Goal: Book appointment/travel/reservation

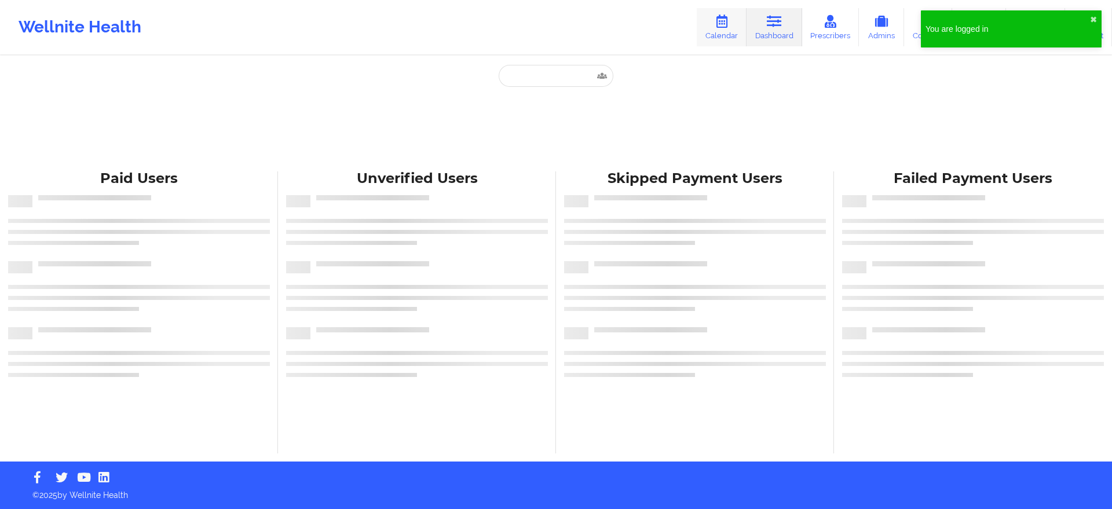
click at [715, 40] on link "Calendar" at bounding box center [722, 27] width 50 height 38
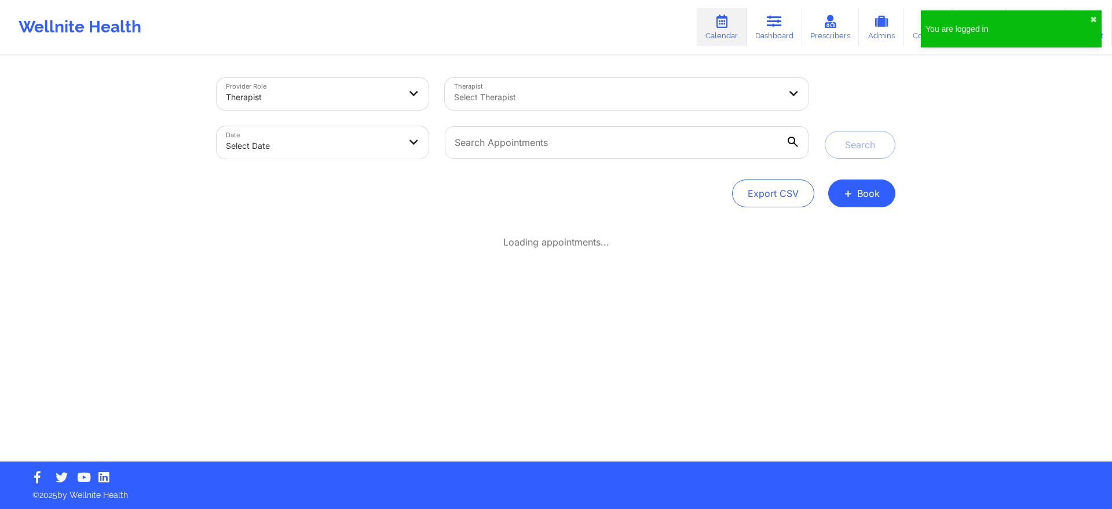
select select "2025-8"
select select "2025-9"
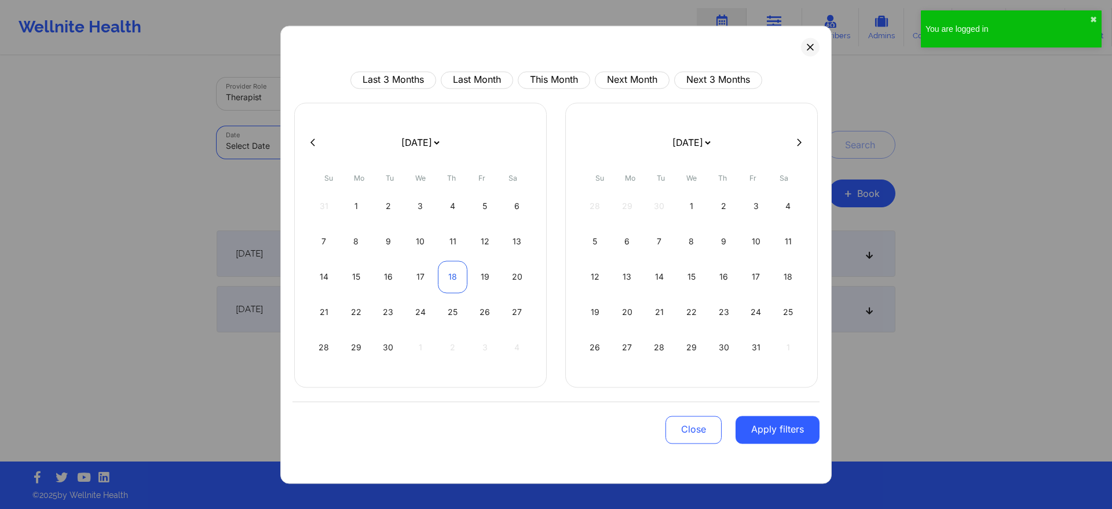
click at [453, 269] on div "18" at bounding box center [453, 277] width 30 height 32
select select "2025-8"
select select "2025-9"
select select "2025-8"
select select "2025-9"
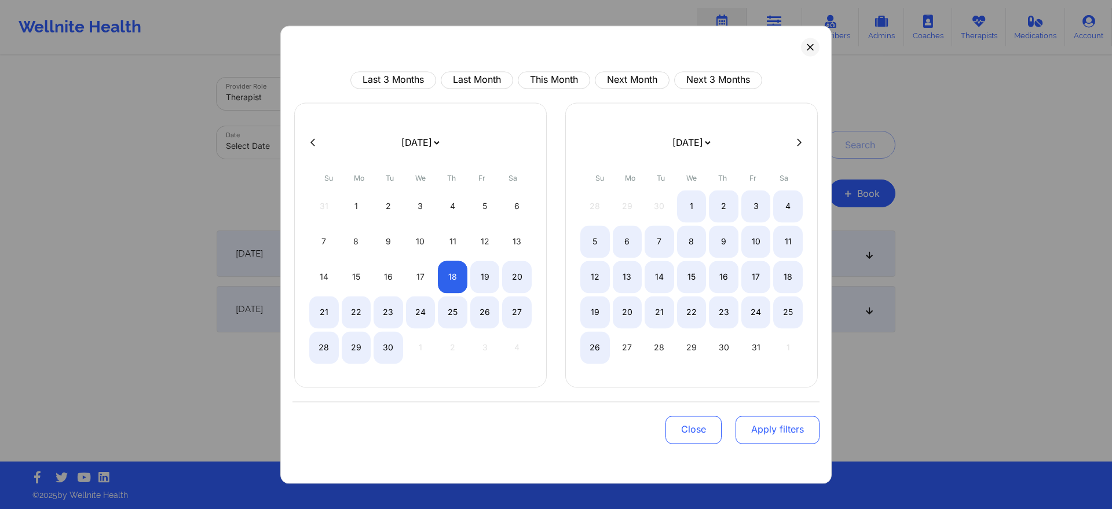
click at [758, 429] on button "Apply filters" at bounding box center [778, 430] width 84 height 28
select select "2025-8"
select select "2025-9"
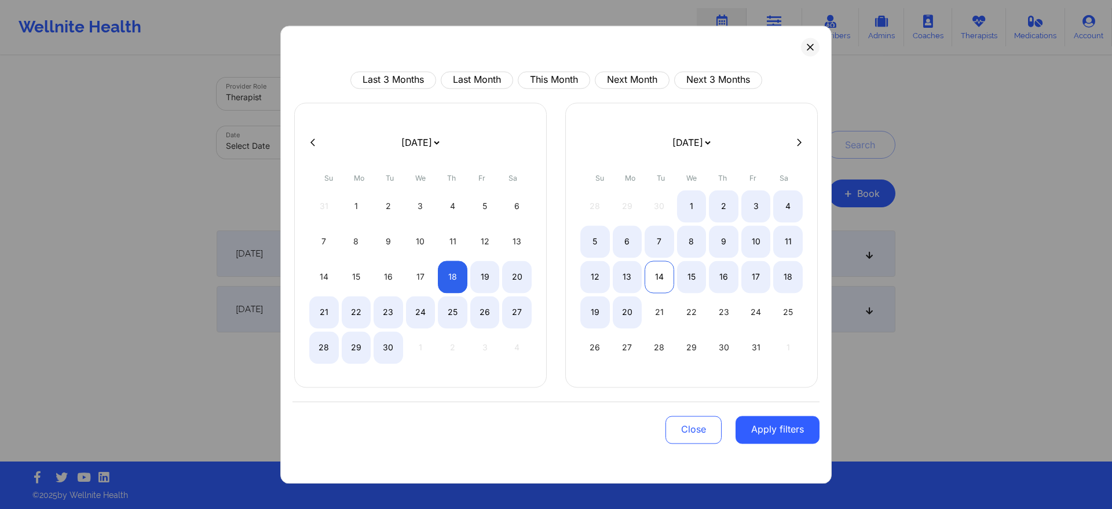
select select "2025-8"
select select "2025-9"
select select "2025-8"
select select "2025-9"
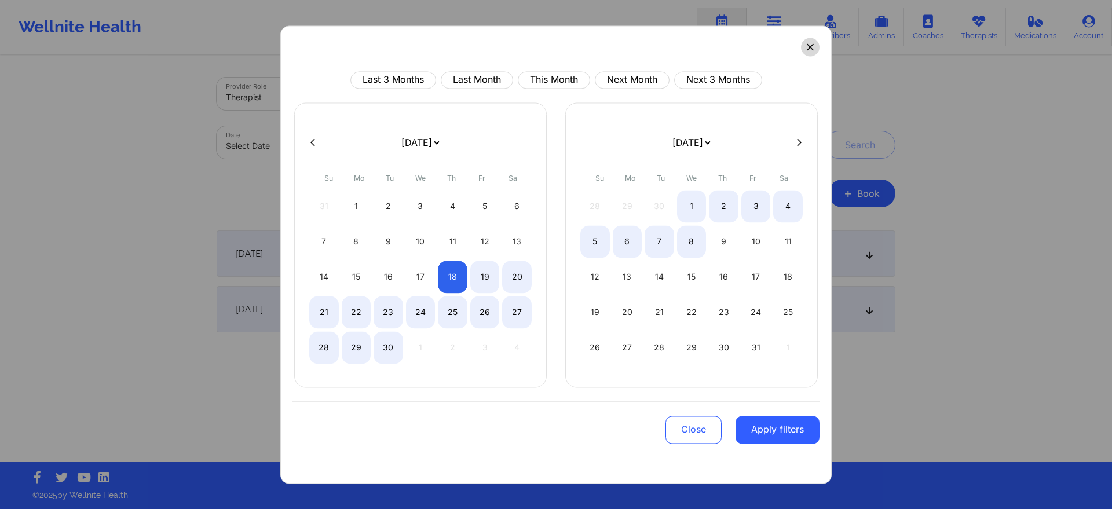
click at [817, 46] on button at bounding box center [810, 47] width 19 height 19
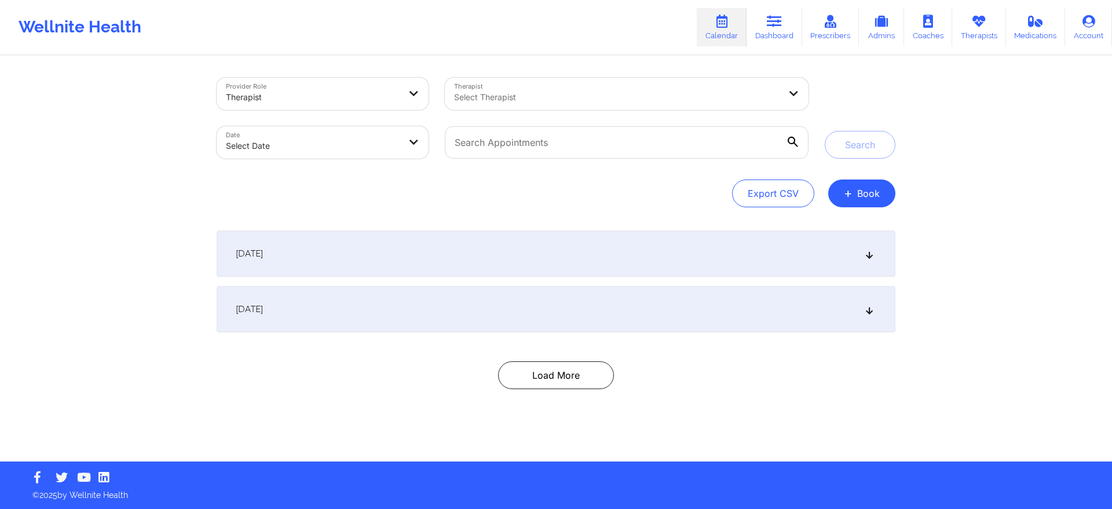
click at [574, 87] on div "Select Therapist" at bounding box center [613, 94] width 336 height 32
type input "[PERSON_NAME]"
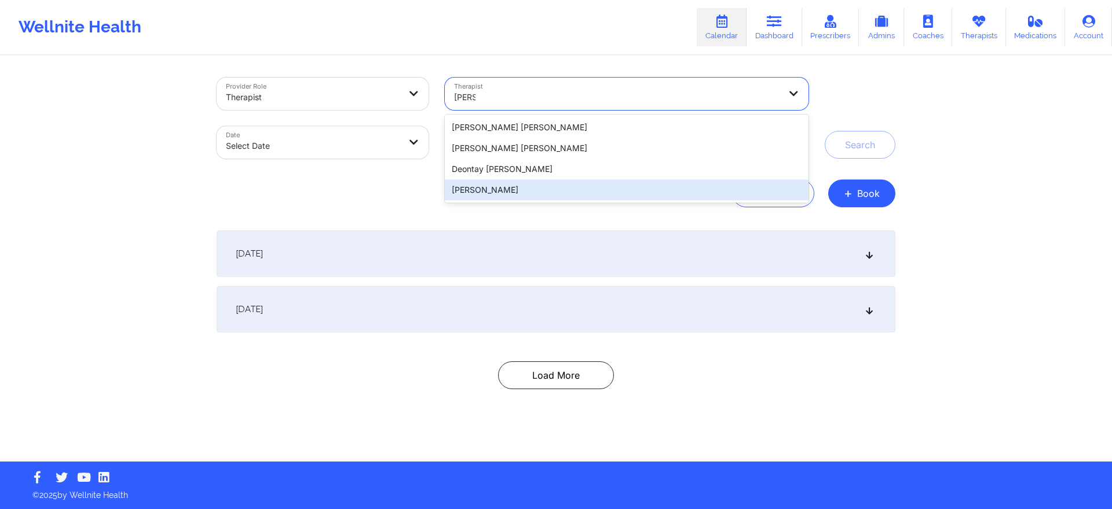
click at [519, 193] on div "[PERSON_NAME]" at bounding box center [627, 190] width 364 height 21
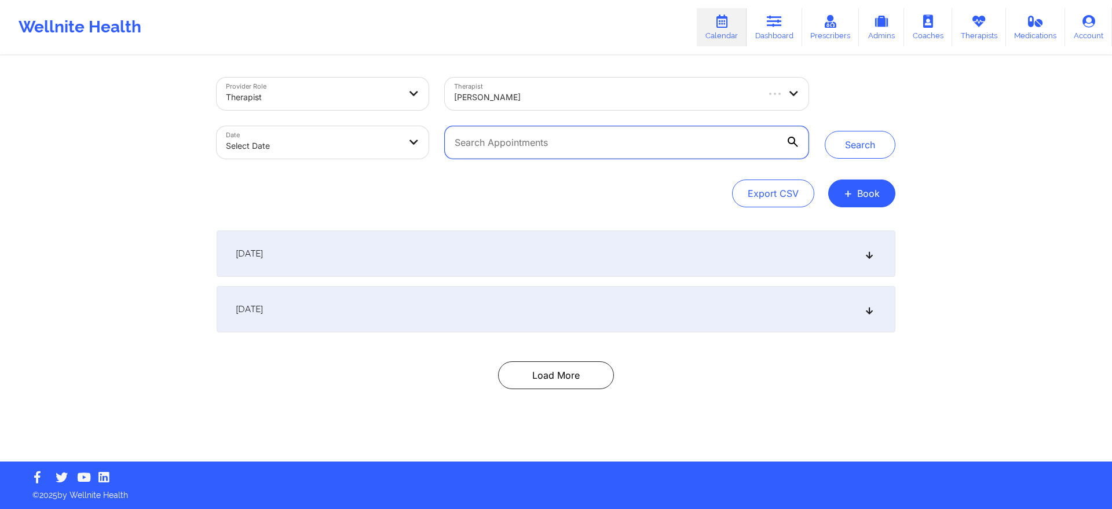
click at [543, 151] on input "text" at bounding box center [627, 142] width 364 height 32
click at [853, 199] on button "+ Book" at bounding box center [861, 194] width 67 height 28
click at [836, 223] on button "Therapy Session" at bounding box center [842, 230] width 89 height 19
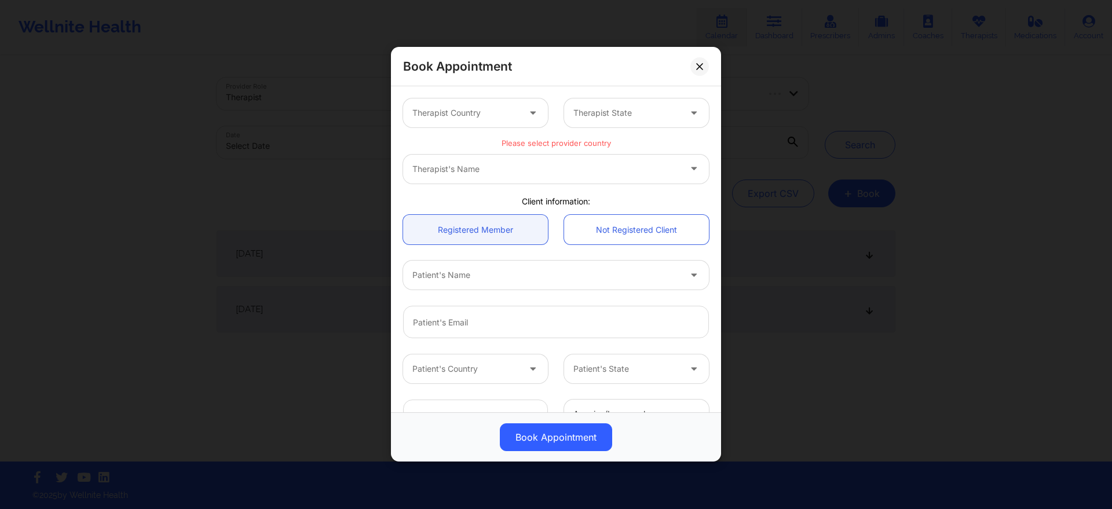
click at [511, 101] on div "Therapist Country" at bounding box center [461, 112] width 117 height 29
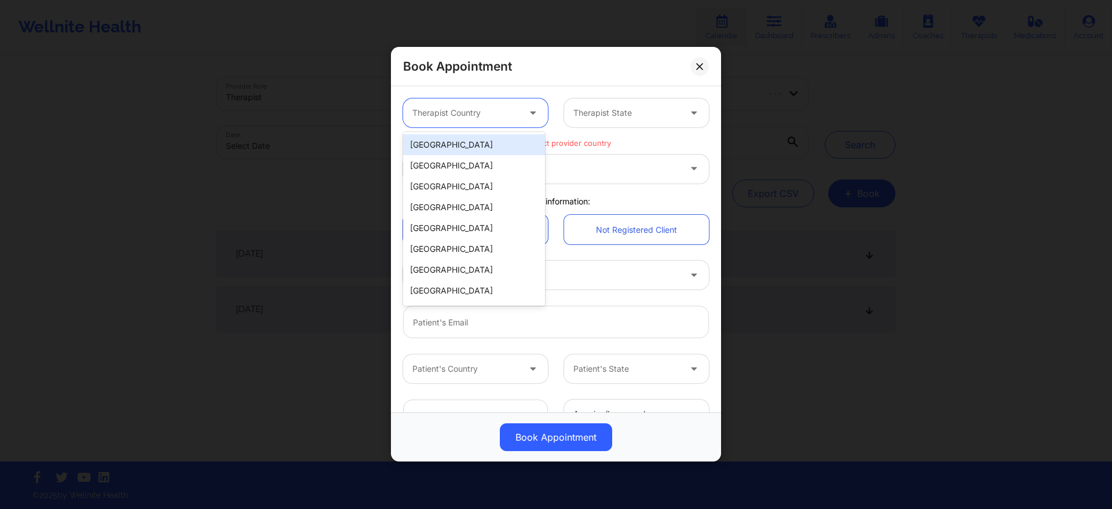
click at [481, 144] on div "[GEOGRAPHIC_DATA]" at bounding box center [474, 144] width 142 height 21
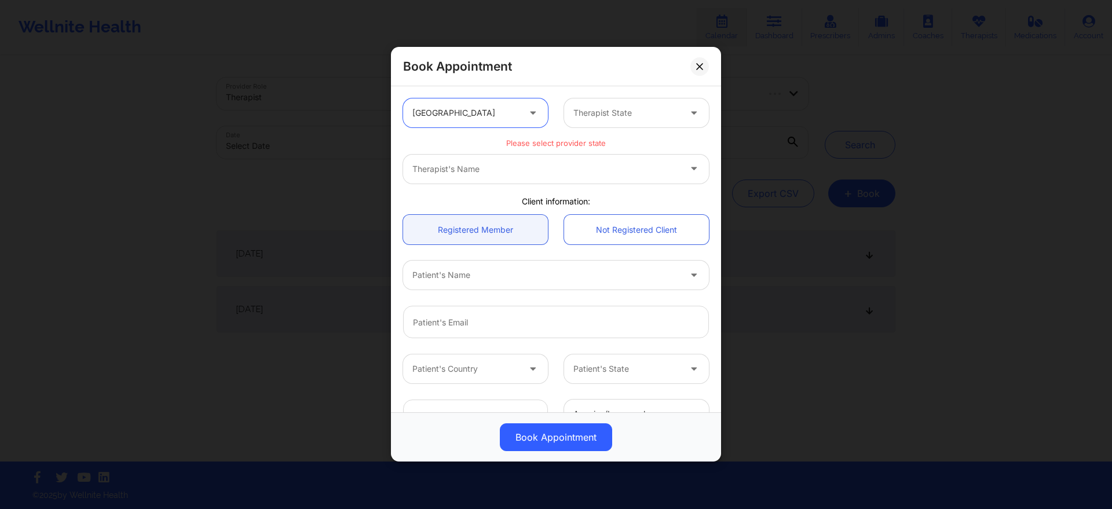
click at [594, 120] on div "Therapist State" at bounding box center [622, 112] width 117 height 29
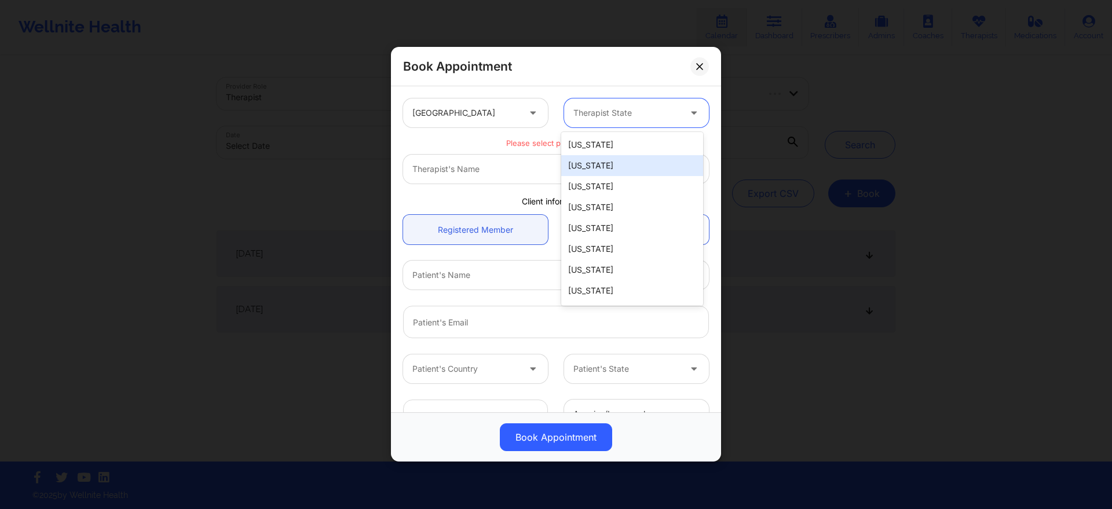
type input "f"
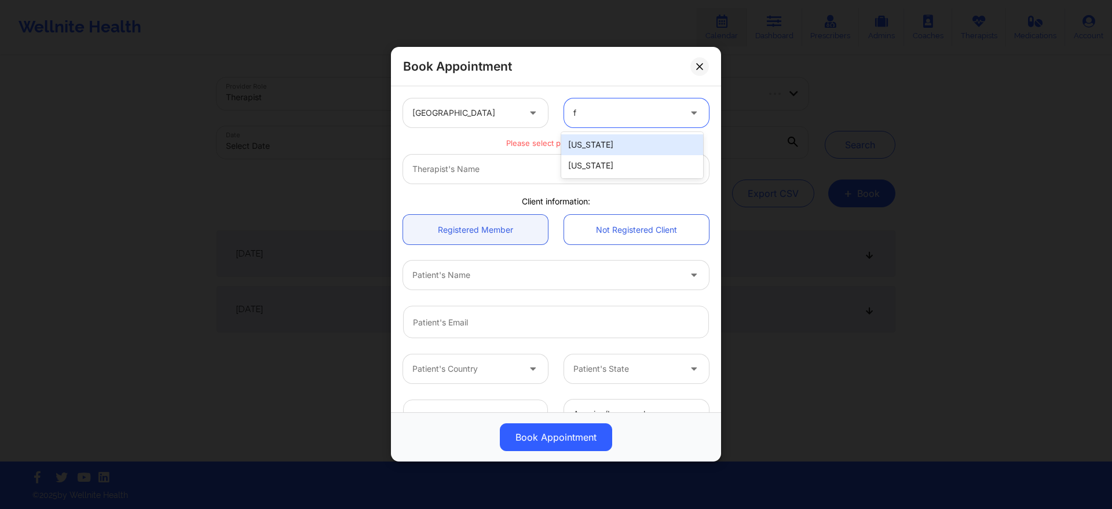
click at [602, 173] on div "[US_STATE]" at bounding box center [632, 165] width 142 height 21
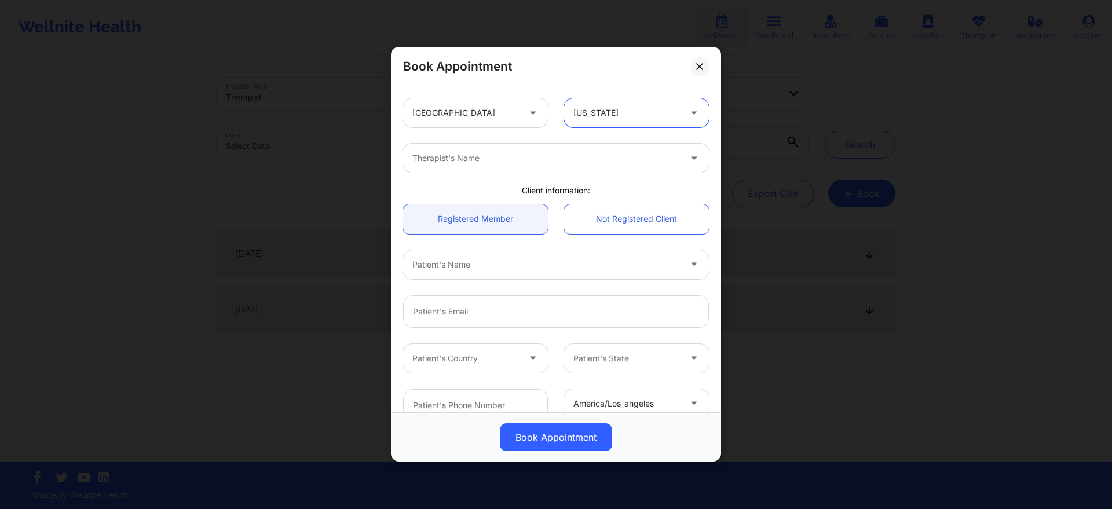
click at [551, 162] on div at bounding box center [546, 159] width 268 height 14
type input "[PERSON_NAME]"
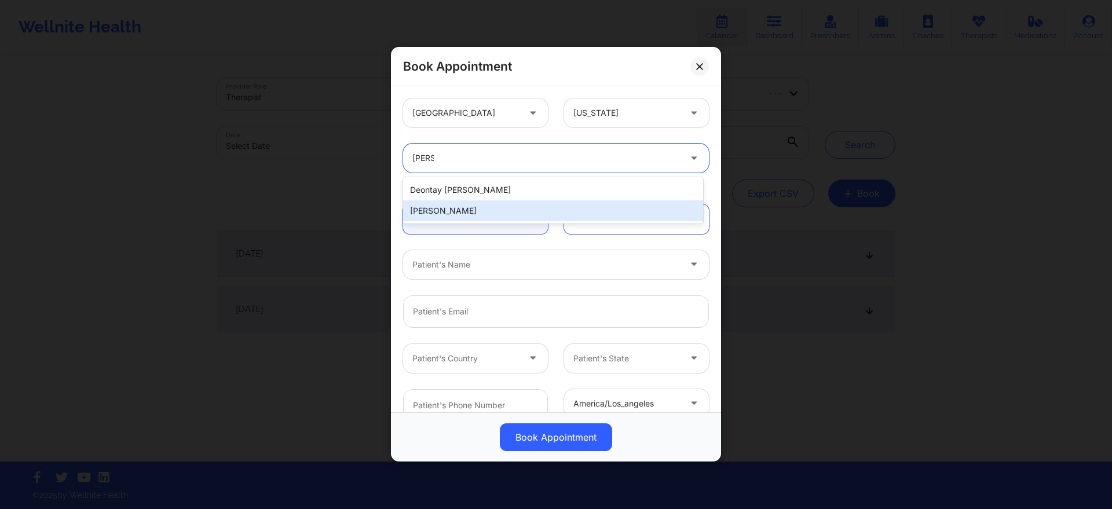
click at [500, 217] on div "[PERSON_NAME]" at bounding box center [553, 210] width 300 height 21
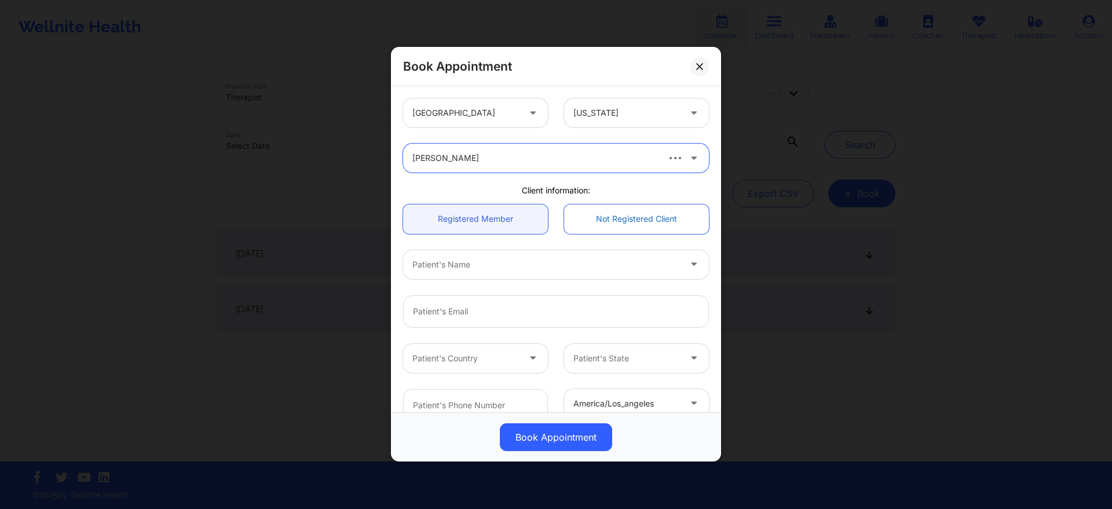
click at [628, 213] on link "Not Registered Client" at bounding box center [636, 219] width 145 height 30
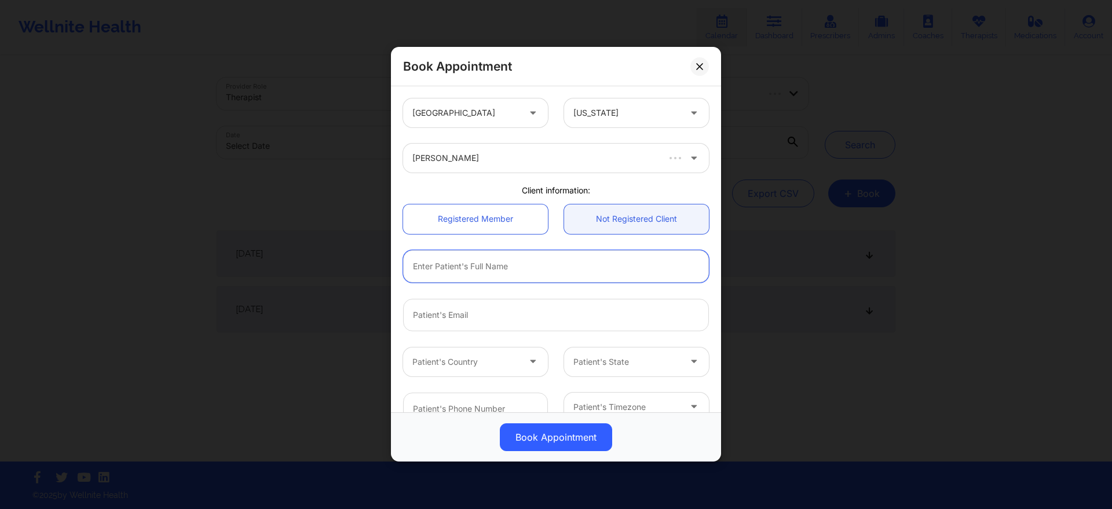
click at [613, 265] on input "text" at bounding box center [556, 266] width 306 height 32
click at [613, 265] on input "[PERSON_NAME]" at bounding box center [556, 266] width 306 height 32
type input "Michael Labonte"
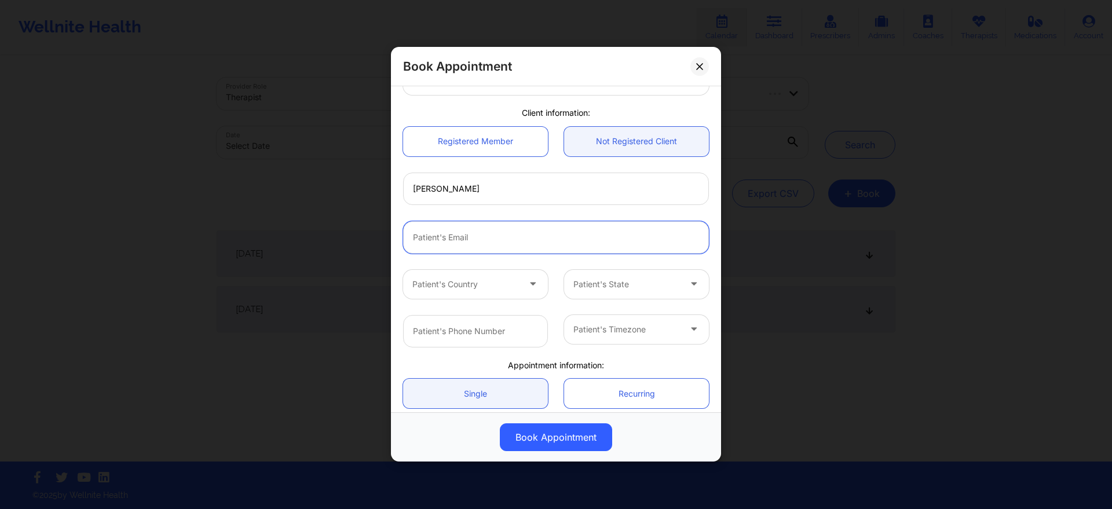
scroll to position [87, 0]
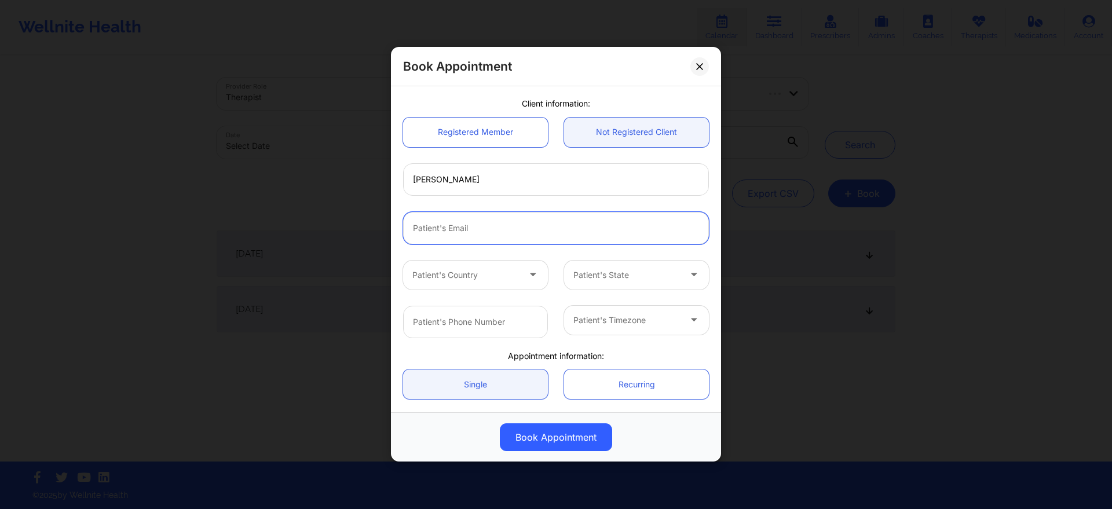
click at [525, 225] on input "email" at bounding box center [556, 228] width 306 height 32
paste input "[EMAIL_ADDRESS][DOMAIN_NAME]"
type input "[EMAIL_ADDRESS][DOMAIN_NAME]"
paste input "[EMAIL_ADDRESS][DOMAIN_NAME]"
type input "[EMAIL_ADDRESS][DOMAIN_NAME]"
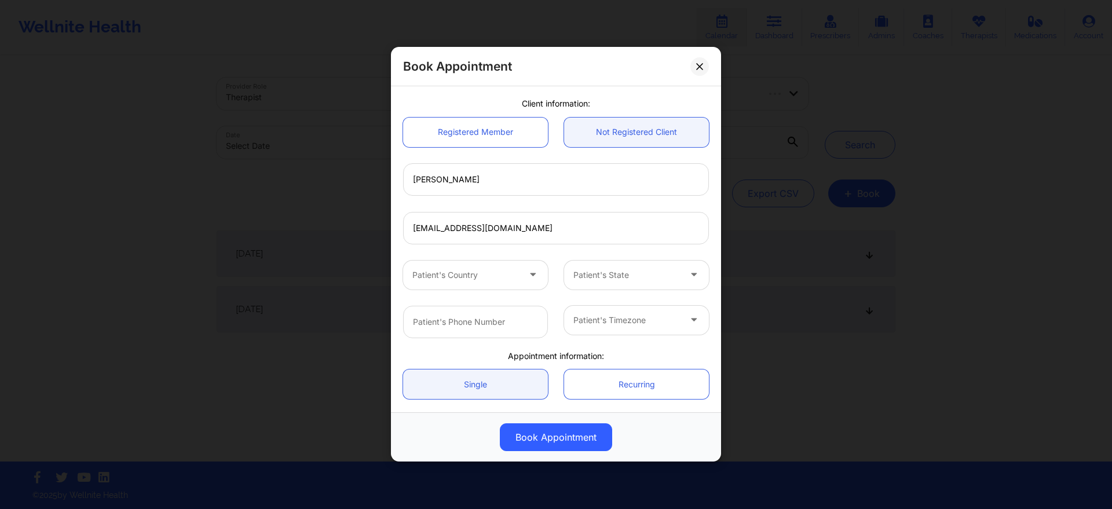
click at [469, 286] on div "Patient's Country" at bounding box center [461, 275] width 117 height 29
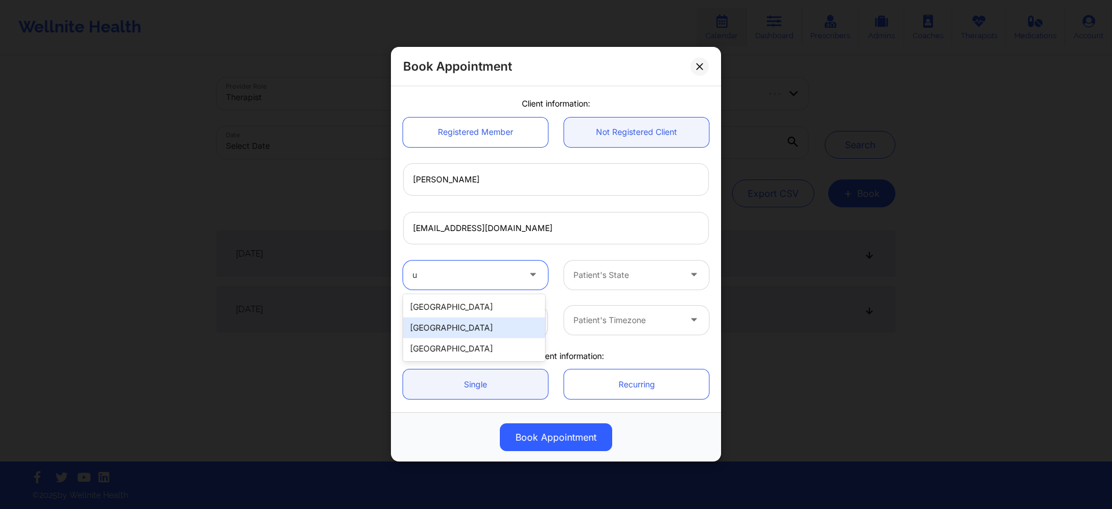
type input "us"
click at [474, 308] on div "[GEOGRAPHIC_DATA]" at bounding box center [474, 307] width 142 height 21
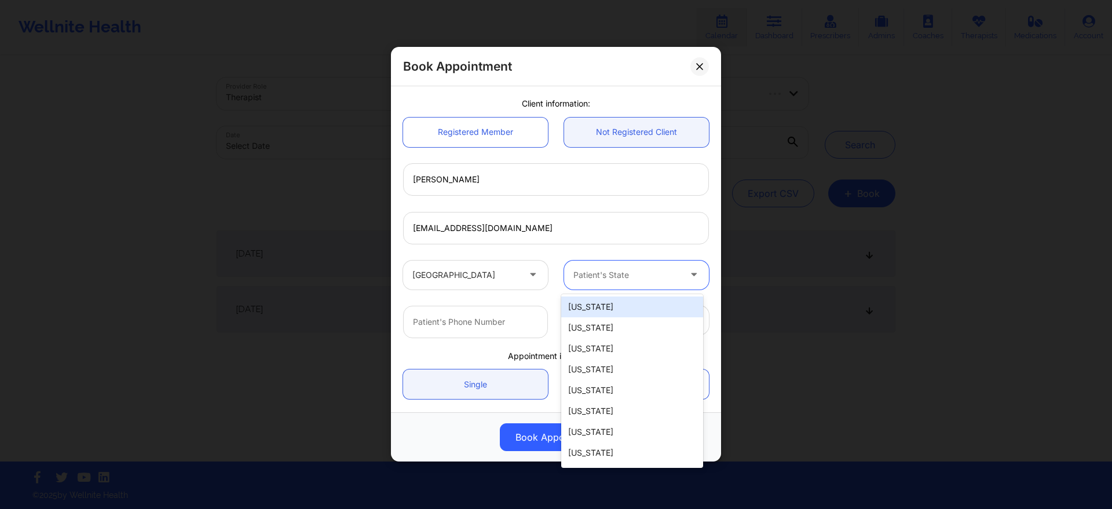
click at [600, 283] on div "Patient's State" at bounding box center [622, 275] width 117 height 29
type input "f"
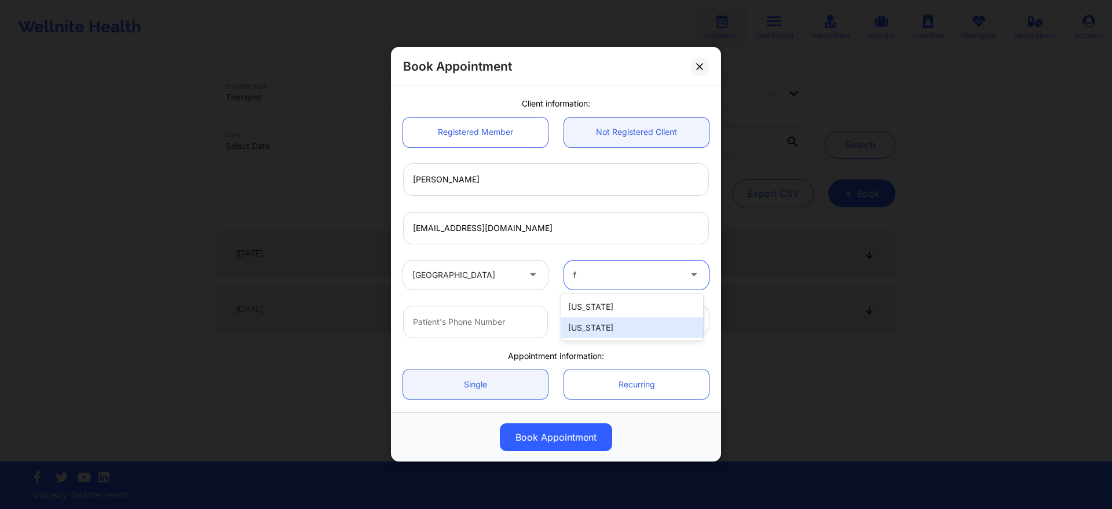
click at [589, 330] on div "[US_STATE]" at bounding box center [632, 327] width 142 height 21
click at [510, 325] on input "text" at bounding box center [475, 322] width 145 height 32
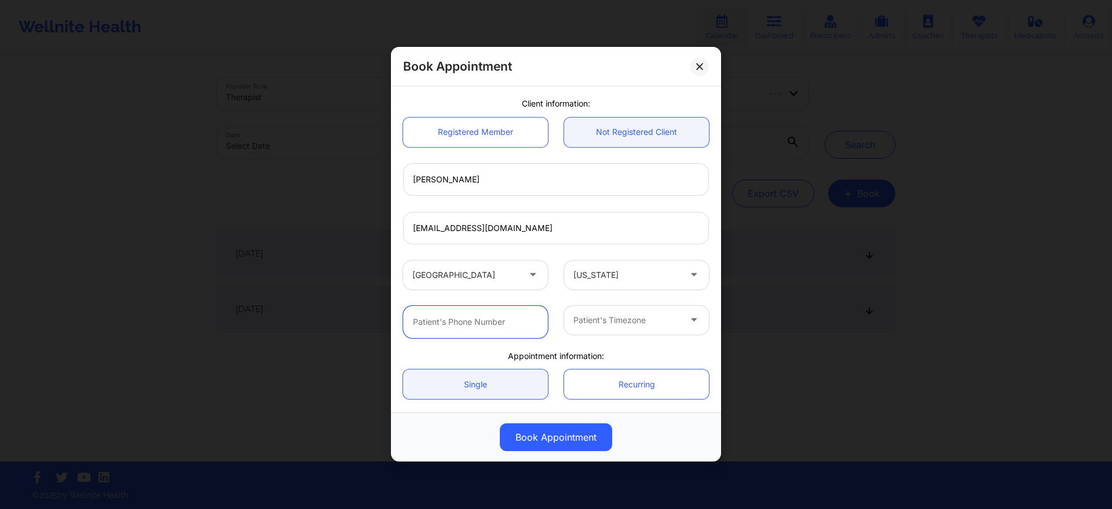
paste input "(617) 799-3830"
type input "(617) 799-3830"
click at [614, 321] on div at bounding box center [626, 320] width 107 height 14
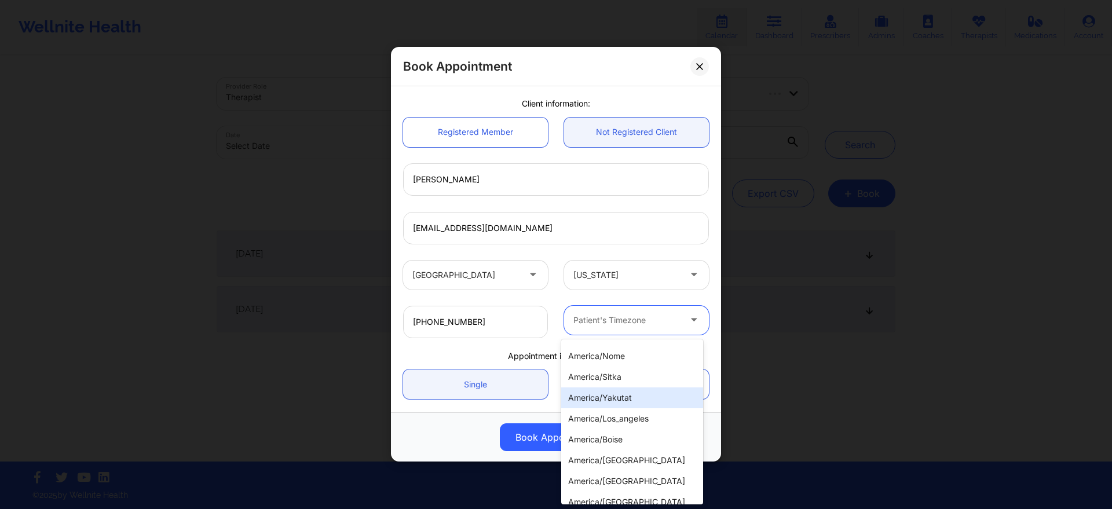
scroll to position [213, 0]
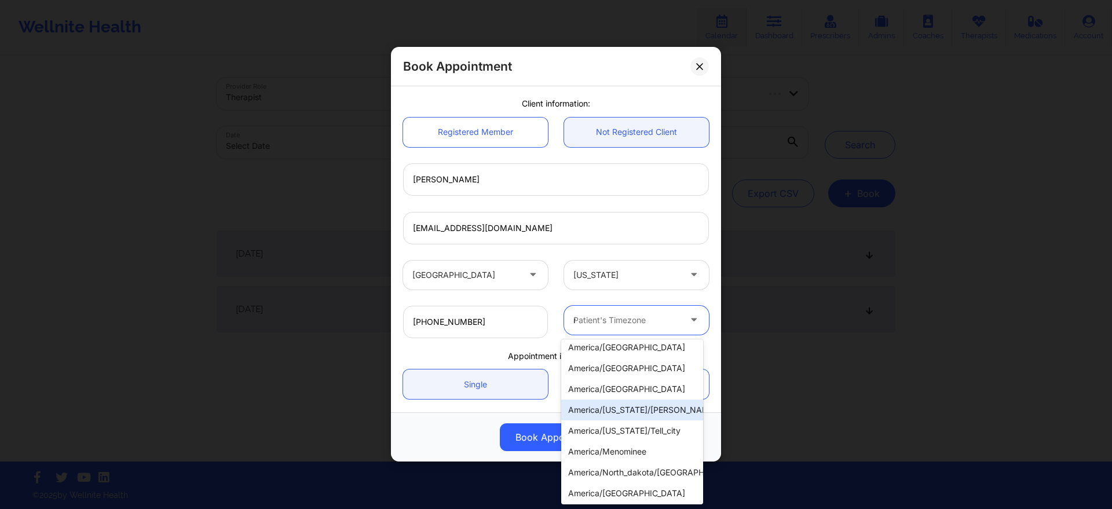
type input "new"
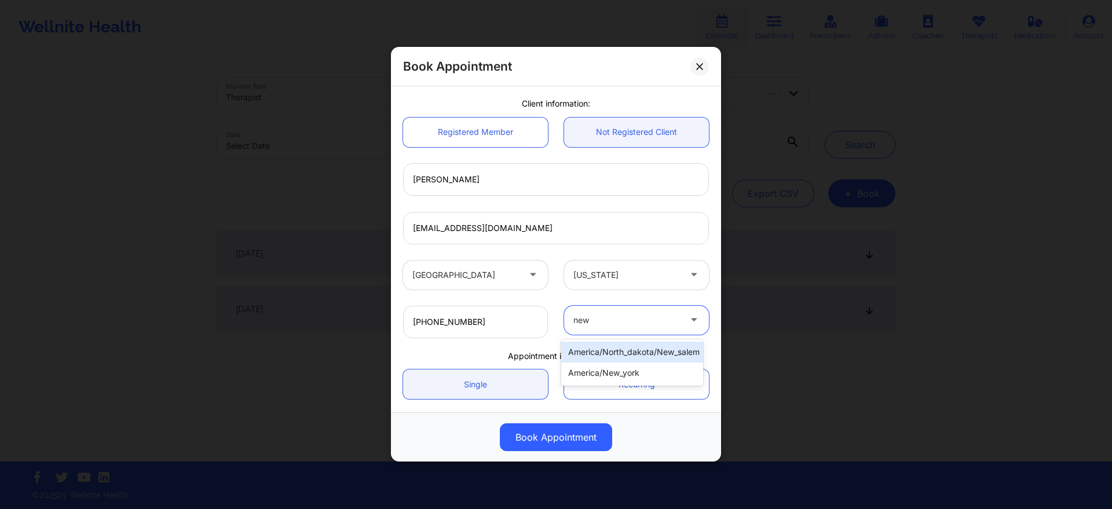
click at [627, 375] on div "america/new_york" at bounding box center [632, 373] width 142 height 21
click at [503, 382] on link "Single" at bounding box center [475, 385] width 145 height 30
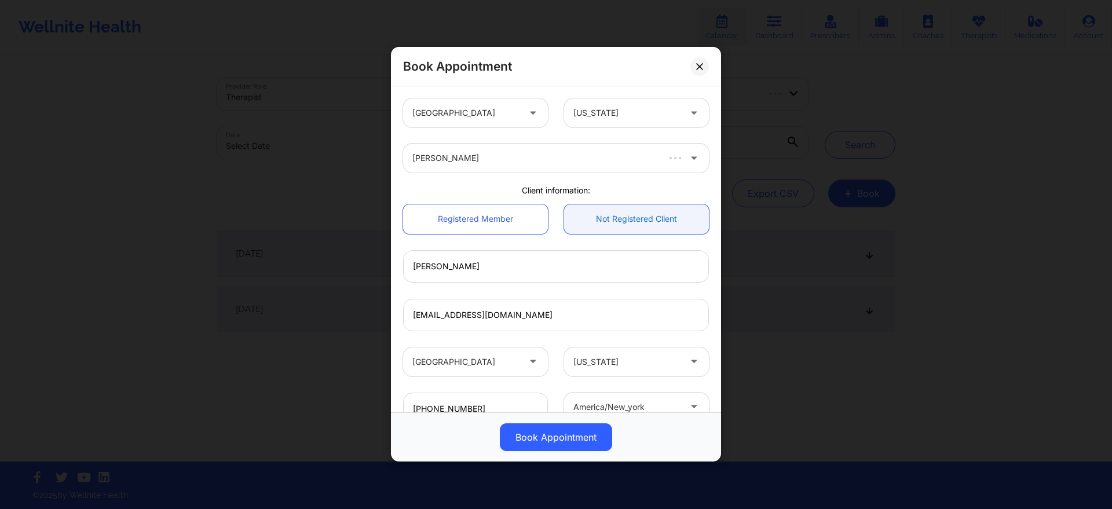
click at [619, 226] on link "Not Registered Client" at bounding box center [636, 219] width 145 height 30
click at [625, 231] on link "Not Registered Client" at bounding box center [636, 219] width 145 height 30
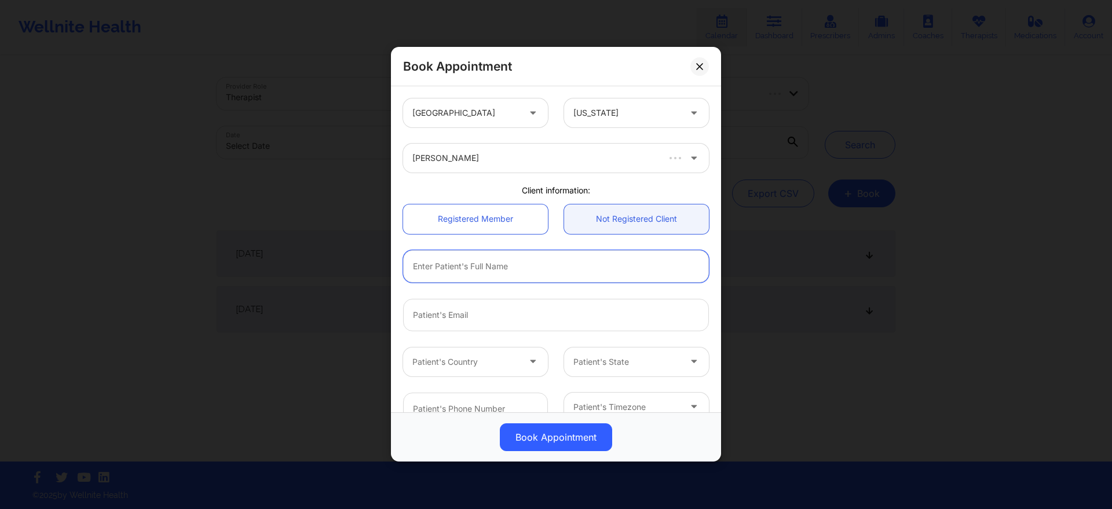
click at [540, 269] on input "text" at bounding box center [556, 266] width 306 height 32
click at [627, 215] on link "Not Registered Client" at bounding box center [636, 219] width 145 height 30
click at [507, 222] on link "Registered Member" at bounding box center [475, 219] width 145 height 30
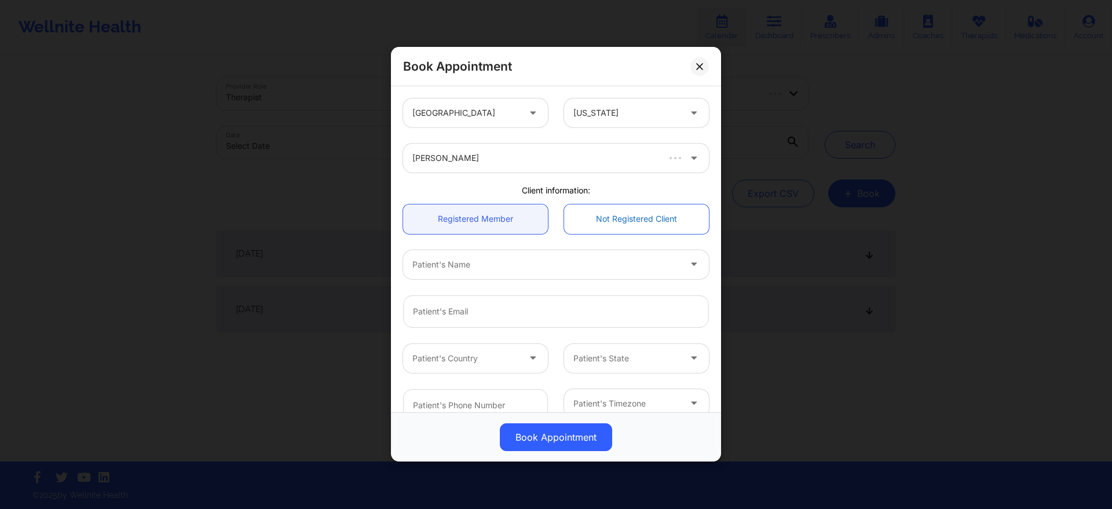
click at [623, 221] on link "Not Registered Client" at bounding box center [636, 219] width 145 height 30
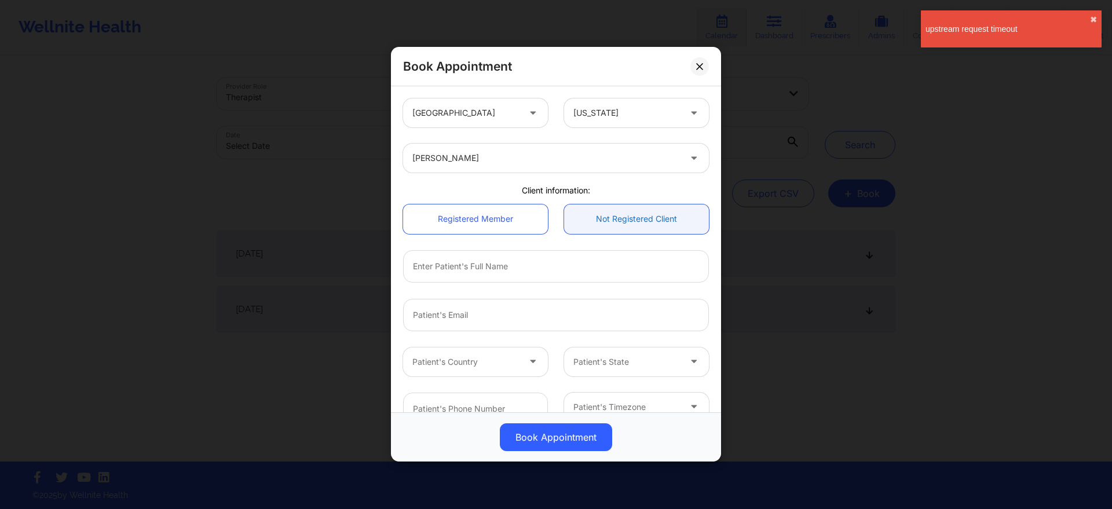
click at [600, 213] on link "Not Registered Client" at bounding box center [636, 219] width 145 height 30
click at [1095, 18] on button "✖︎" at bounding box center [1093, 19] width 7 height 9
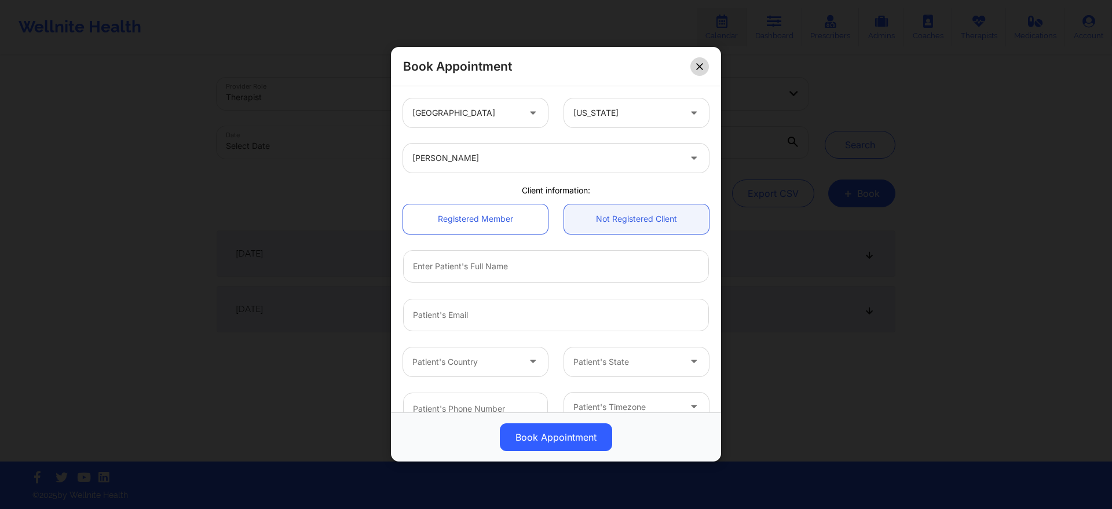
click at [694, 65] on button at bounding box center [699, 66] width 19 height 19
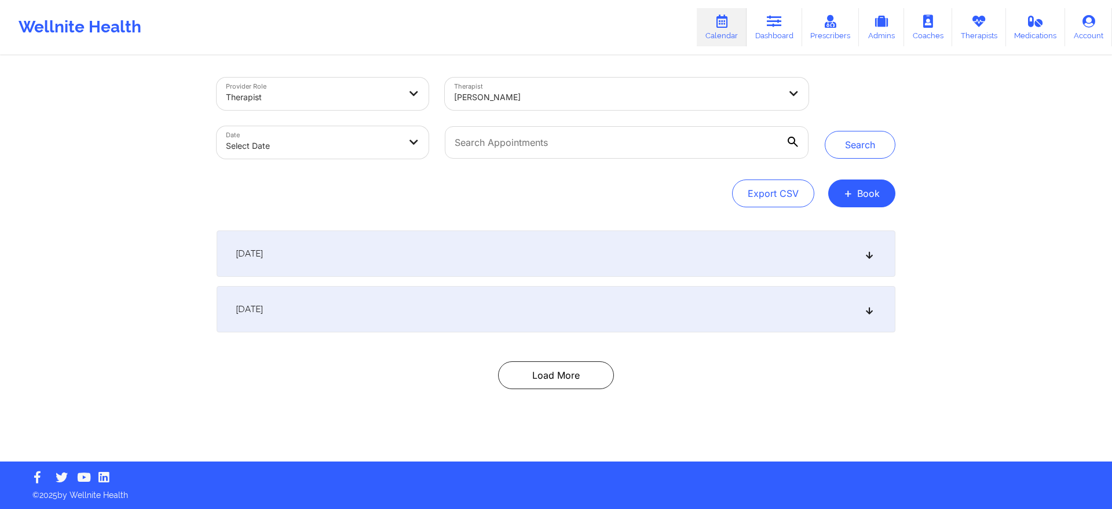
click at [623, 107] on div "[PERSON_NAME]" at bounding box center [617, 97] width 326 height 25
click at [528, 186] on div "Export CSV + Book" at bounding box center [556, 194] width 679 height 28
click at [858, 205] on button "+ Book" at bounding box center [861, 194] width 67 height 28
click at [793, 226] on div "Therapy Session Doctor Consultation" at bounding box center [842, 239] width 106 height 53
click at [803, 226] on button "Therapy Session" at bounding box center [842, 230] width 89 height 19
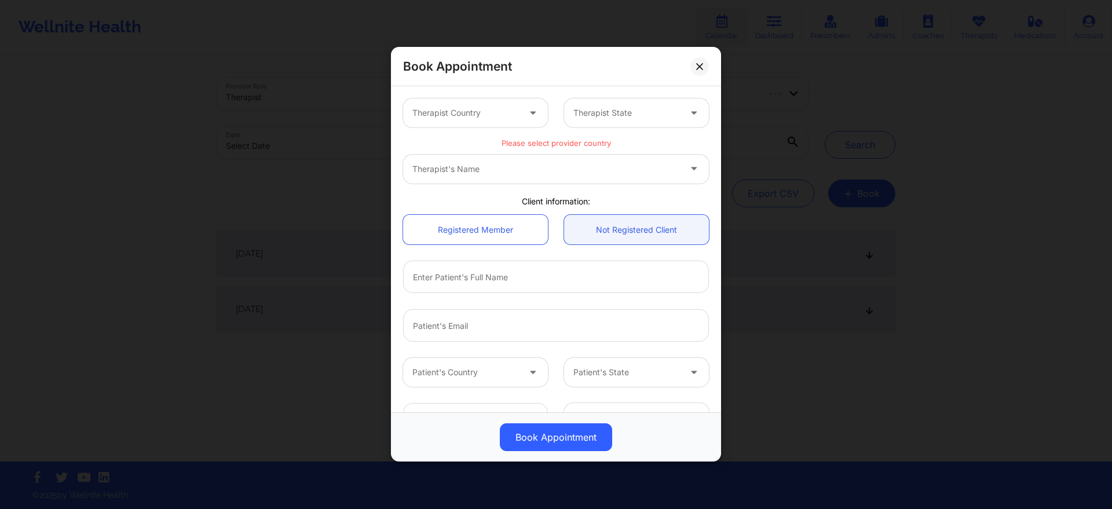
click at [493, 121] on div "Therapist Country" at bounding box center [461, 112] width 117 height 29
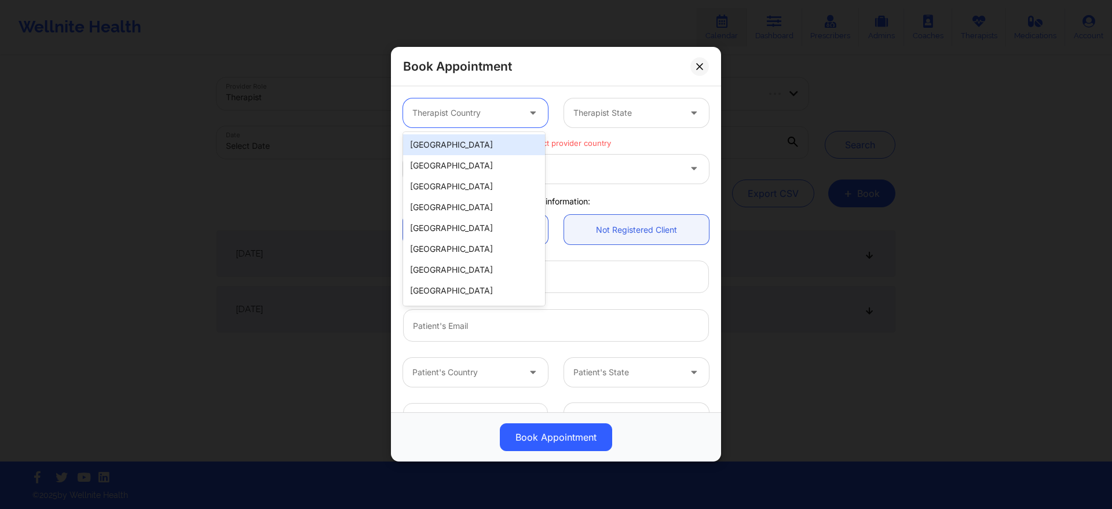
click at [468, 141] on div "[GEOGRAPHIC_DATA]" at bounding box center [474, 144] width 142 height 21
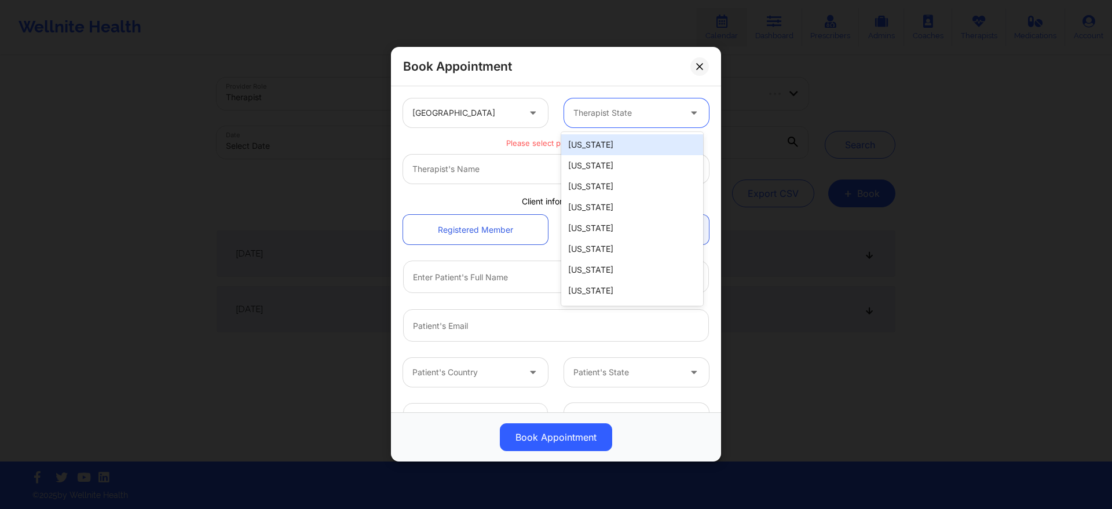
click at [573, 122] on div "Therapist State" at bounding box center [622, 112] width 117 height 29
type input "f"
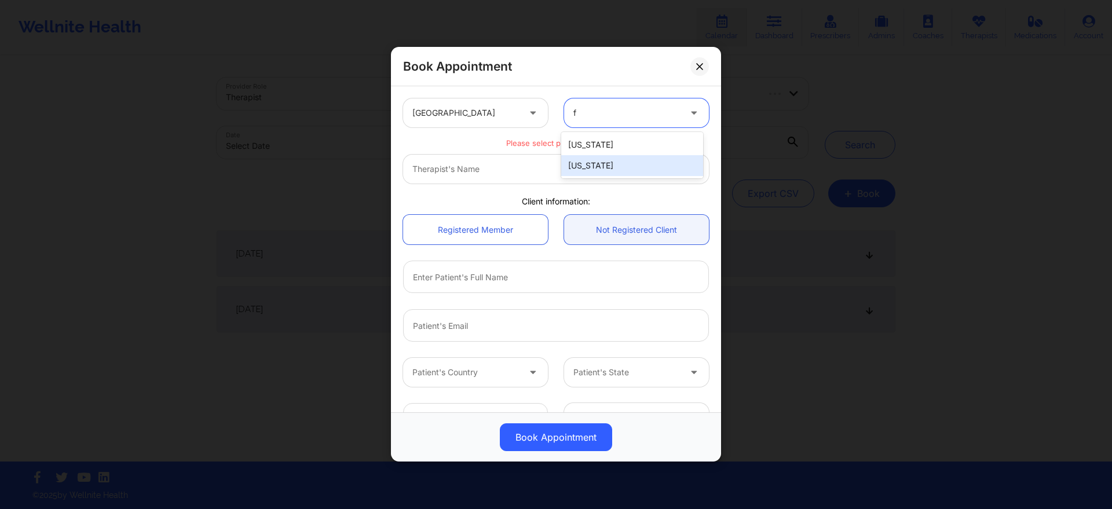
click at [581, 163] on div "[US_STATE]" at bounding box center [632, 165] width 142 height 21
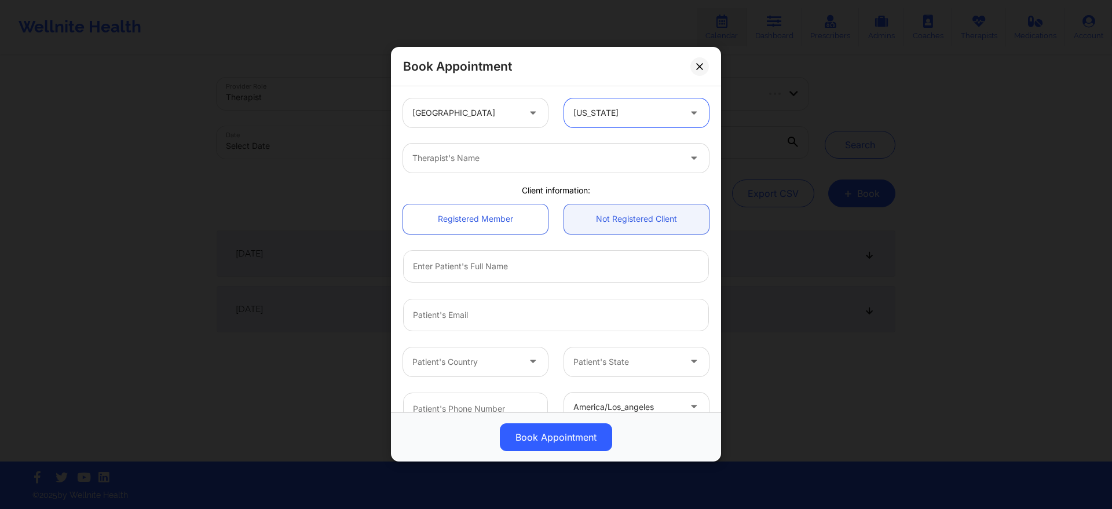
click at [528, 157] on div at bounding box center [546, 159] width 268 height 14
type input "[PERSON_NAME]"
click at [569, 173] on div "Therapist's Name" at bounding box center [556, 158] width 322 height 45
click at [550, 155] on div at bounding box center [534, 159] width 244 height 14
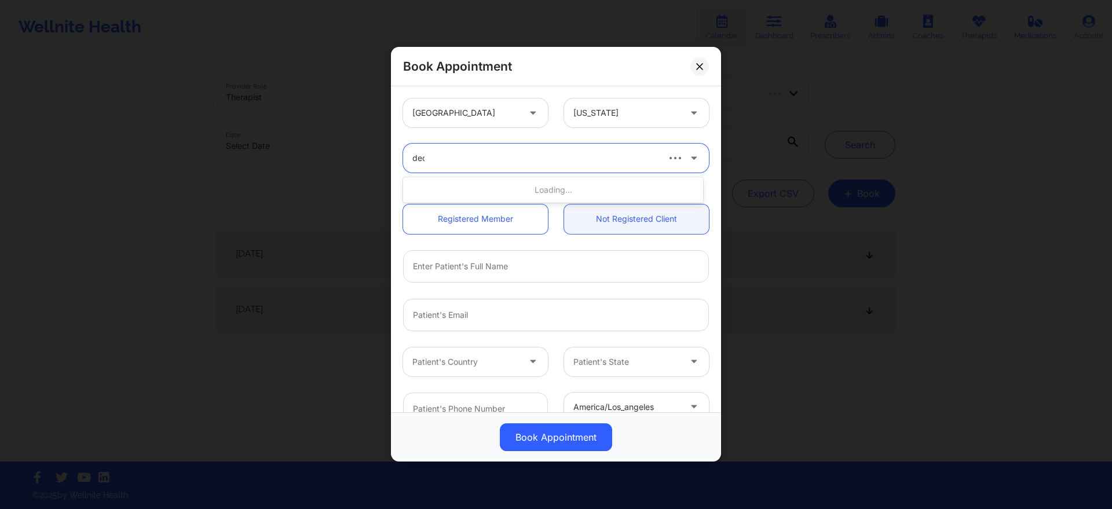
type input "[PERSON_NAME]"
click at [529, 206] on div "[PERSON_NAME]" at bounding box center [553, 210] width 300 height 21
click at [603, 232] on link "Not Registered Client" at bounding box center [636, 219] width 145 height 30
click at [608, 229] on link "Not Registered Client" at bounding box center [636, 219] width 145 height 30
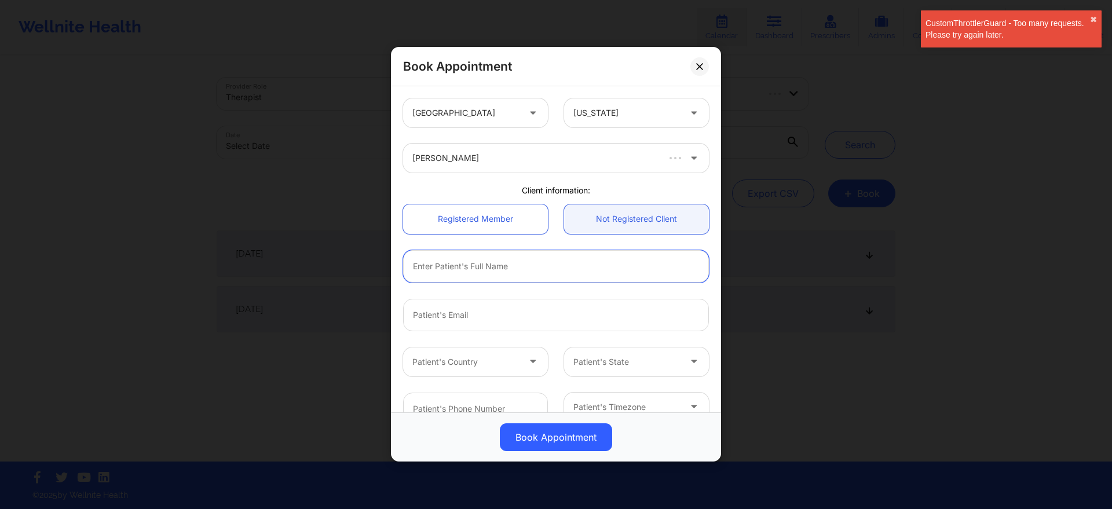
click at [579, 280] on input "text" at bounding box center [556, 266] width 306 height 32
click at [569, 273] on input "text" at bounding box center [556, 266] width 306 height 32
click at [607, 272] on input "text" at bounding box center [556, 266] width 306 height 32
type input "Michael Labonte"
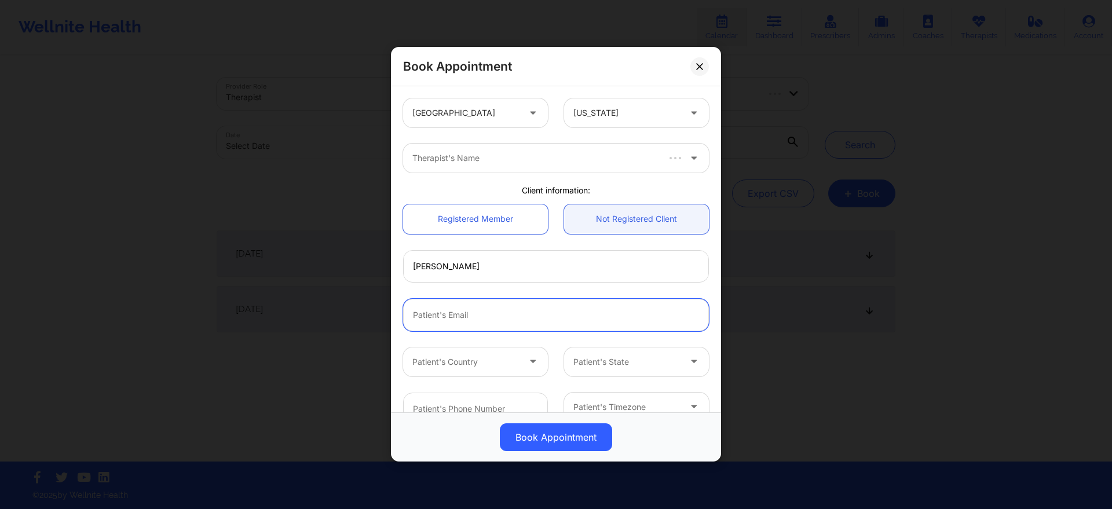
paste input "[EMAIL_ADDRESS][DOMAIN_NAME]"
type input "[EMAIL_ADDRESS][DOMAIN_NAME]"
click at [482, 358] on div at bounding box center [465, 362] width 107 height 14
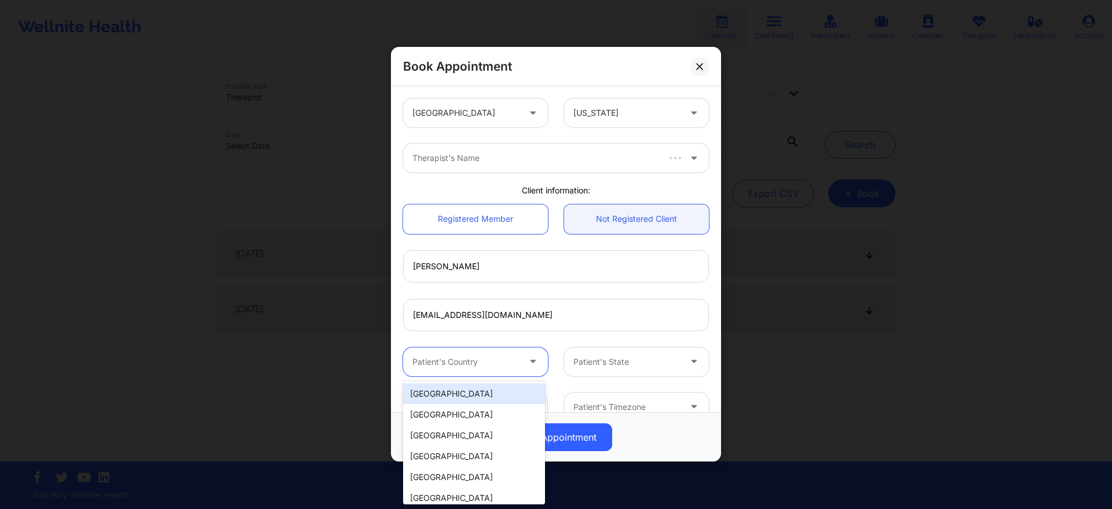
click at [471, 390] on div "[GEOGRAPHIC_DATA]" at bounding box center [474, 393] width 142 height 21
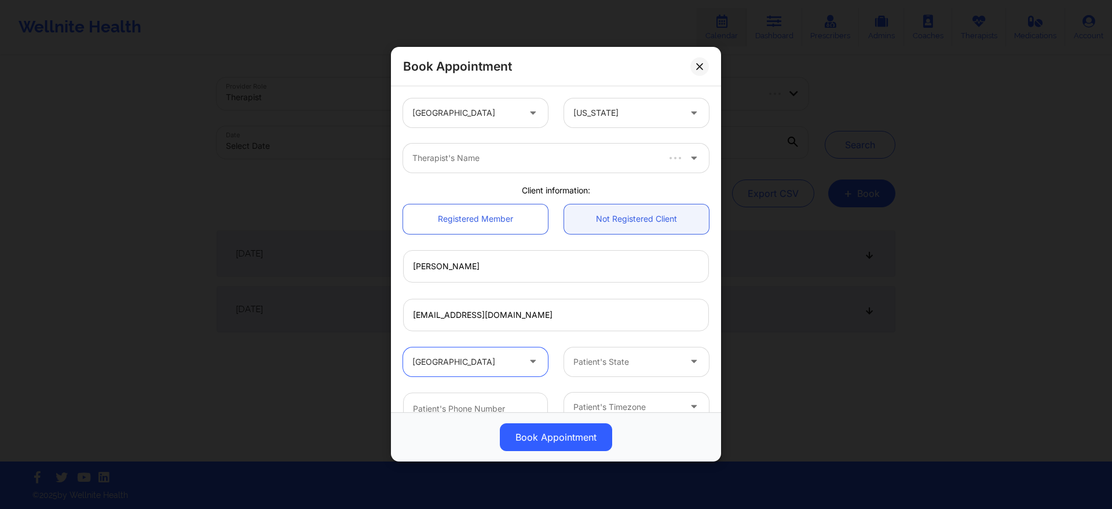
click at [594, 356] on div at bounding box center [626, 362] width 107 height 14
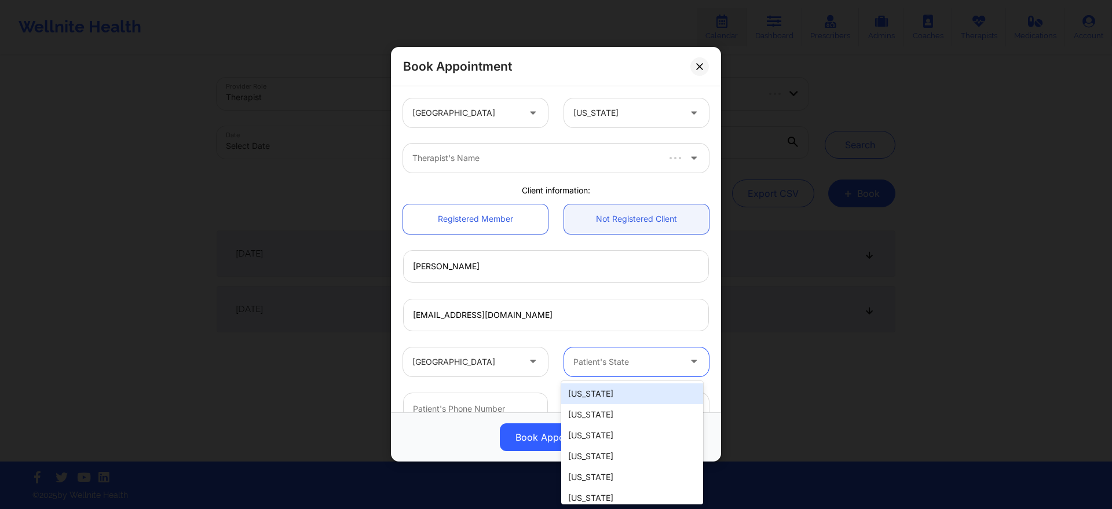
type input "f"
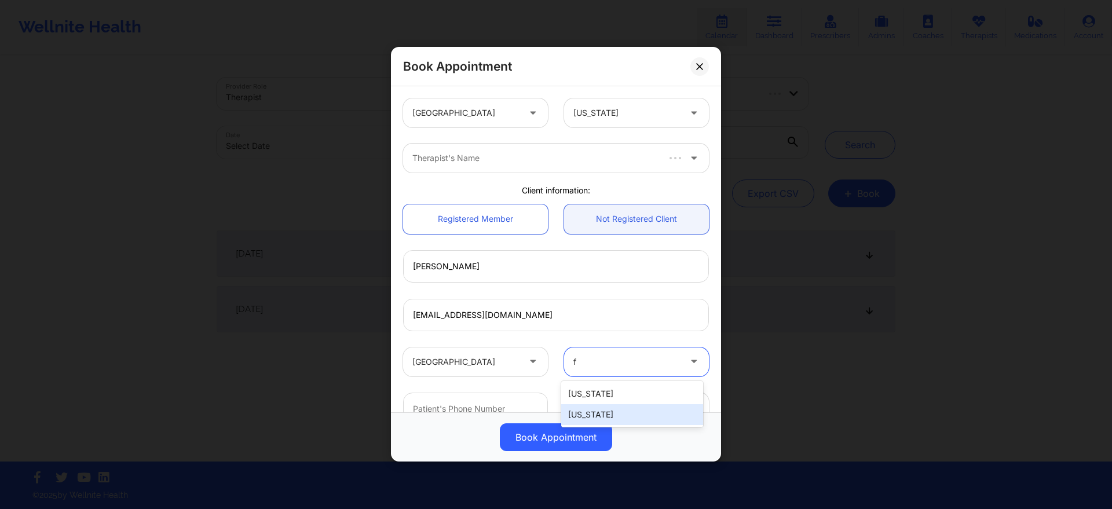
click at [581, 409] on div "[US_STATE]" at bounding box center [632, 414] width 142 height 21
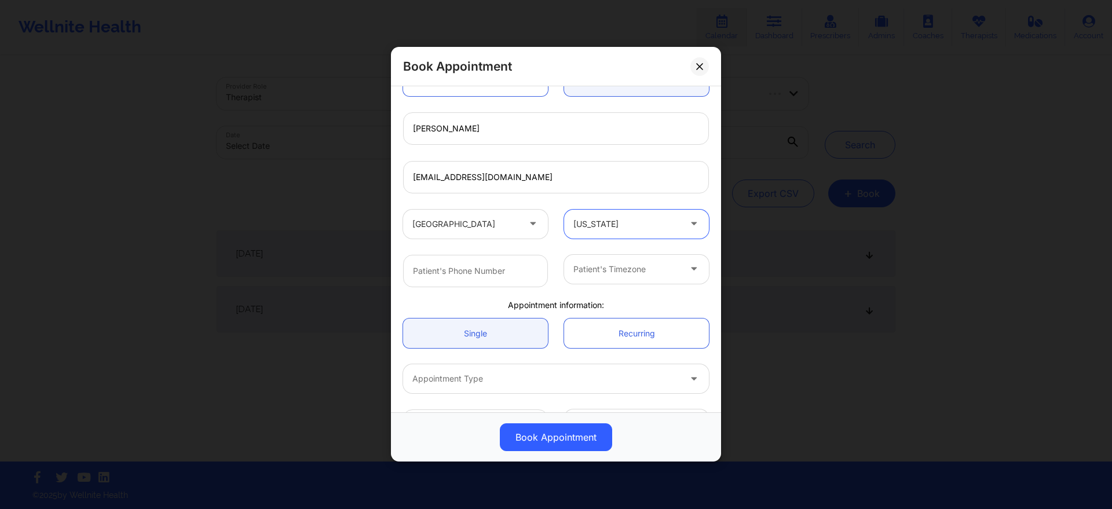
scroll to position [176, 0]
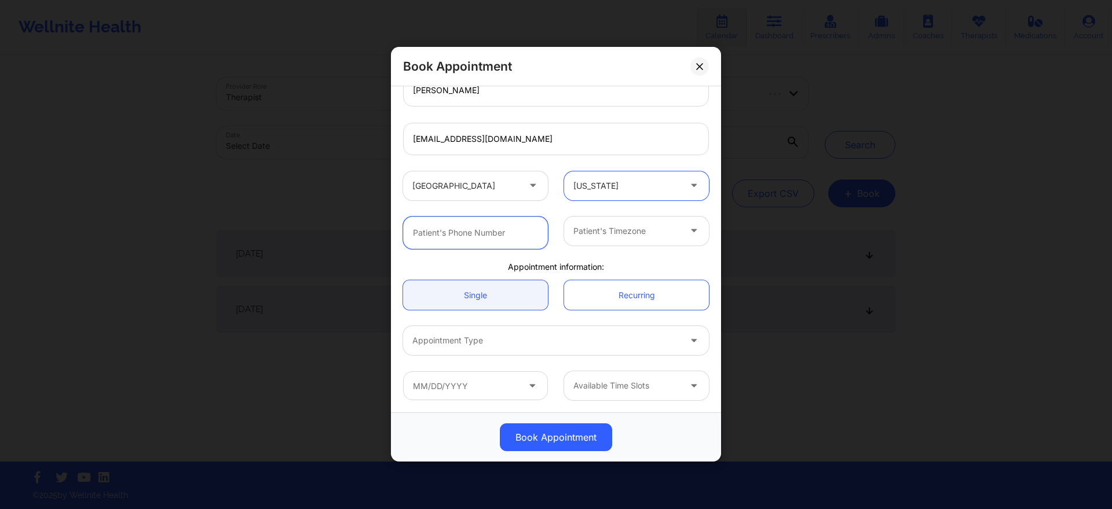
click at [494, 221] on input "text" at bounding box center [475, 233] width 145 height 32
paste input "(617) 799-3830"
type input "(617) 799-3830"
click at [614, 230] on div at bounding box center [626, 231] width 107 height 14
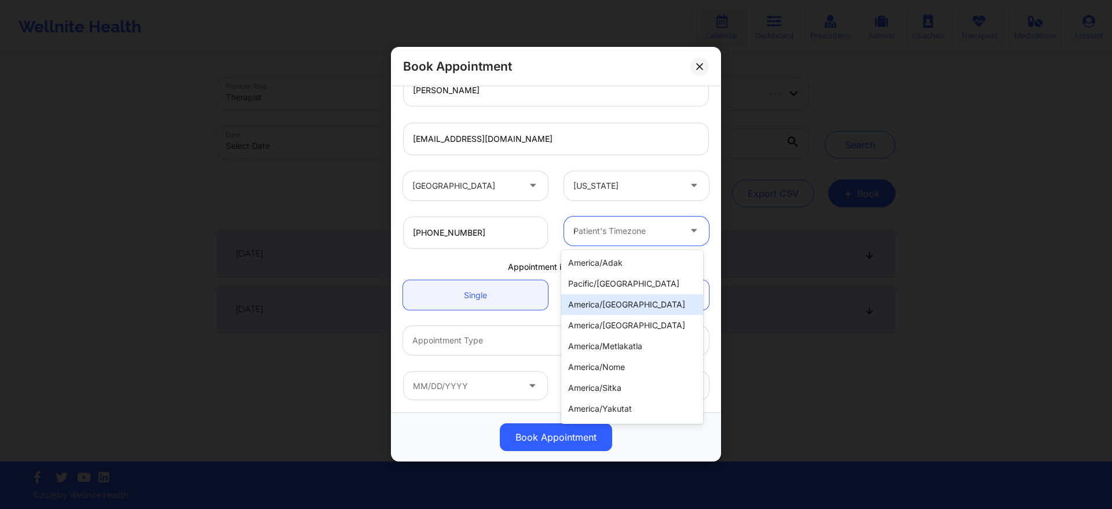
type input "new"
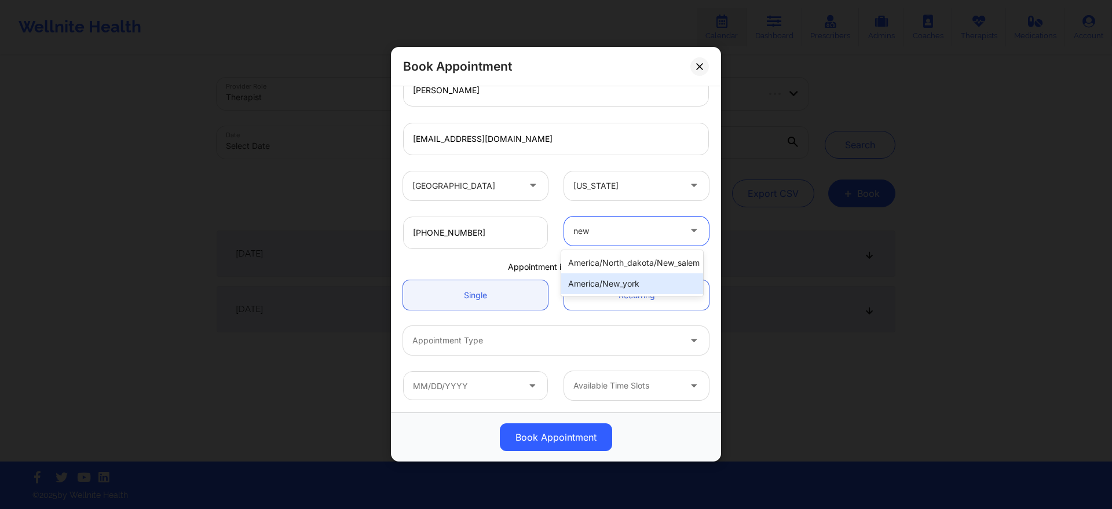
drag, startPoint x: 627, startPoint y: 295, endPoint x: 627, endPoint y: 282, distance: 12.7
click at [627, 282] on div "america/north_dakota/new_salem america/new_york" at bounding box center [632, 273] width 142 height 46
click at [627, 282] on div "america/new_york" at bounding box center [632, 283] width 142 height 21
click at [511, 305] on link "Single" at bounding box center [475, 296] width 145 height 30
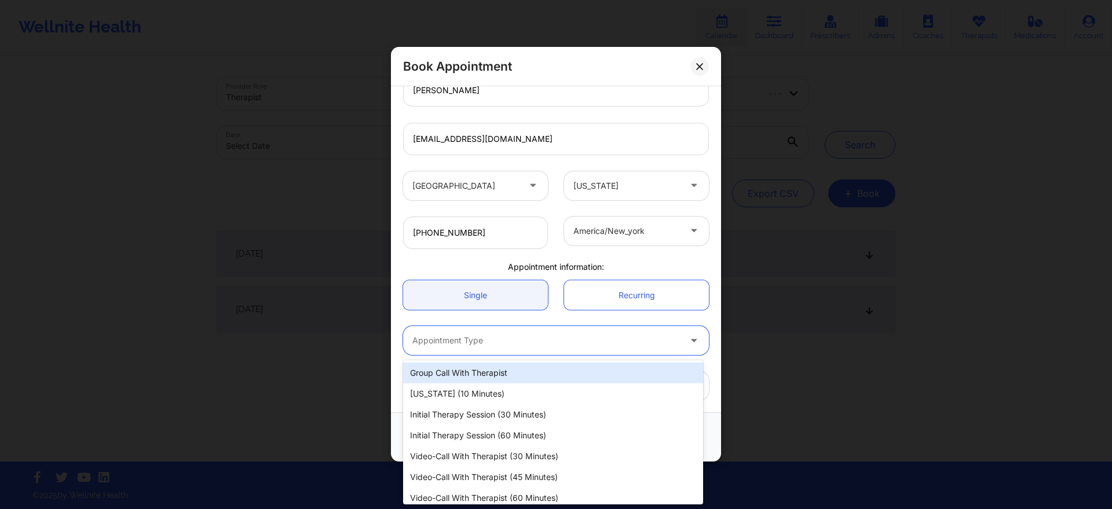
click at [508, 342] on div at bounding box center [546, 341] width 268 height 14
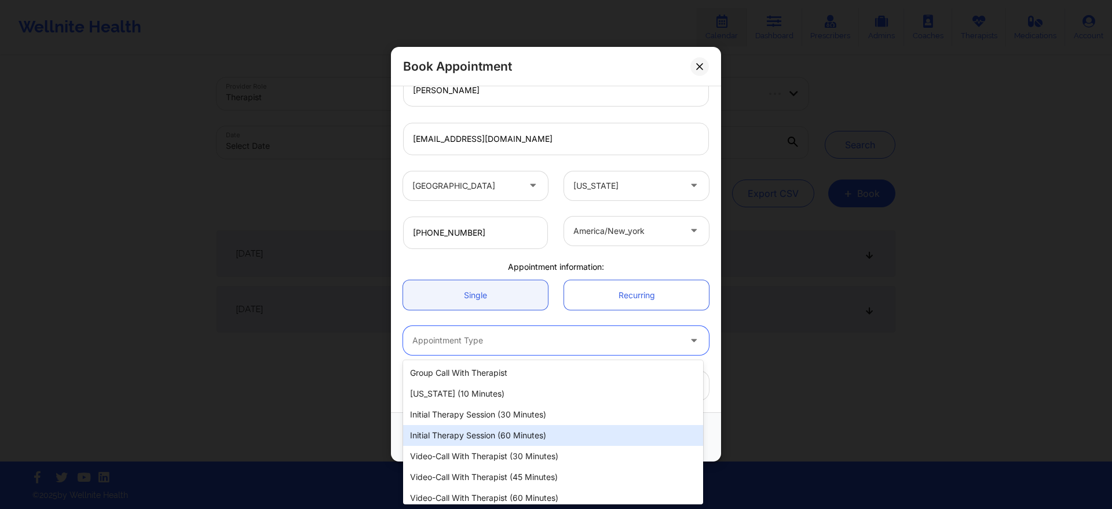
click at [508, 433] on div "Initial Therapy Session (60 minutes)" at bounding box center [553, 435] width 300 height 21
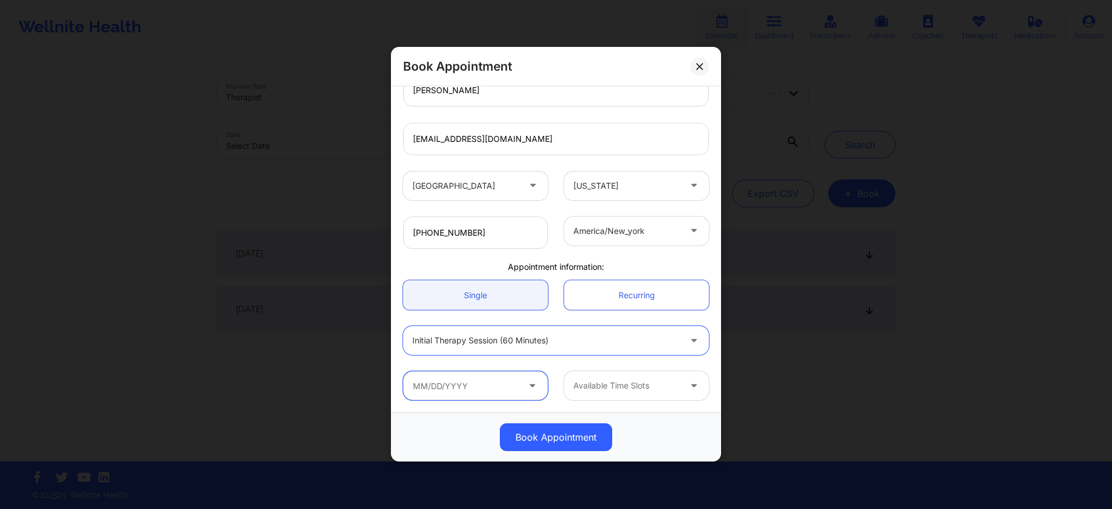
click at [494, 390] on input "text" at bounding box center [475, 386] width 145 height 29
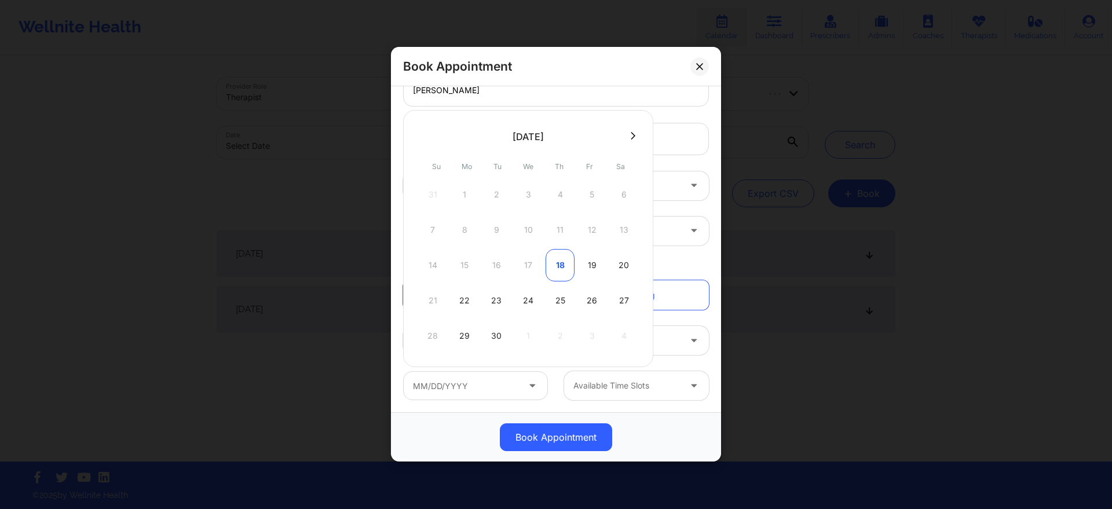
click at [559, 262] on div "18" at bounding box center [560, 265] width 29 height 32
type input "[DATE]"
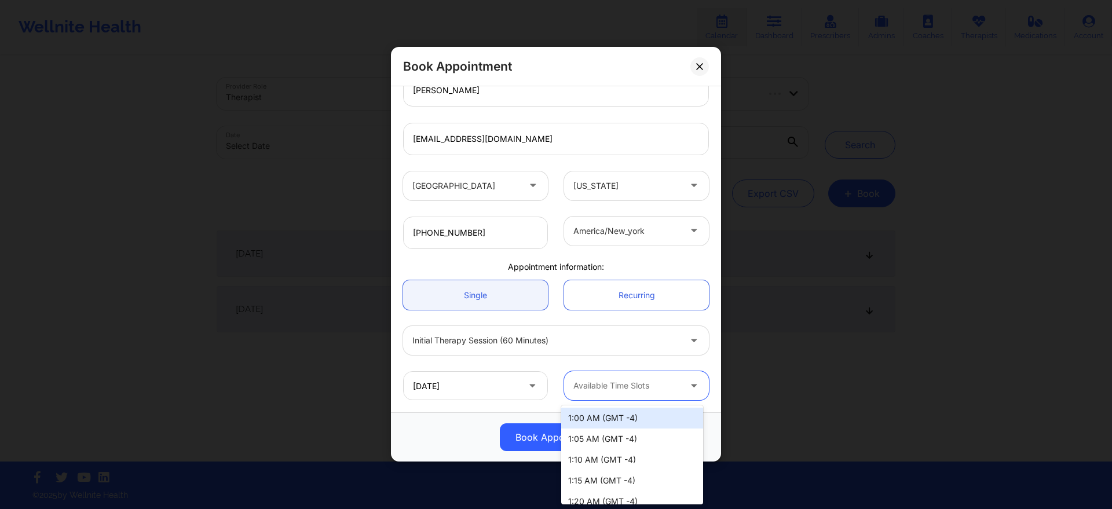
click at [602, 389] on div at bounding box center [626, 386] width 107 height 14
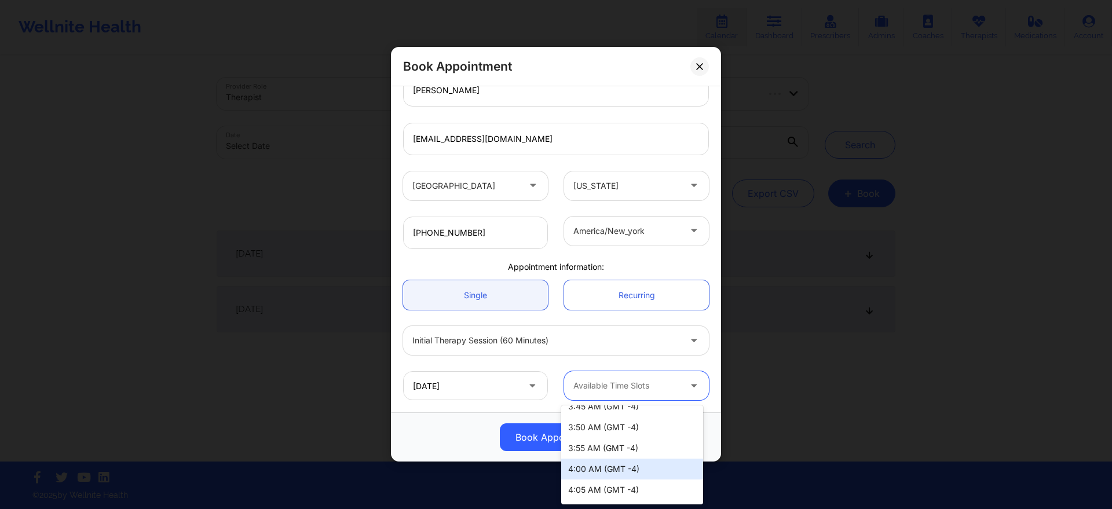
scroll to position [645, 0]
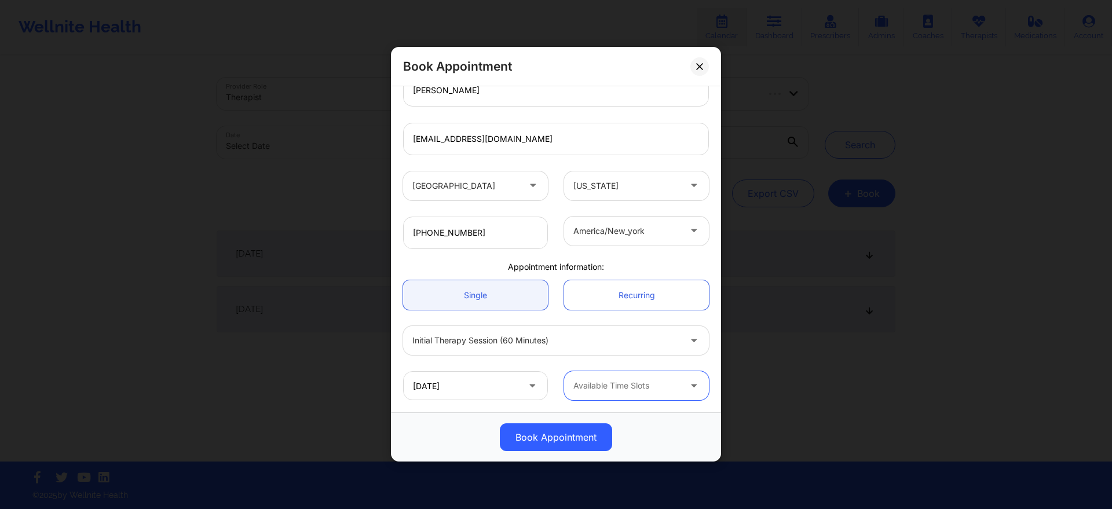
click at [627, 387] on div at bounding box center [626, 386] width 107 height 14
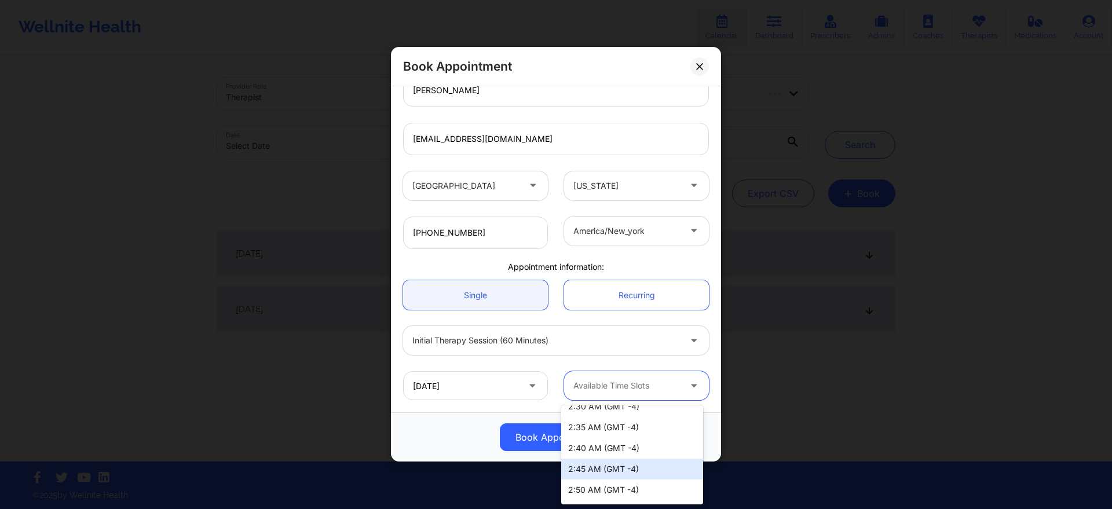
scroll to position [416, 0]
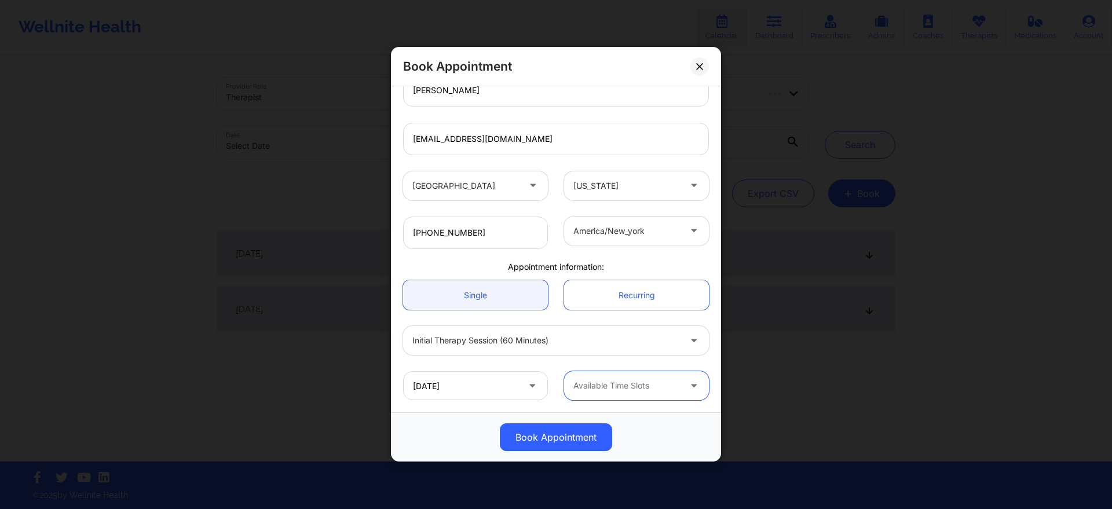
click at [627, 392] on div at bounding box center [626, 386] width 107 height 14
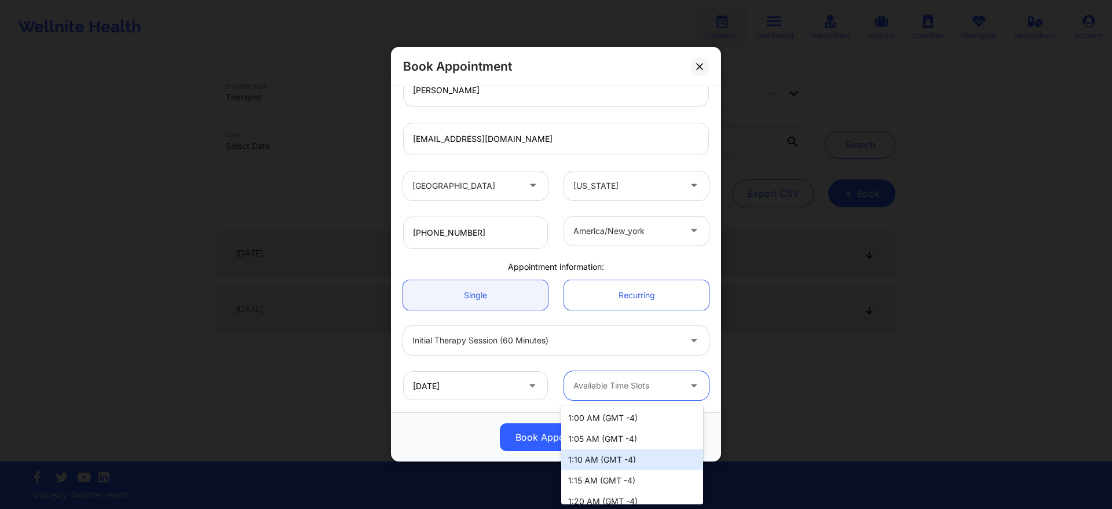
scroll to position [292, 0]
click at [625, 376] on div "Available Time Slots" at bounding box center [622, 386] width 117 height 29
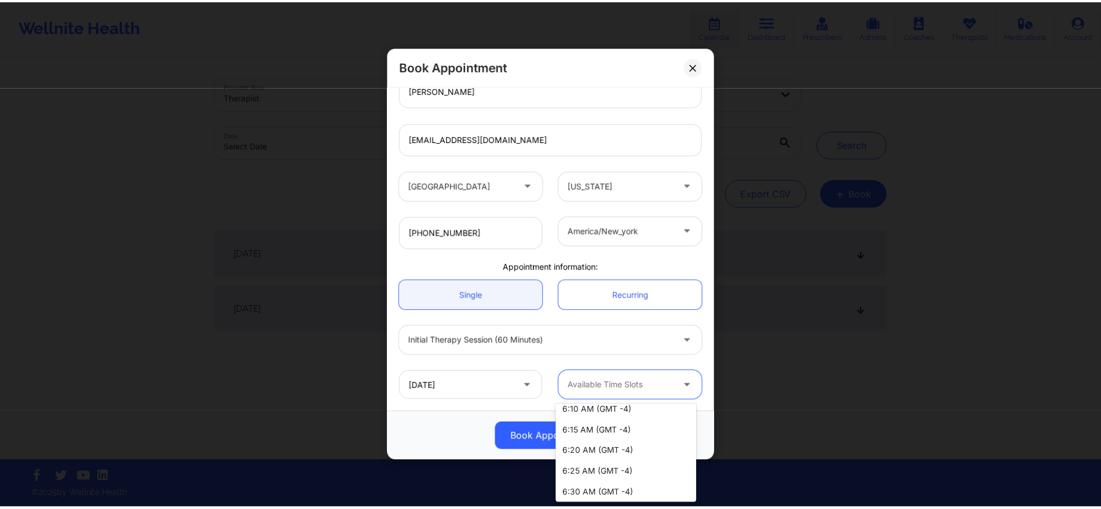
scroll to position [1928, 0]
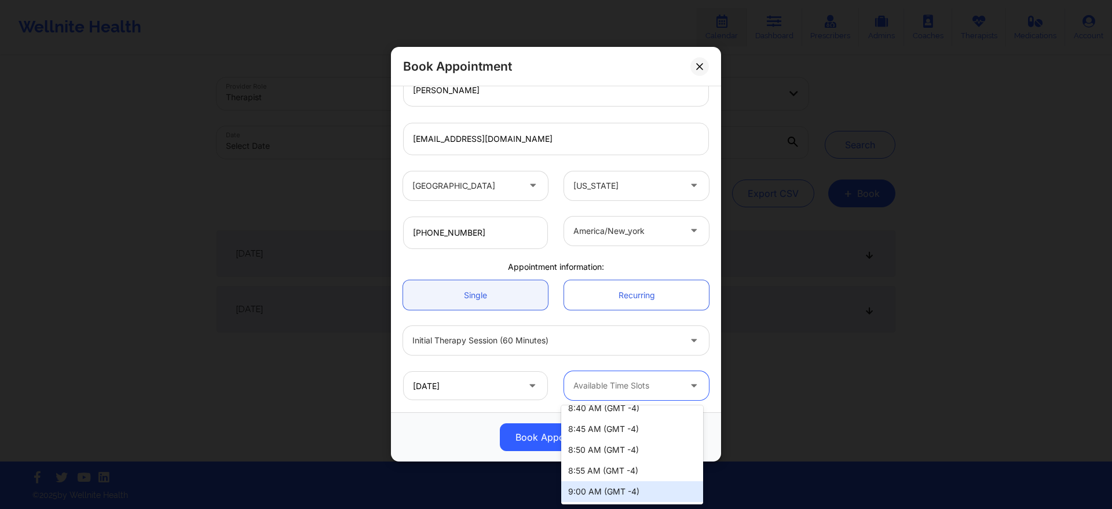
click at [621, 489] on div "9:00 AM (GMT -4)" at bounding box center [632, 491] width 142 height 21
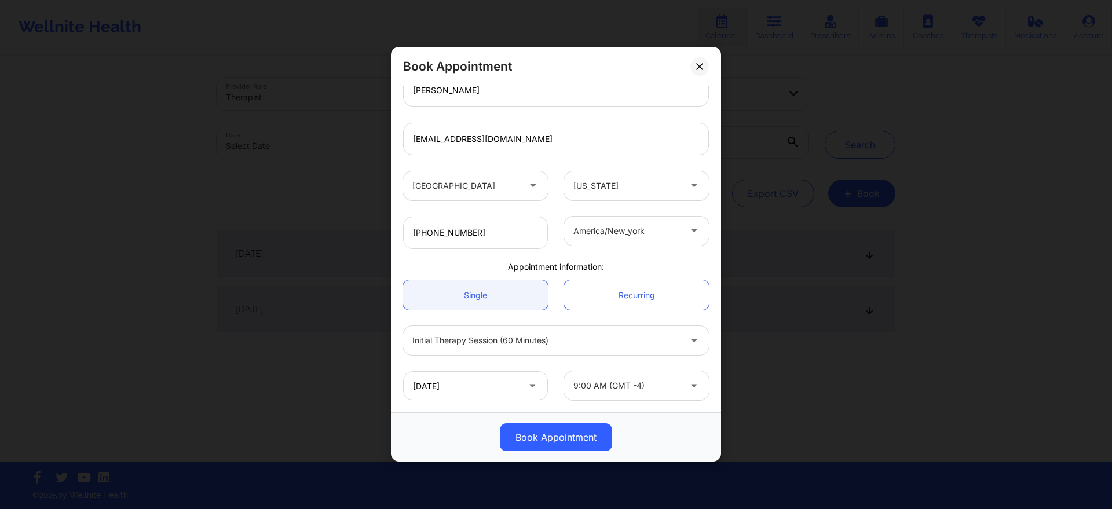
click at [621, 489] on div "Book Appointment United States Florida deon Whiteside Client information: Regis…" at bounding box center [556, 254] width 1112 height 509
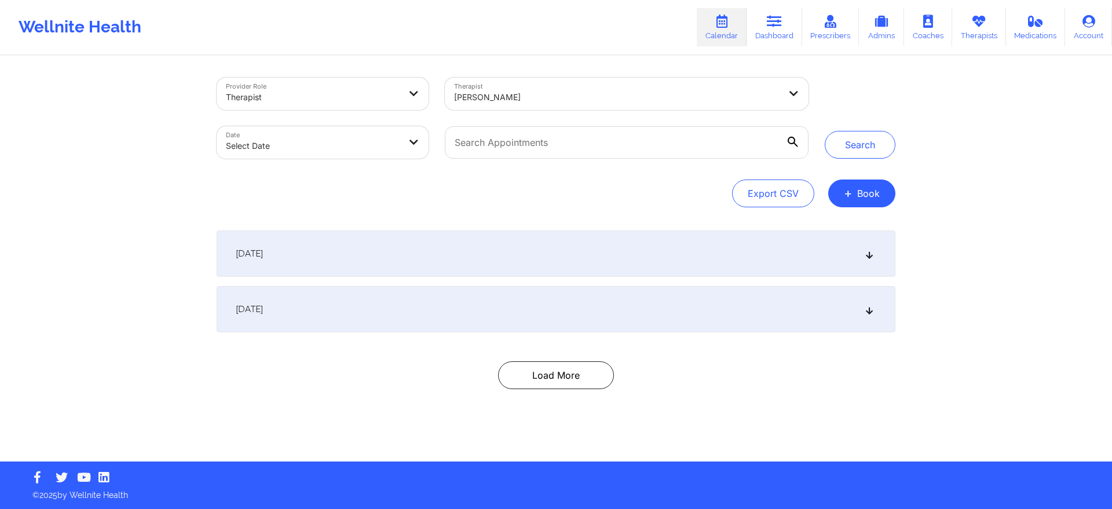
click at [597, 330] on div "[DATE]" at bounding box center [556, 309] width 679 height 46
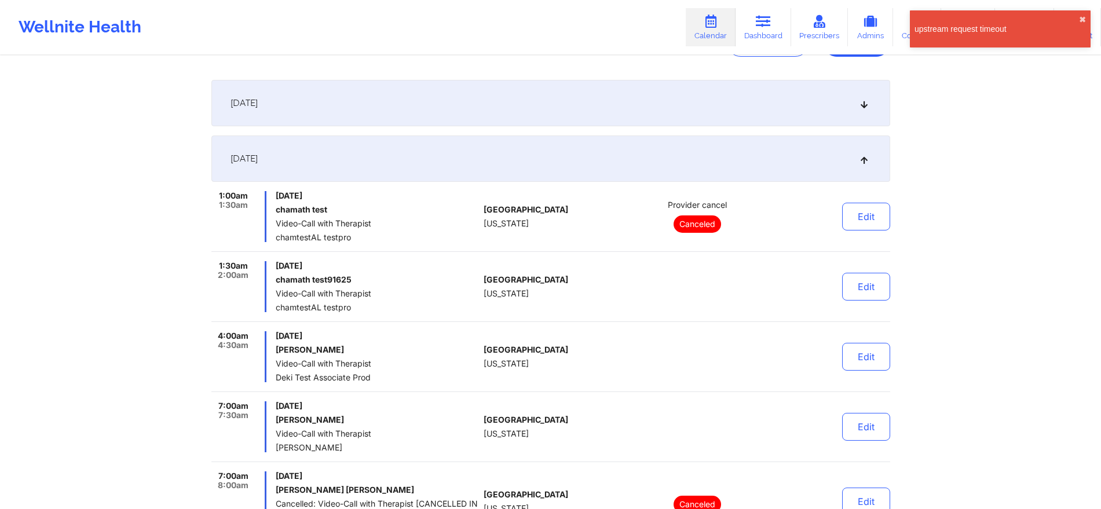
scroll to position [0, 0]
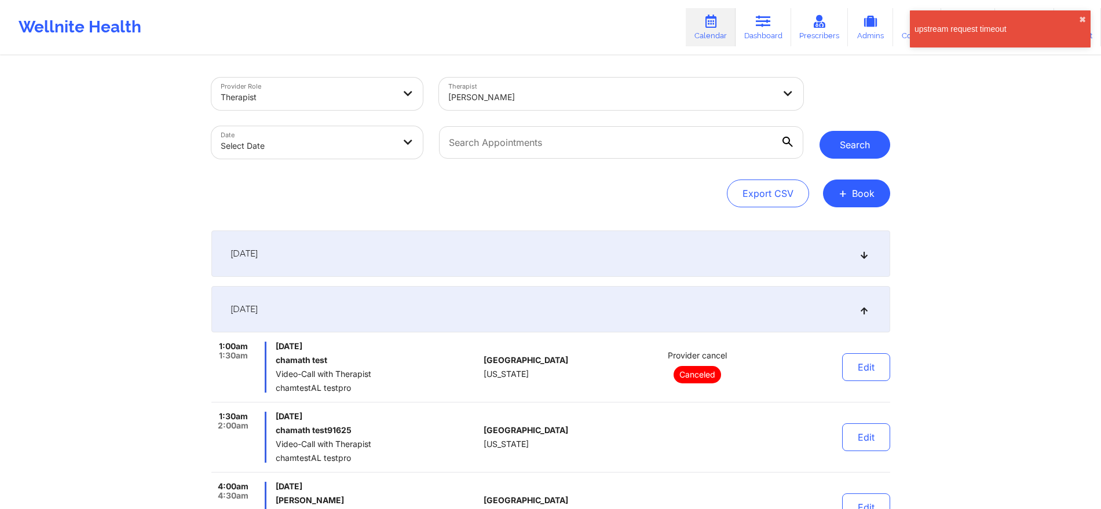
click at [858, 144] on button "Search" at bounding box center [854, 145] width 71 height 28
click at [435, 140] on div at bounding box center [621, 142] width 380 height 49
select select "2025-8"
select select "2025-9"
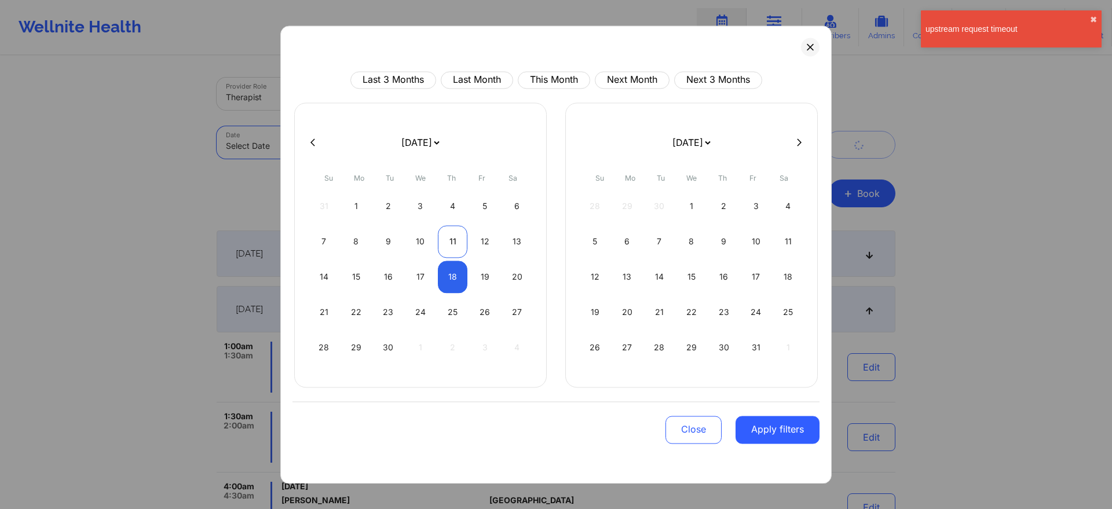
select select "2025-8"
select select "2025-9"
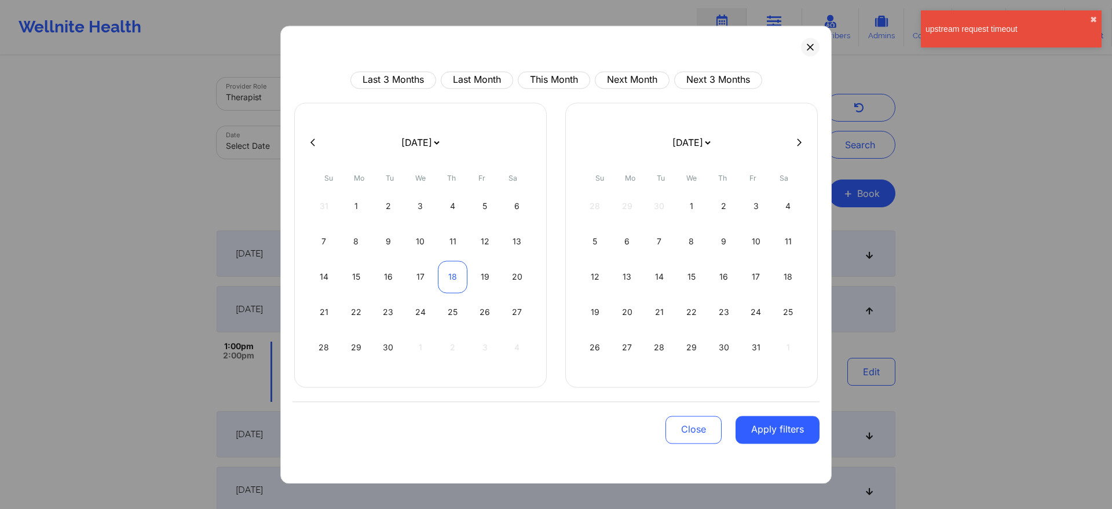
click at [448, 272] on div "18" at bounding box center [453, 277] width 30 height 32
select select "2025-8"
select select "2025-9"
select select "2025-8"
select select "2025-9"
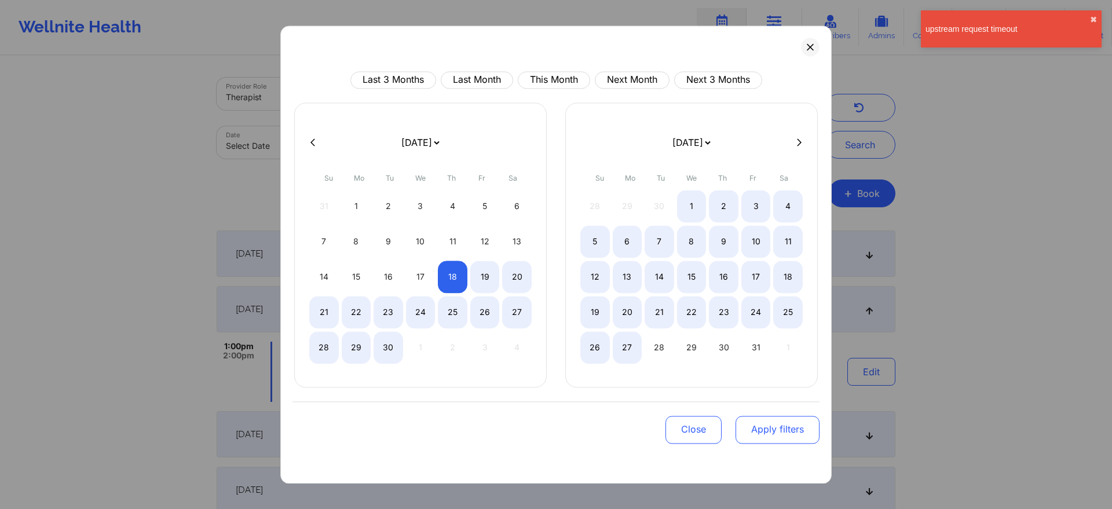
click at [758, 430] on button "Apply filters" at bounding box center [778, 430] width 84 height 28
click at [769, 414] on div "Close Apply filters" at bounding box center [555, 428] width 527 height 54
click at [771, 419] on button "Apply filters" at bounding box center [778, 430] width 84 height 28
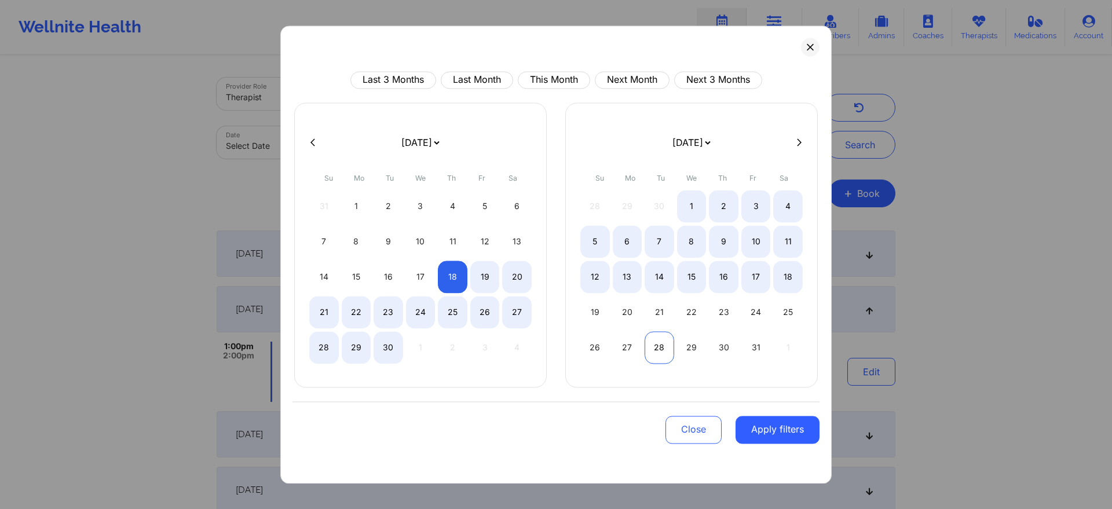
select select "2025-8"
select select "2025-9"
select select "2025-8"
select select "2025-9"
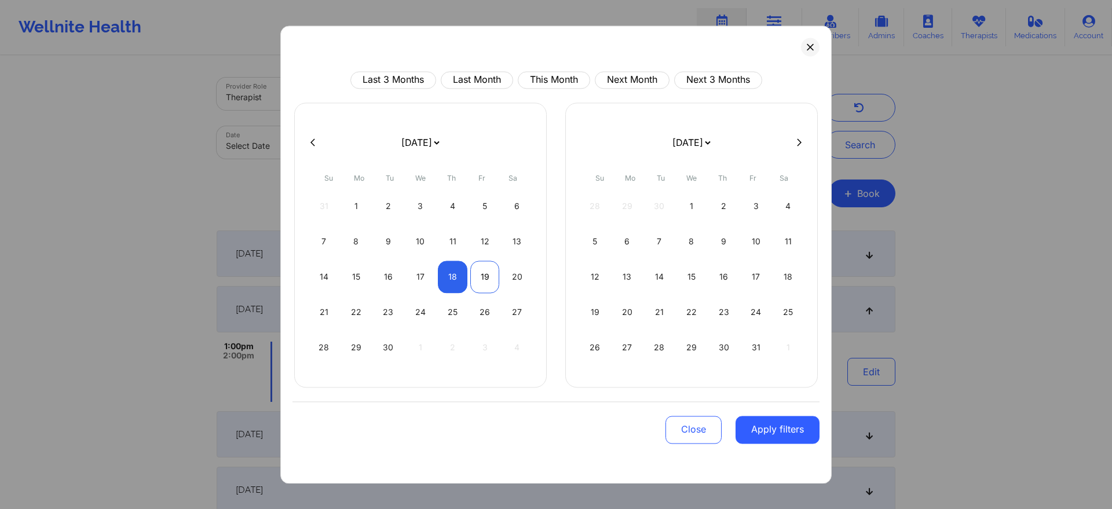
click at [486, 284] on div "19" at bounding box center [485, 277] width 30 height 32
select select "2025-8"
select select "2025-9"
click at [778, 418] on button "Apply filters" at bounding box center [778, 430] width 84 height 28
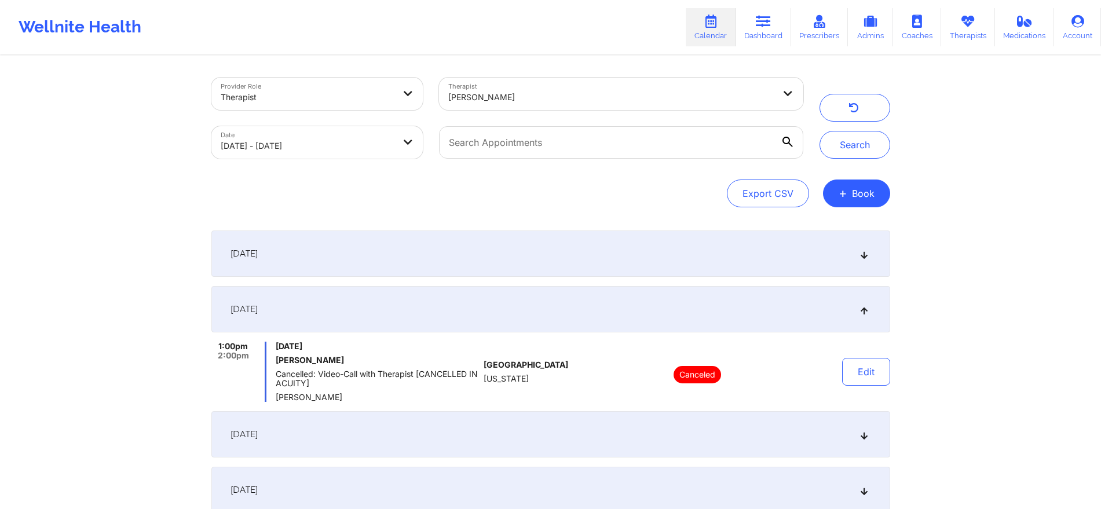
click at [558, 250] on div "[DATE]" at bounding box center [550, 253] width 679 height 46
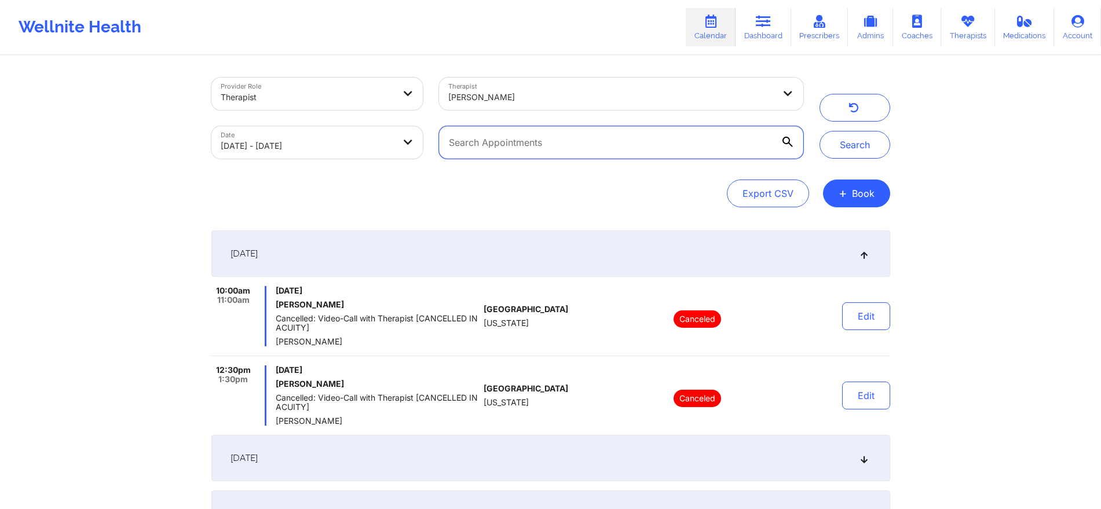
click at [673, 142] on input "text" at bounding box center [621, 142] width 364 height 32
click at [865, 197] on button "+ Book" at bounding box center [856, 194] width 67 height 28
click at [848, 233] on button "Therapy Session" at bounding box center [837, 230] width 89 height 19
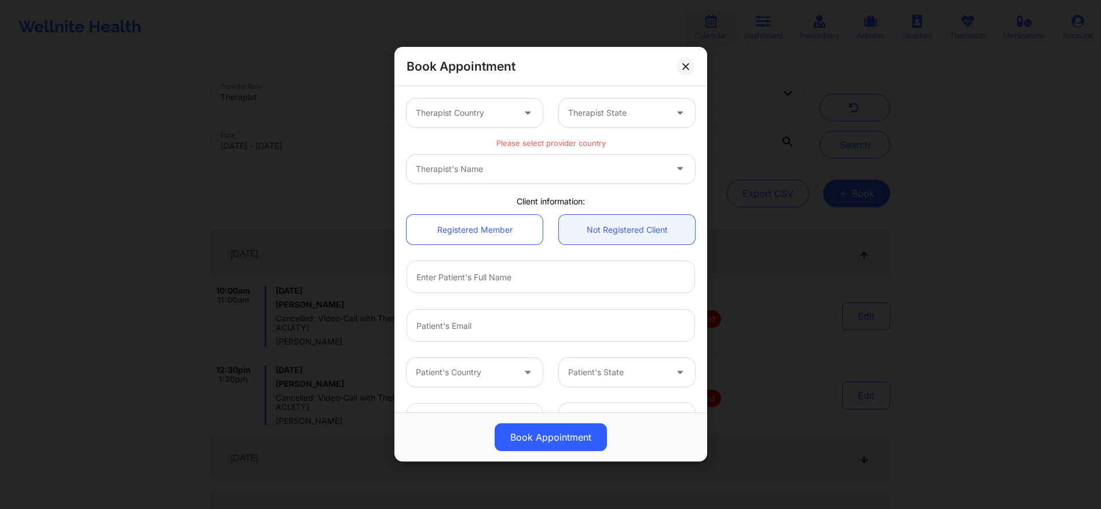
click at [477, 108] on div at bounding box center [465, 114] width 98 height 14
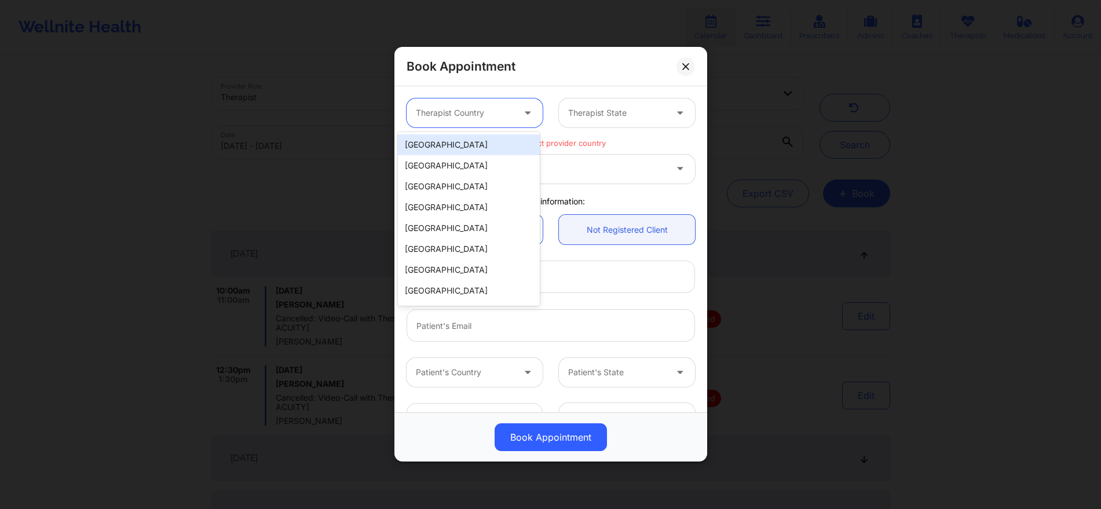
click at [474, 143] on div "[GEOGRAPHIC_DATA]" at bounding box center [469, 144] width 142 height 21
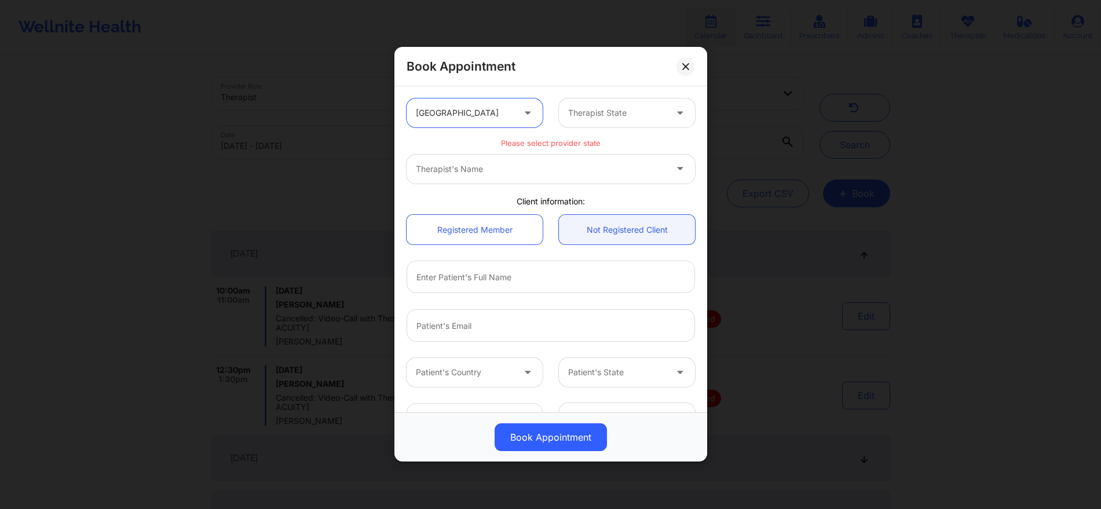
click at [602, 112] on div at bounding box center [617, 114] width 98 height 14
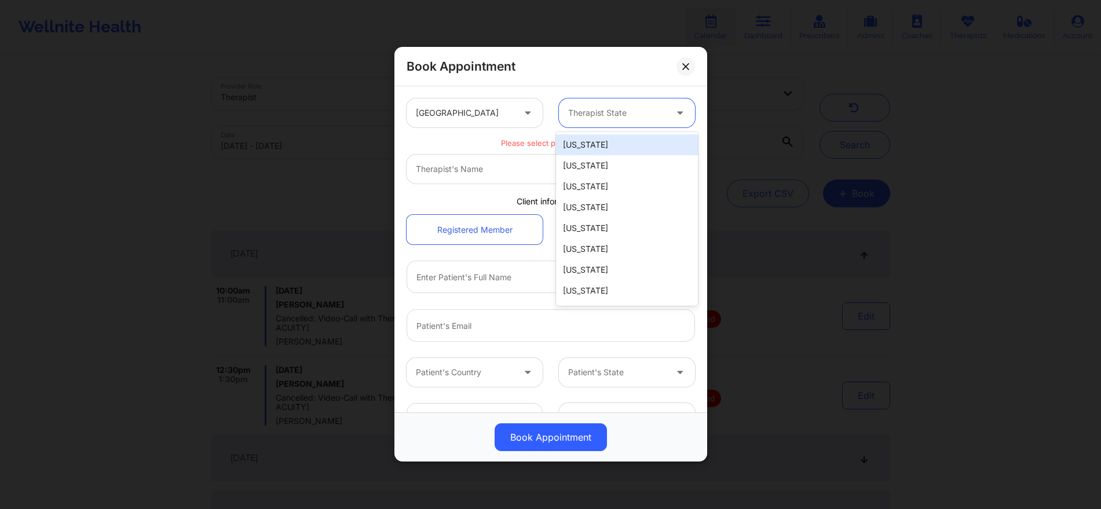
type input "f"
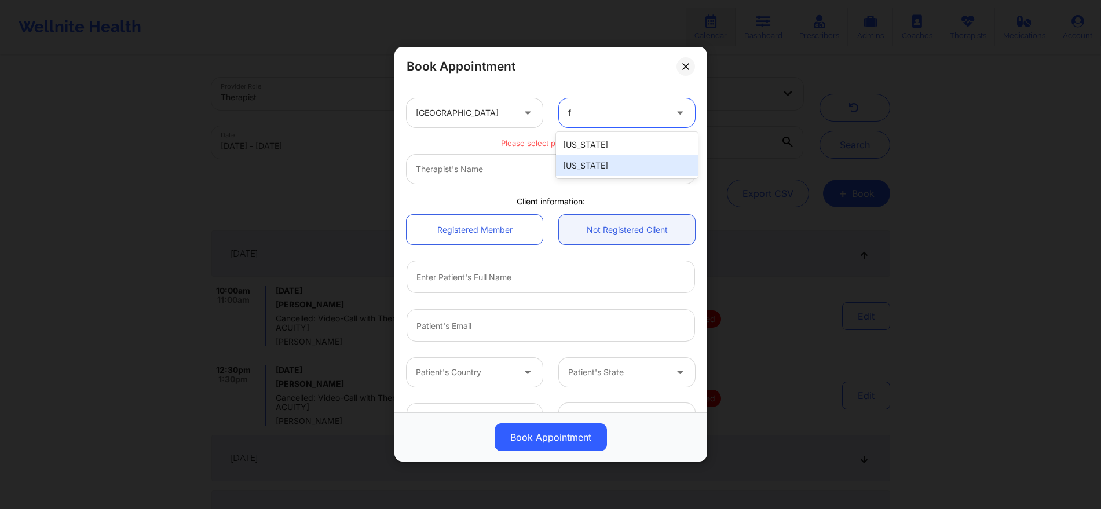
click at [601, 165] on div "[US_STATE]" at bounding box center [627, 165] width 142 height 21
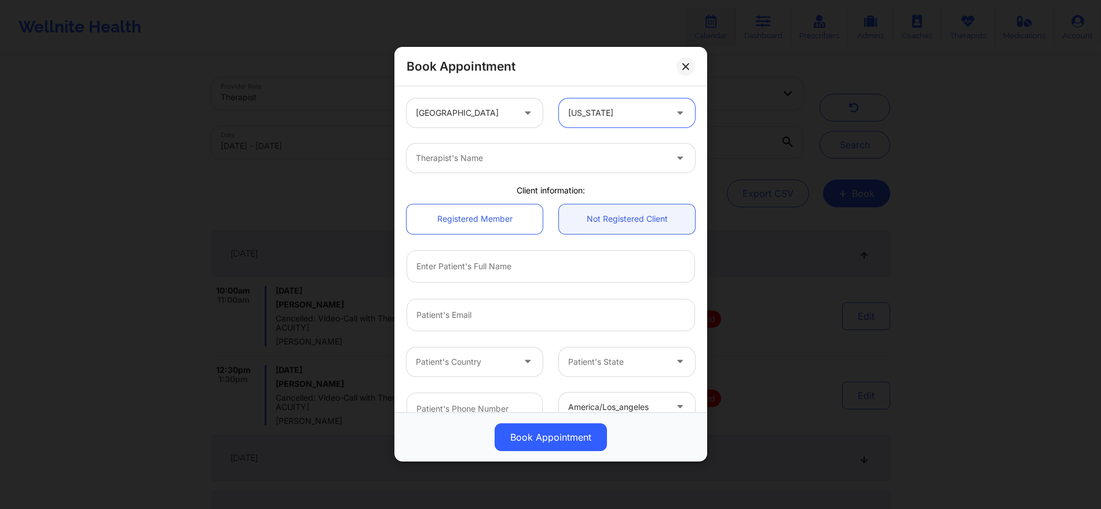
click at [566, 171] on div "Therapist's Name" at bounding box center [537, 158] width 261 height 29
type input "[PERSON_NAME]"
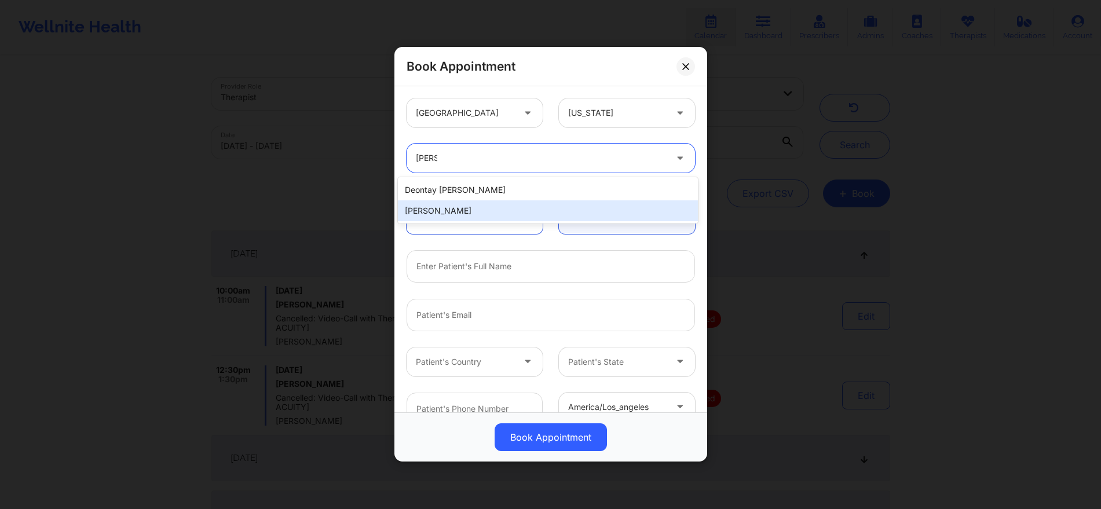
click at [524, 201] on div "[PERSON_NAME]" at bounding box center [548, 210] width 300 height 21
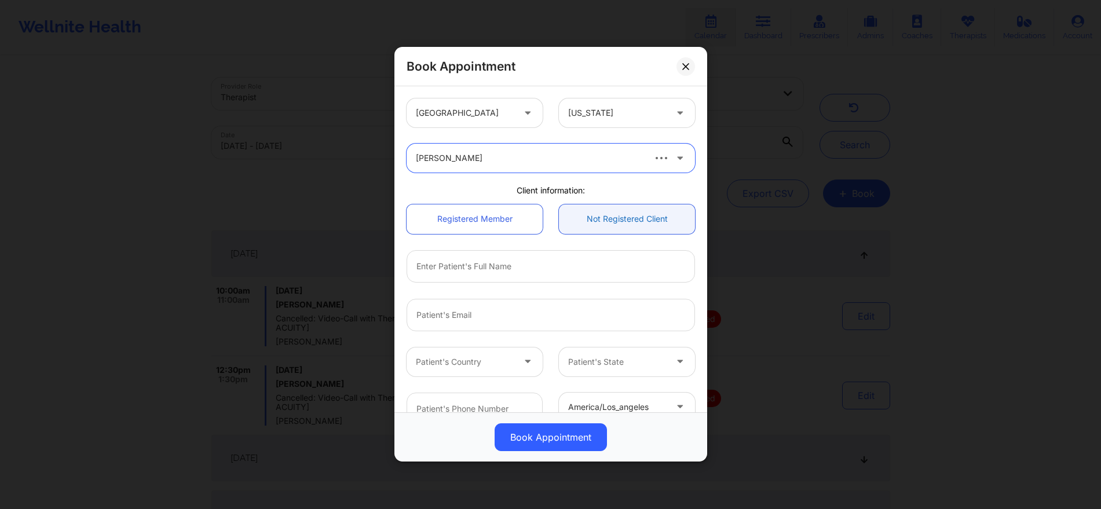
click at [584, 228] on link "Not Registered Client" at bounding box center [627, 219] width 136 height 30
click at [550, 274] on input "text" at bounding box center [551, 266] width 288 height 32
type input "Michael Labonte"
click at [538, 309] on input "email" at bounding box center [551, 315] width 288 height 32
paste input "[EMAIL_ADDRESS][DOMAIN_NAME]"
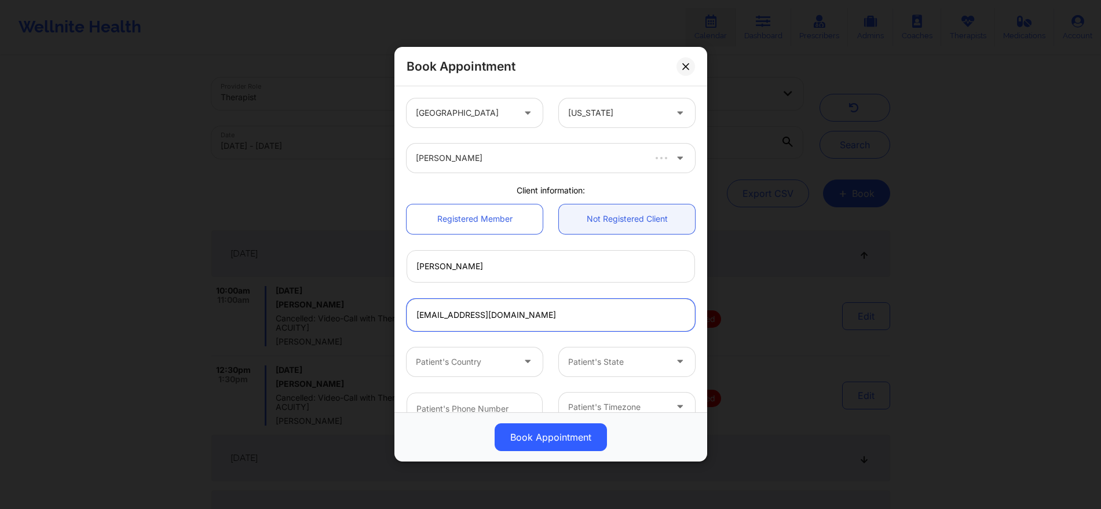
type input "[EMAIL_ADDRESS][DOMAIN_NAME]"
click at [510, 357] on div at bounding box center [465, 362] width 98 height 14
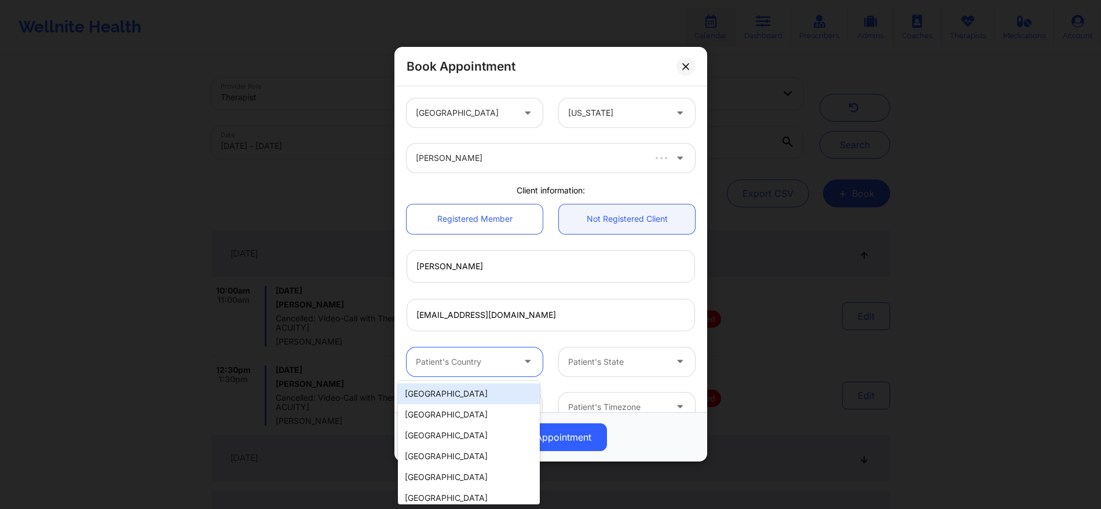
click at [483, 395] on div "[GEOGRAPHIC_DATA]" at bounding box center [469, 393] width 142 height 21
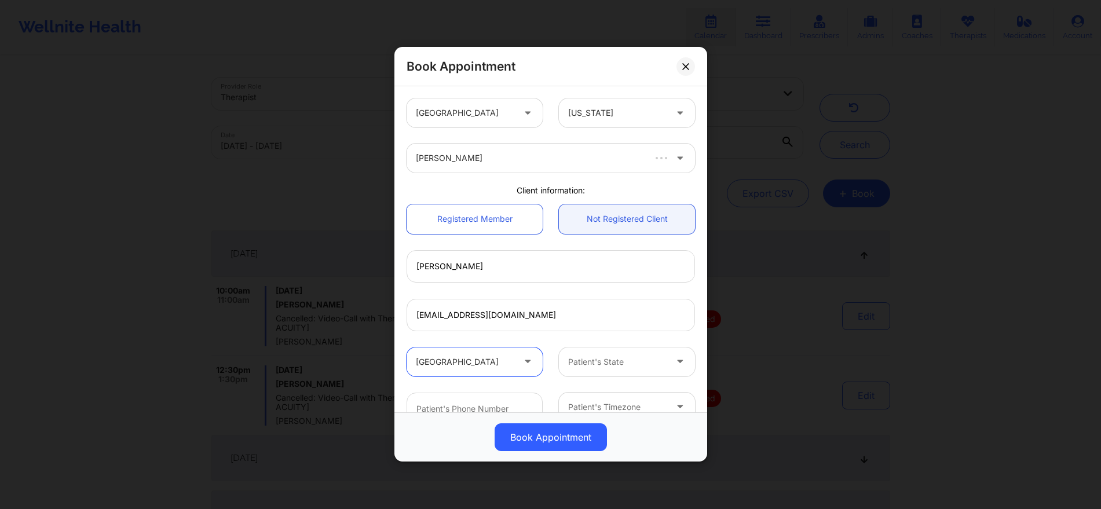
click at [580, 361] on div at bounding box center [617, 362] width 98 height 14
type input "f"
click at [578, 411] on div "[US_STATE]" at bounding box center [627, 414] width 142 height 21
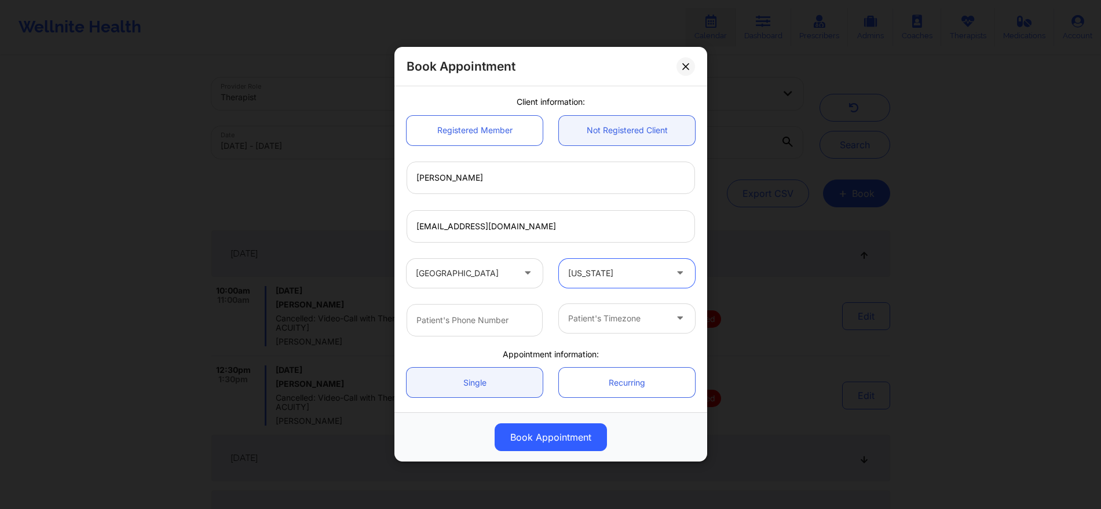
scroll to position [102, 0]
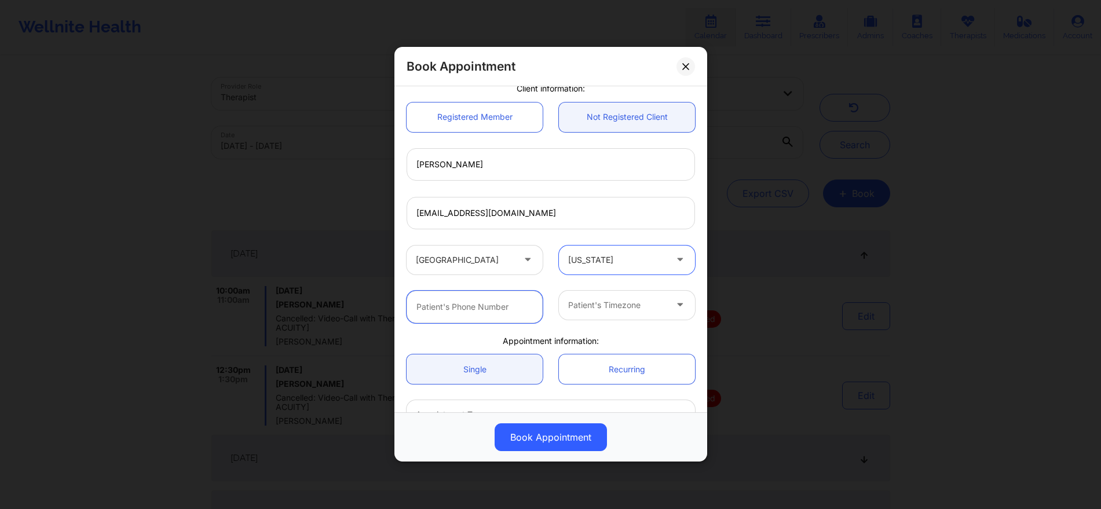
click at [500, 318] on input "text" at bounding box center [475, 307] width 136 height 32
paste input "(617) 799-3830"
type input "(617) 799-3830"
click at [630, 303] on div at bounding box center [617, 305] width 98 height 14
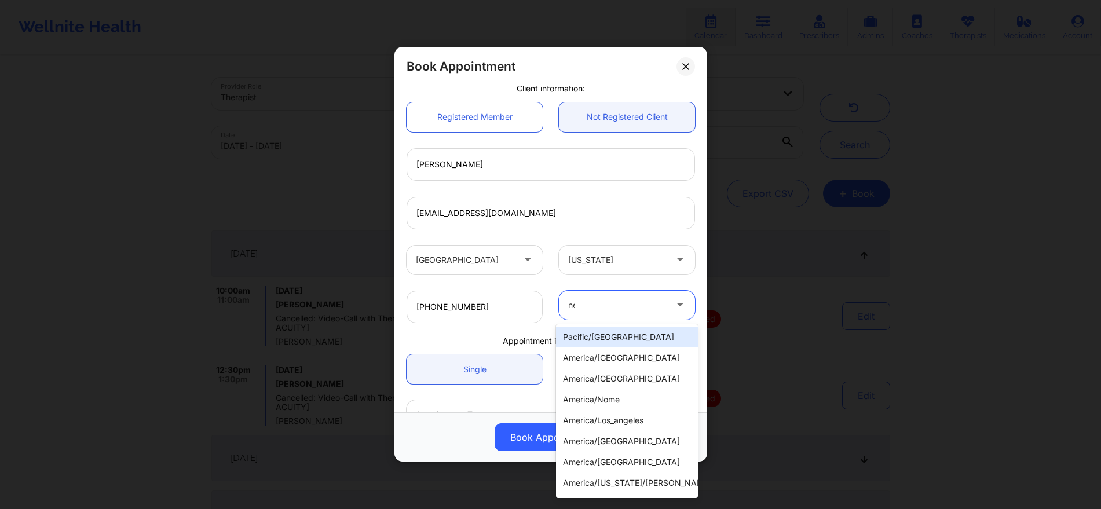
type input "new"
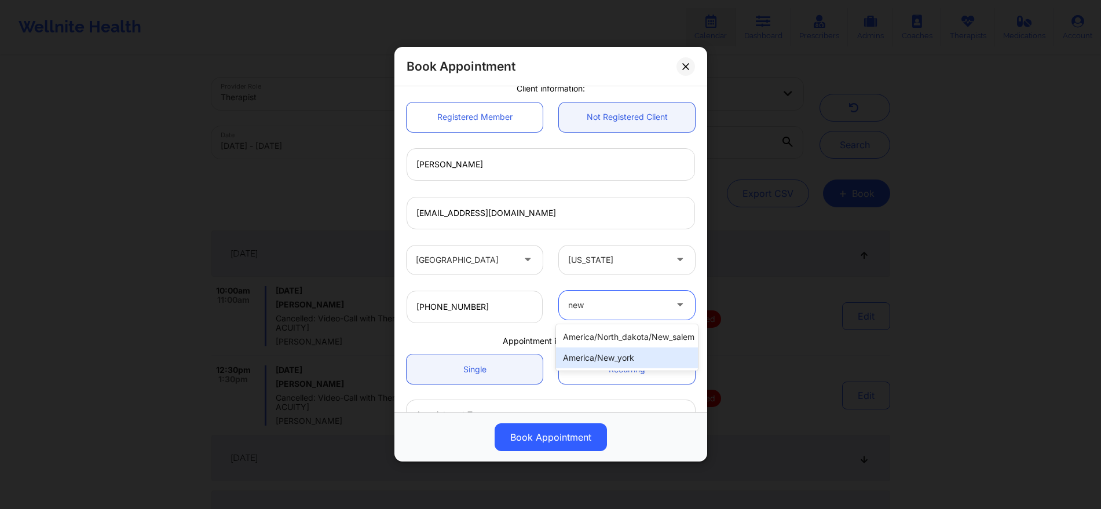
click at [622, 354] on div "america/new_york" at bounding box center [627, 357] width 142 height 21
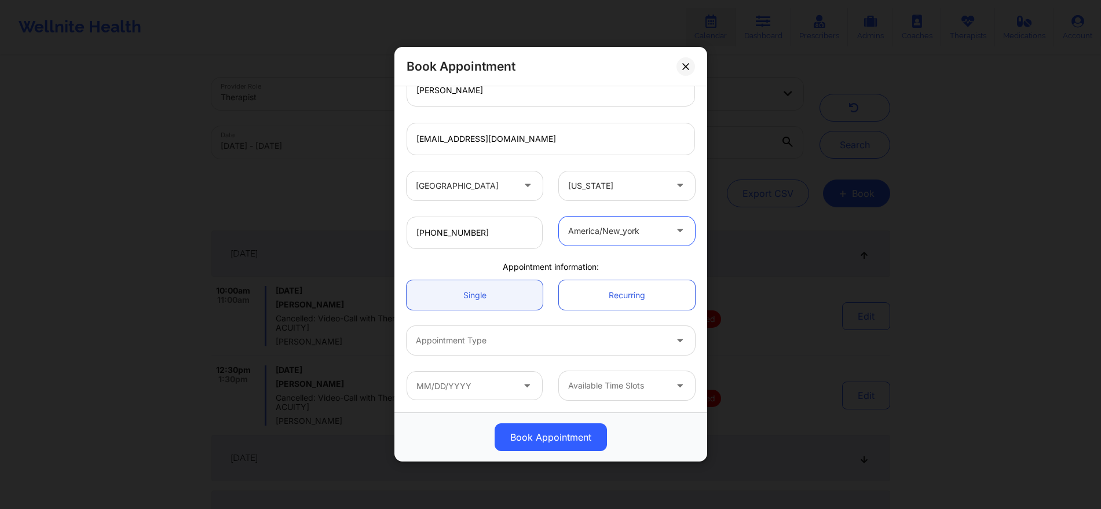
click at [499, 336] on div at bounding box center [541, 341] width 250 height 14
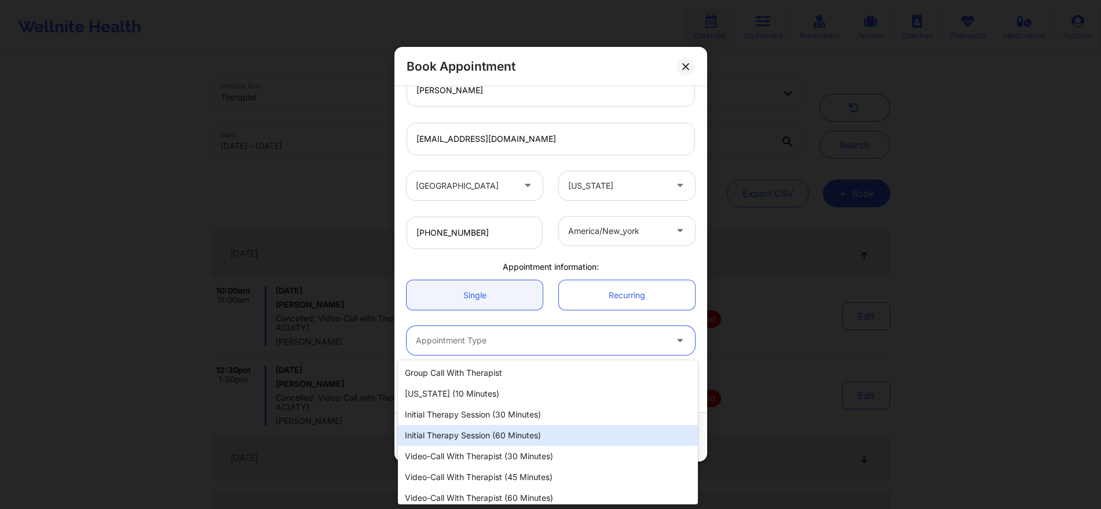
click at [495, 426] on div "Initial Therapy Session (60 minutes)" at bounding box center [548, 435] width 300 height 21
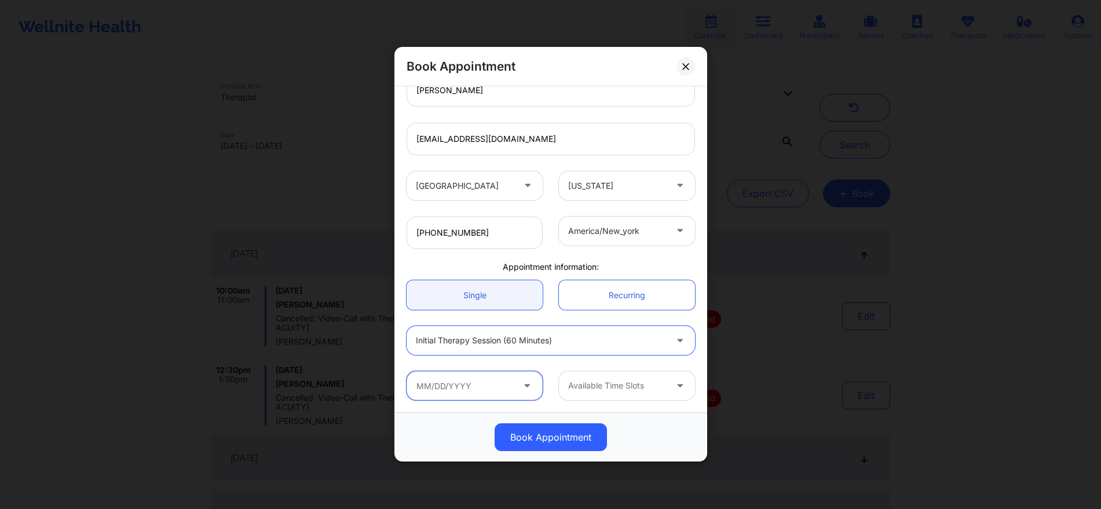
click at [487, 387] on input "text" at bounding box center [475, 386] width 136 height 29
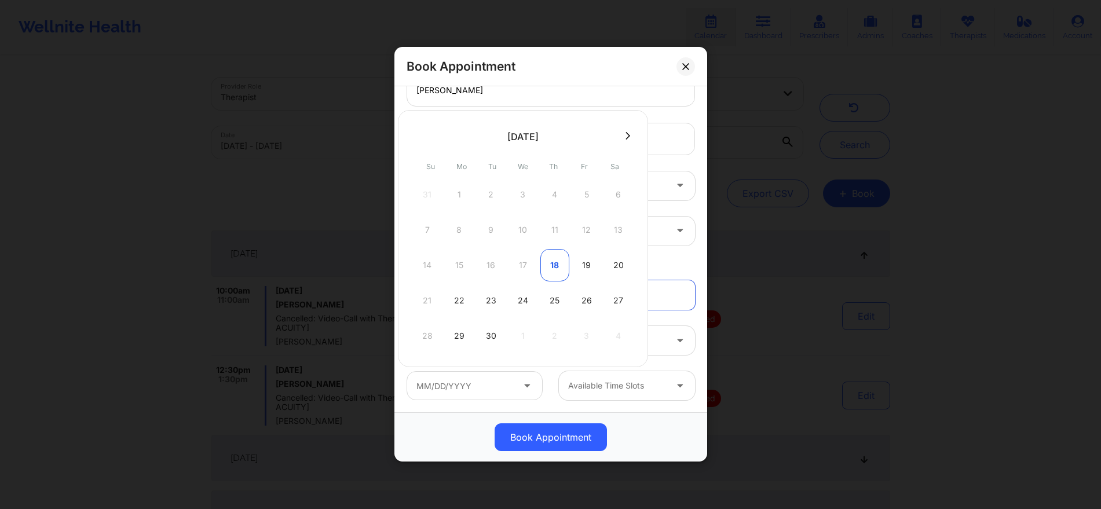
click at [557, 262] on div "18" at bounding box center [554, 265] width 29 height 32
type input "[DATE]"
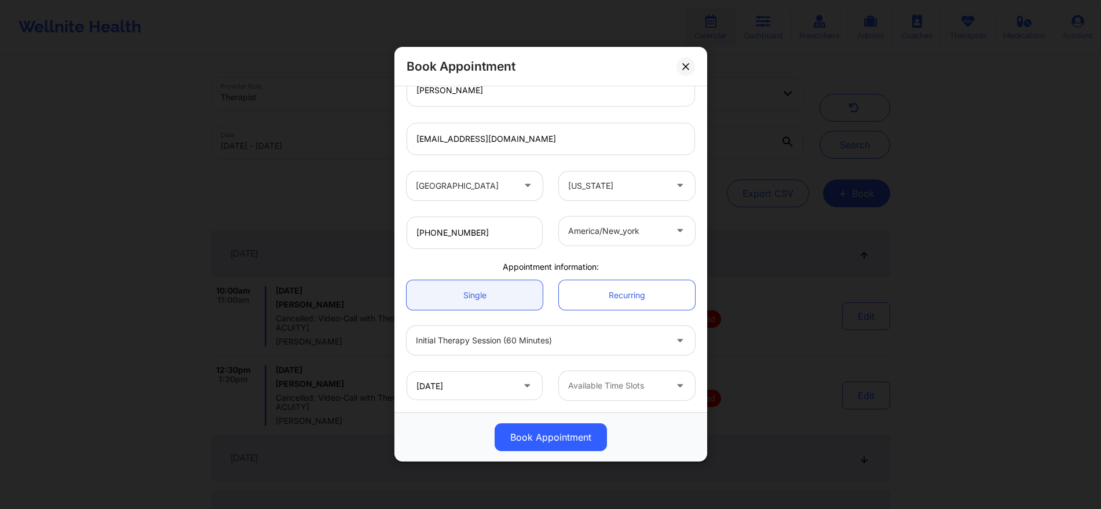
click at [592, 393] on div "Available Time Slots" at bounding box center [613, 386] width 108 height 29
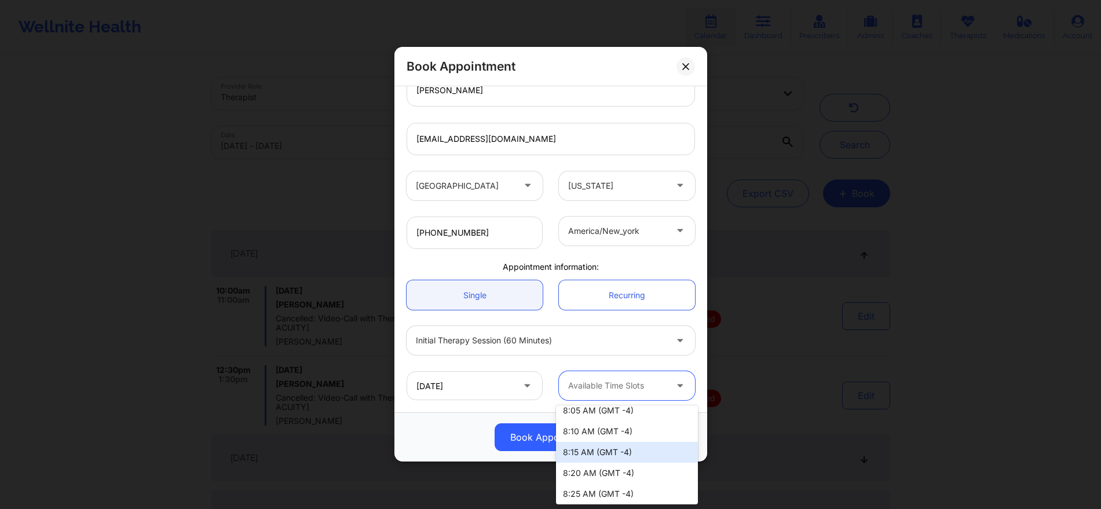
scroll to position [1928, 0]
click at [609, 493] on div "9:00 AM (GMT -4)" at bounding box center [627, 491] width 142 height 21
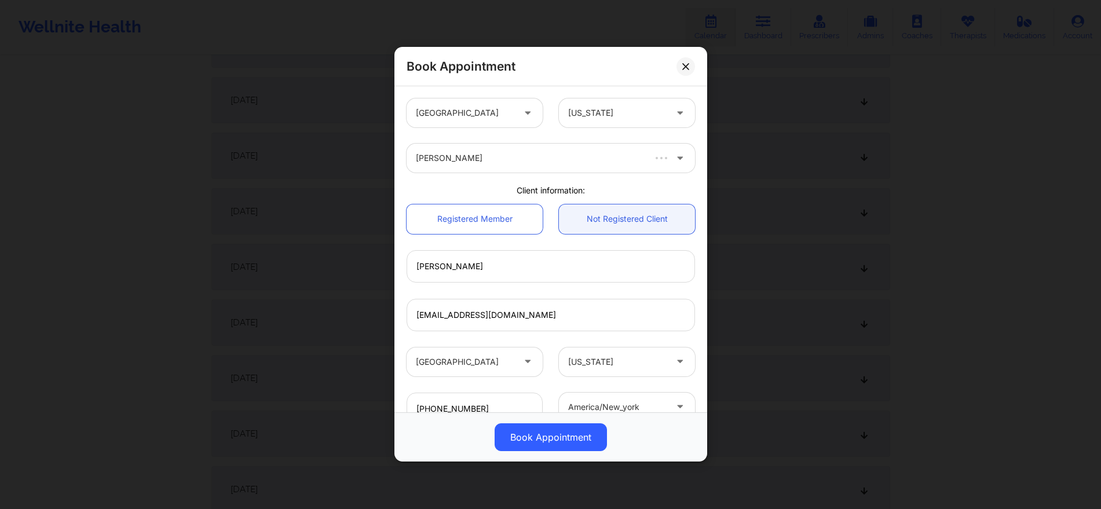
scroll to position [345, 0]
click at [564, 429] on button "Book Appointment" at bounding box center [551, 438] width 112 height 28
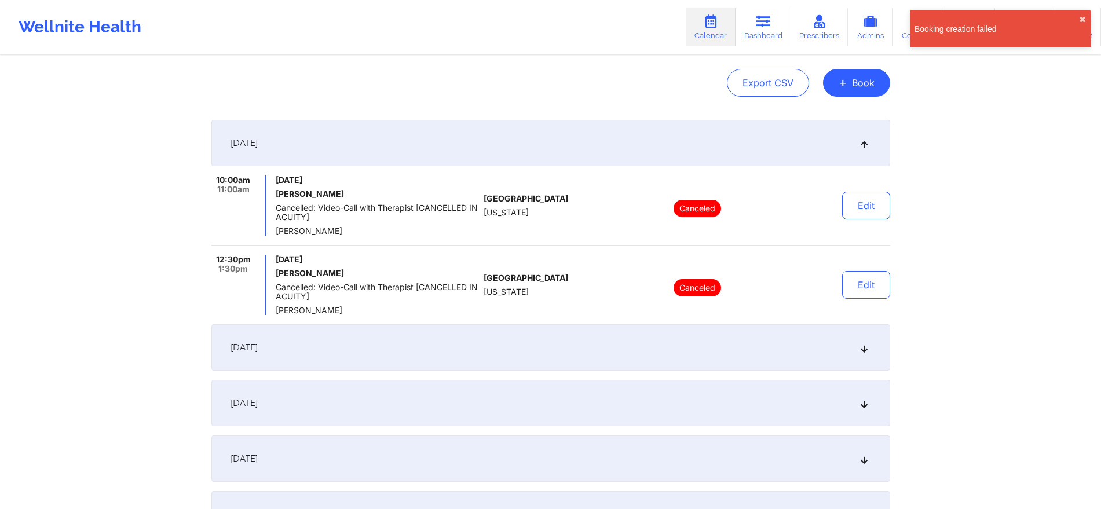
scroll to position [78, 0]
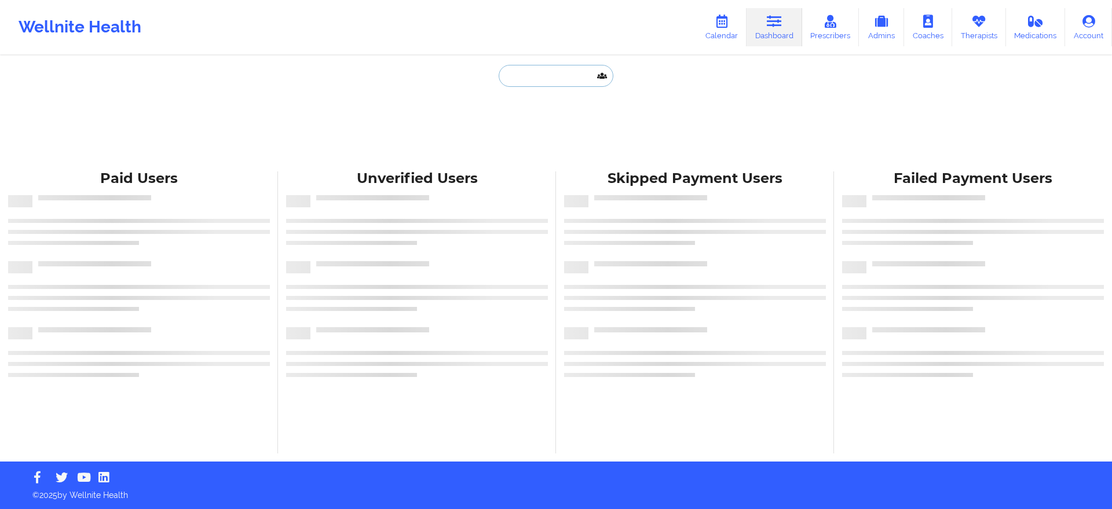
click at [553, 67] on input "text" at bounding box center [556, 76] width 115 height 22
type input "[PERSON_NAME]"
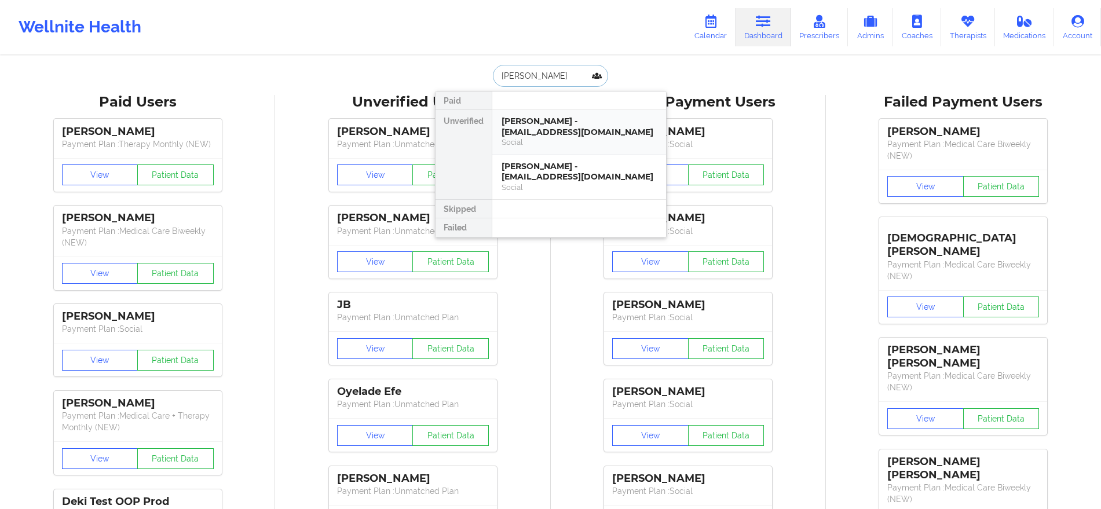
click at [605, 113] on div "Michael J Labonte - mjl1000@yahoo.com Social" at bounding box center [579, 132] width 174 height 45
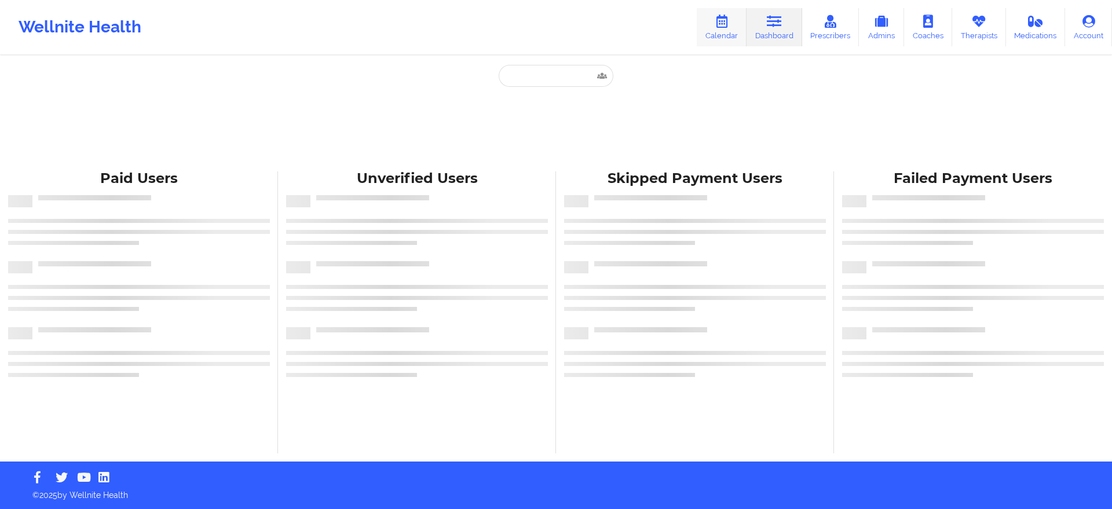
click at [727, 23] on icon at bounding box center [721, 21] width 15 height 13
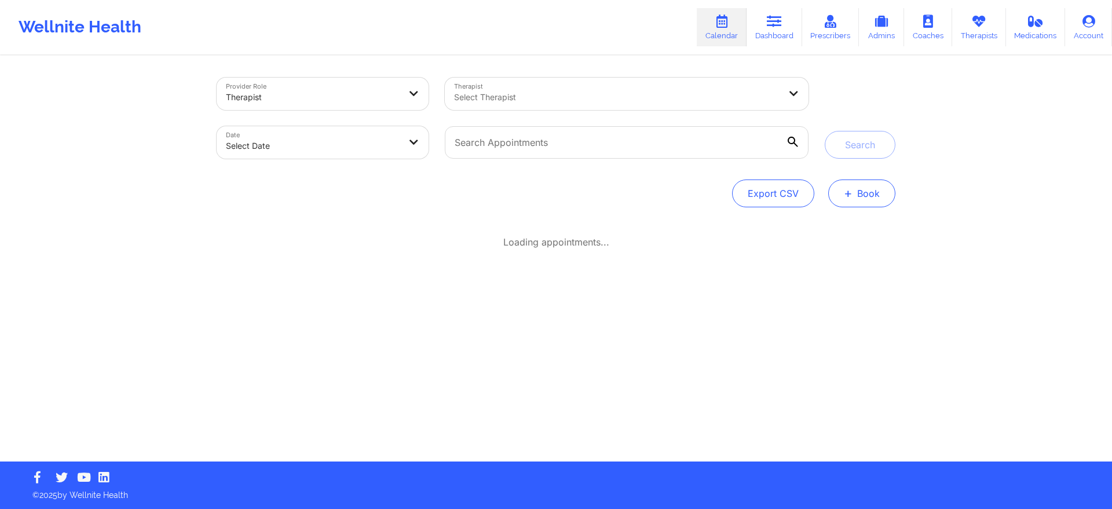
click at [868, 195] on button "+ Book" at bounding box center [861, 194] width 67 height 28
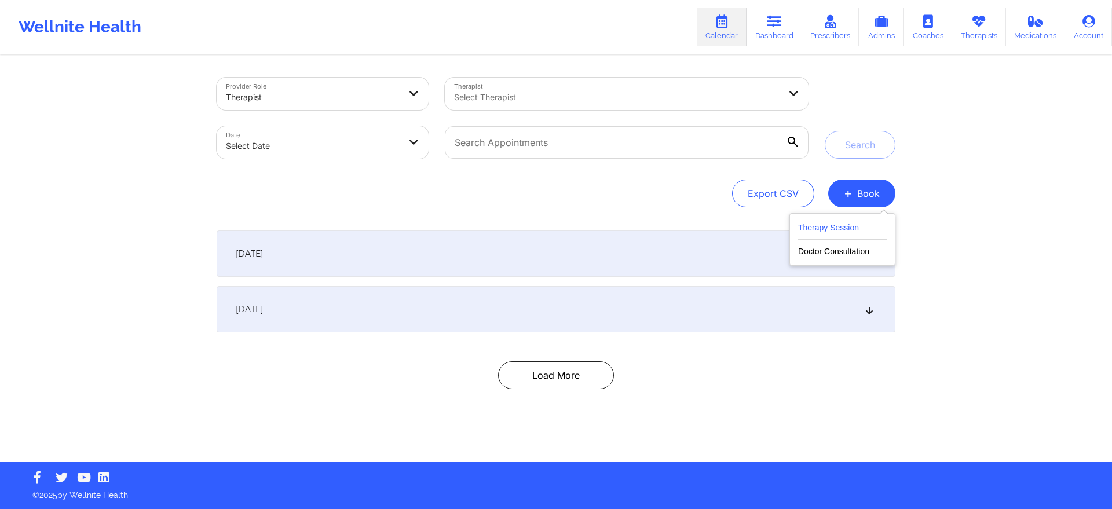
click at [834, 221] on button "Therapy Session" at bounding box center [842, 230] width 89 height 19
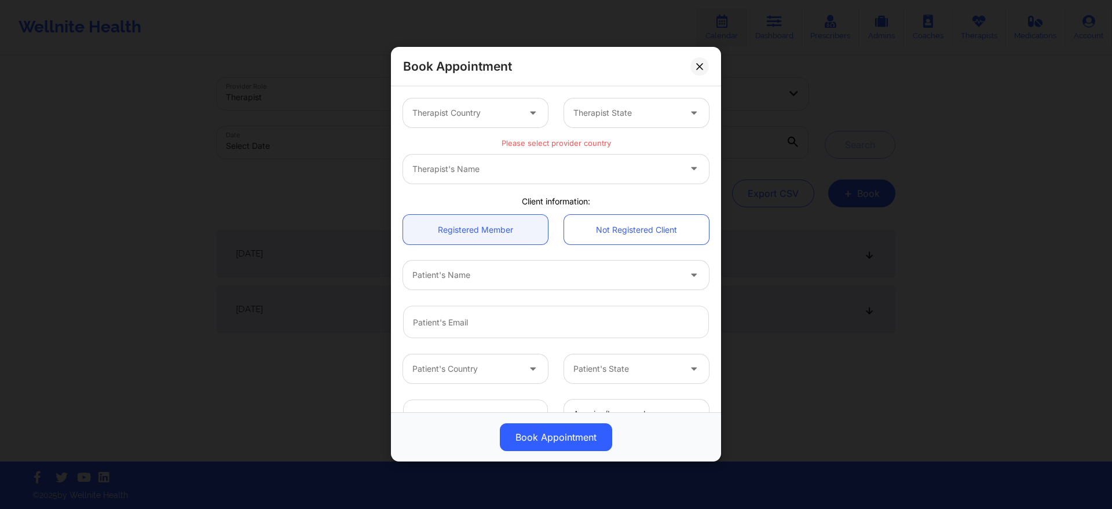
click at [460, 131] on div "Therapist Country Therapist State" at bounding box center [556, 112] width 322 height 45
click at [467, 120] on div "Therapist Country" at bounding box center [461, 112] width 117 height 29
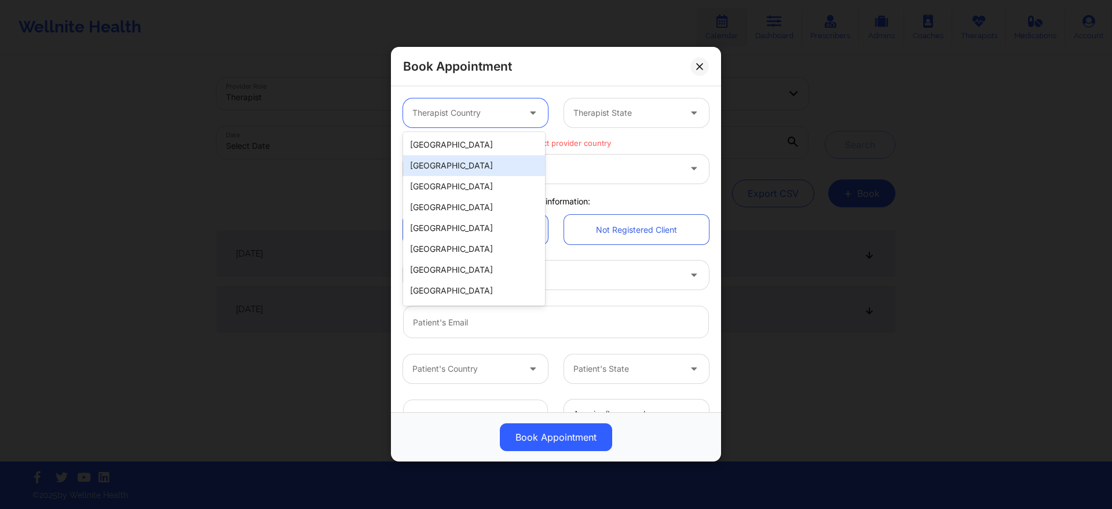
click at [463, 161] on div "[GEOGRAPHIC_DATA]" at bounding box center [474, 165] width 142 height 21
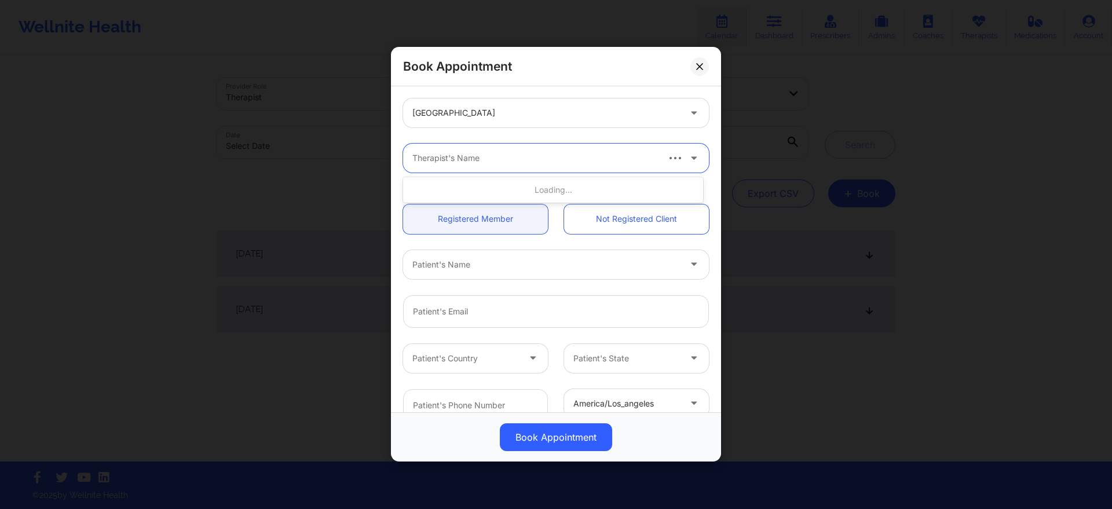
click at [470, 144] on div "Therapist's Name" at bounding box center [530, 158] width 255 height 29
click at [487, 109] on div at bounding box center [546, 114] width 268 height 14
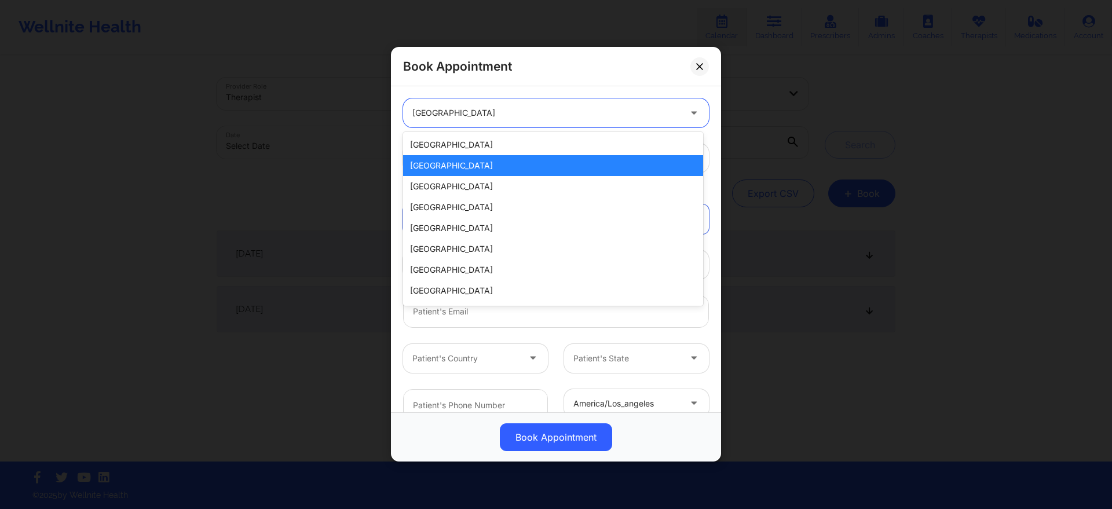
click at [480, 133] on div "[GEOGRAPHIC_DATA] [GEOGRAPHIC_DATA] [GEOGRAPHIC_DATA] [GEOGRAPHIC_DATA] [GEOGRA…" at bounding box center [553, 219] width 300 height 174
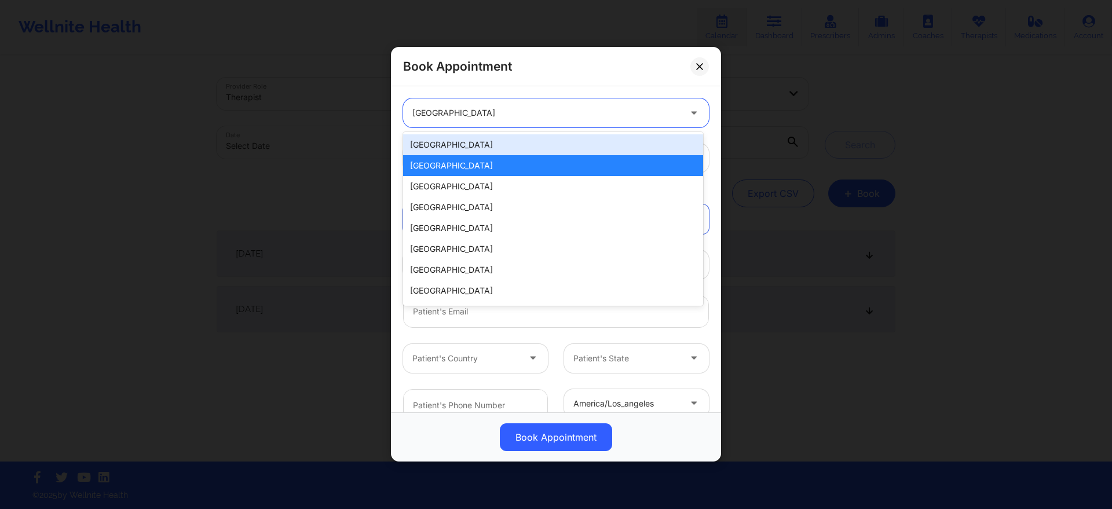
click at [476, 142] on div "[GEOGRAPHIC_DATA]" at bounding box center [553, 144] width 300 height 21
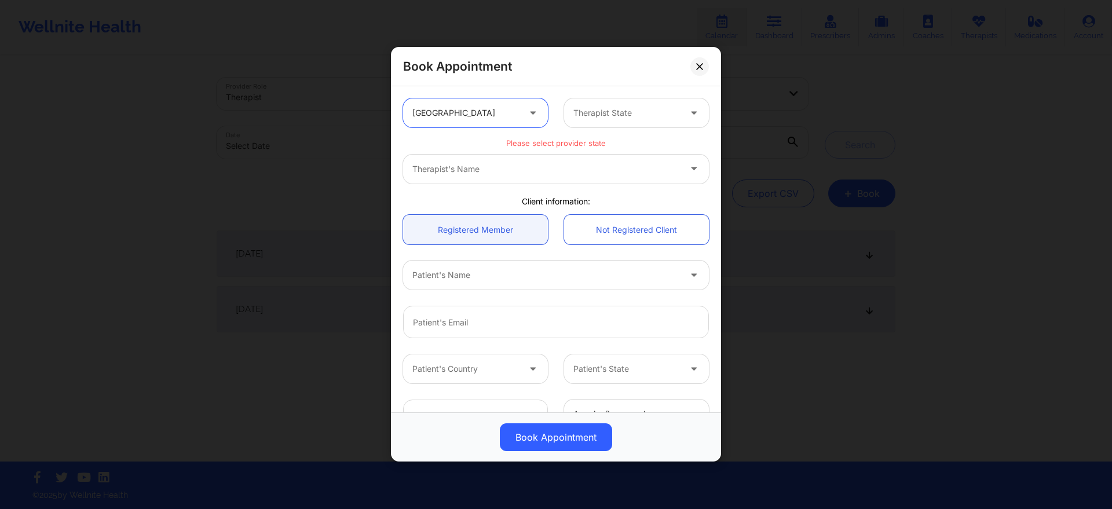
click at [597, 127] on div "option [GEOGRAPHIC_DATA], selected. [GEOGRAPHIC_DATA] Therapist State" at bounding box center [556, 112] width 322 height 45
click at [605, 111] on div at bounding box center [626, 114] width 107 height 14
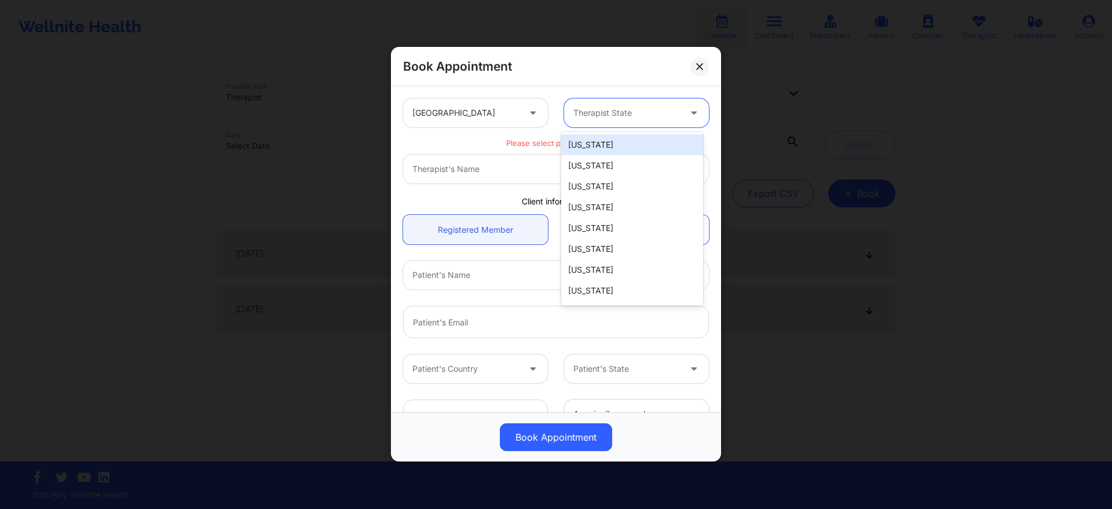
type input "f"
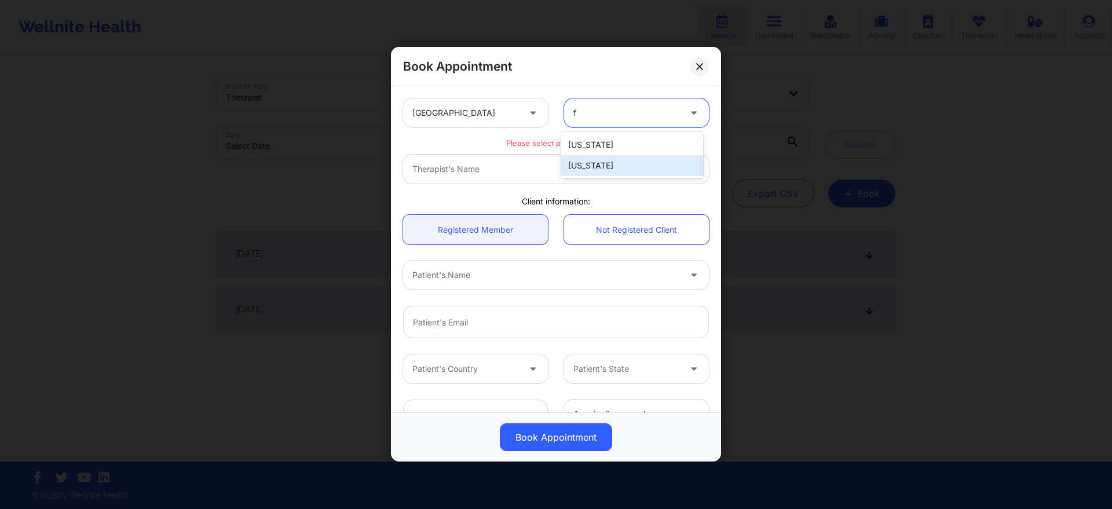
click at [584, 167] on div "[US_STATE]" at bounding box center [632, 165] width 142 height 21
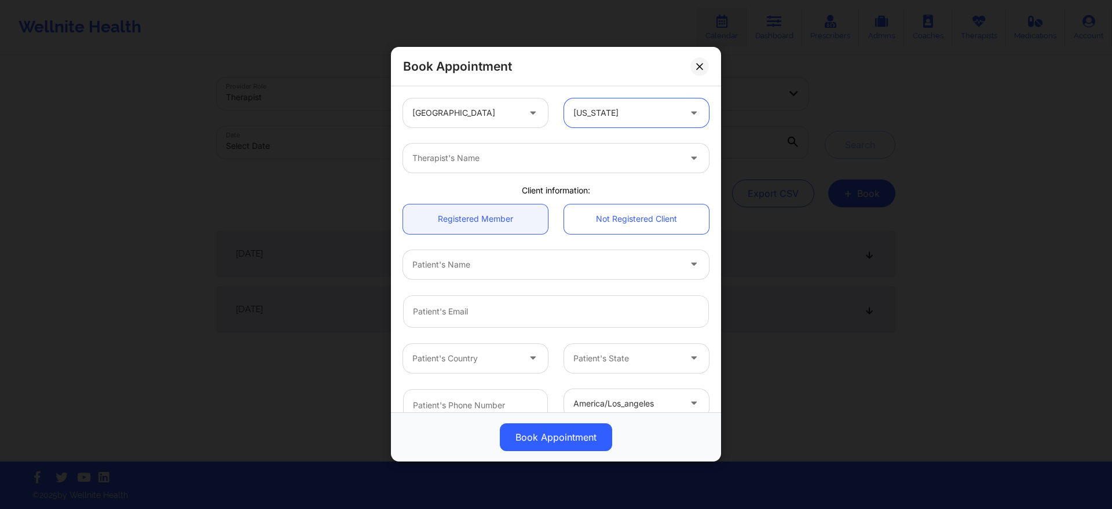
click at [551, 167] on div "Therapist's Name" at bounding box center [542, 158] width 278 height 29
click at [551, 157] on div at bounding box center [534, 159] width 244 height 14
type input "[PERSON_NAME]"
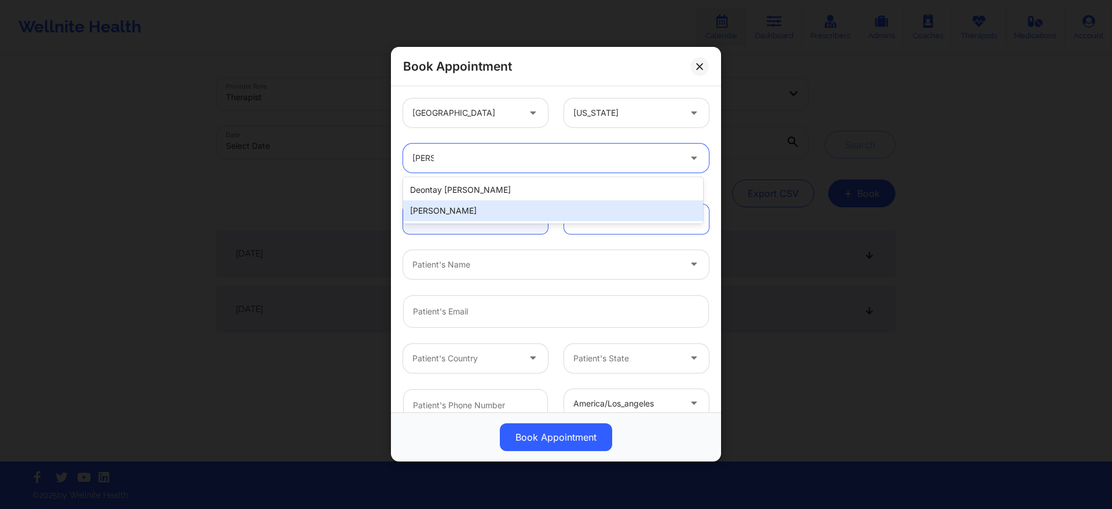
click at [513, 211] on div "[PERSON_NAME]" at bounding box center [553, 210] width 300 height 21
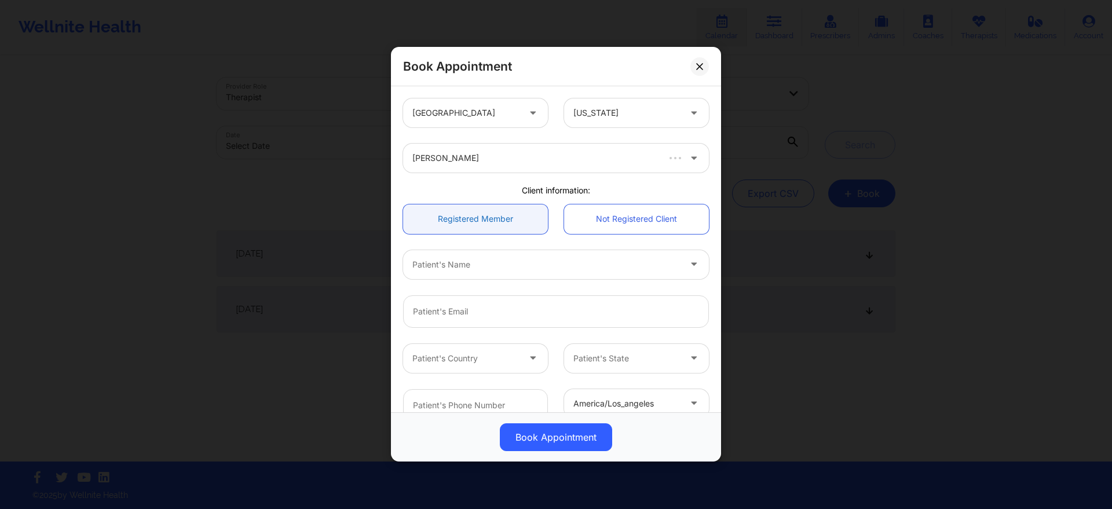
click at [515, 222] on link "Registered Member" at bounding box center [475, 219] width 145 height 30
click at [548, 262] on div at bounding box center [546, 265] width 268 height 14
type input "[PERSON_NAME]"
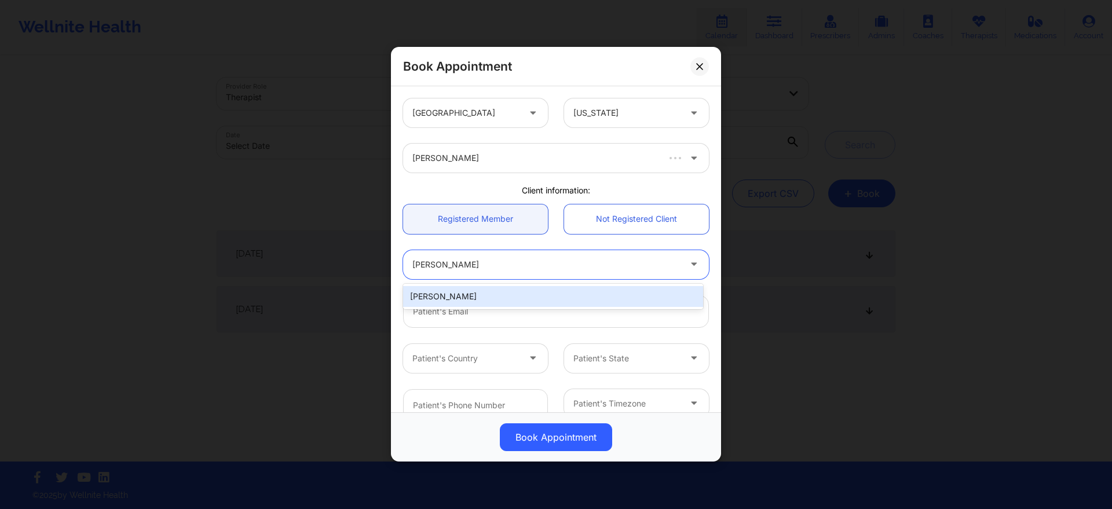
click at [544, 287] on div "[PERSON_NAME]" at bounding box center [553, 296] width 300 height 21
type input "[EMAIL_ADDRESS][DOMAIN_NAME]"
type input "[PHONE_NUMBER]"
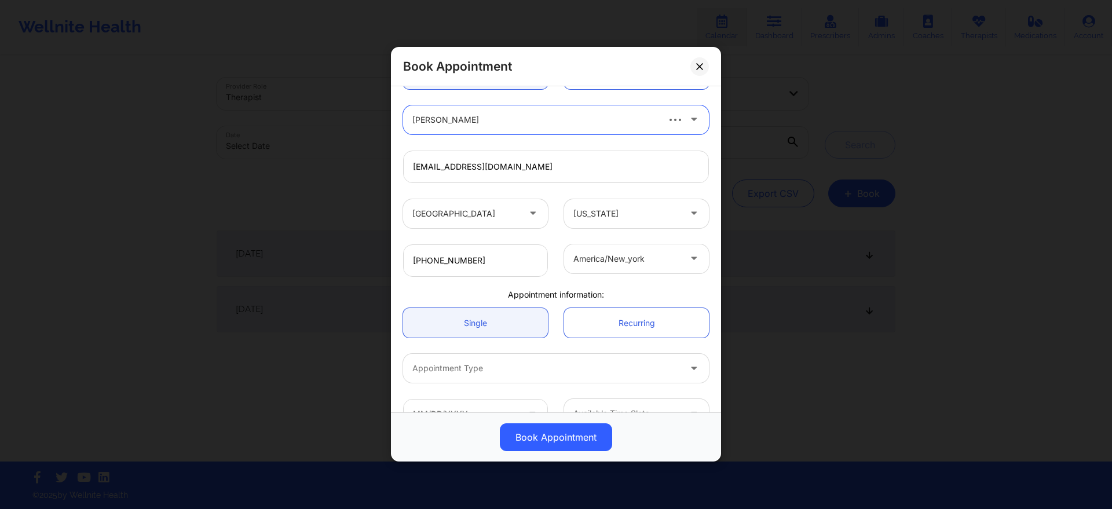
scroll to position [173, 0]
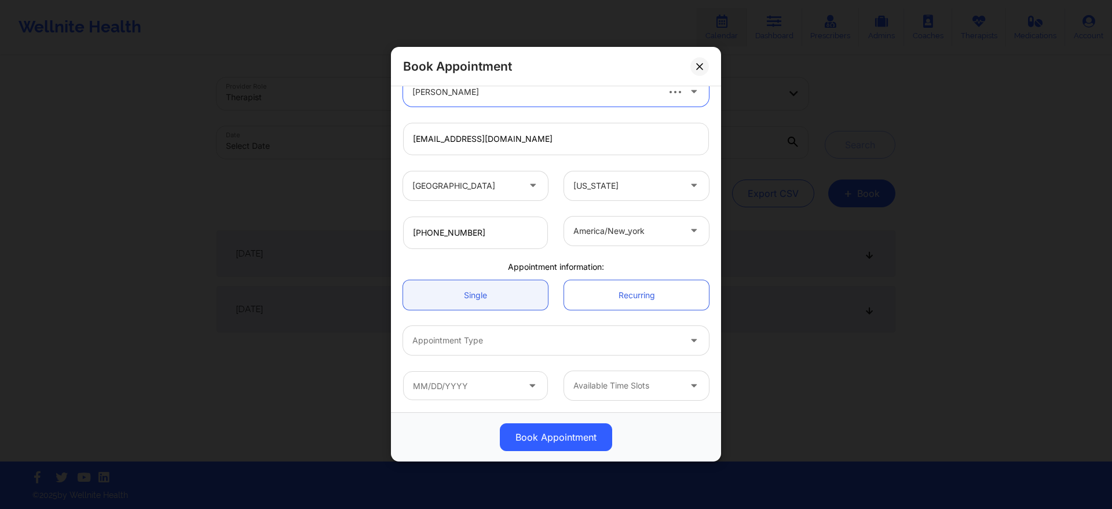
click at [515, 342] on div at bounding box center [546, 341] width 268 height 14
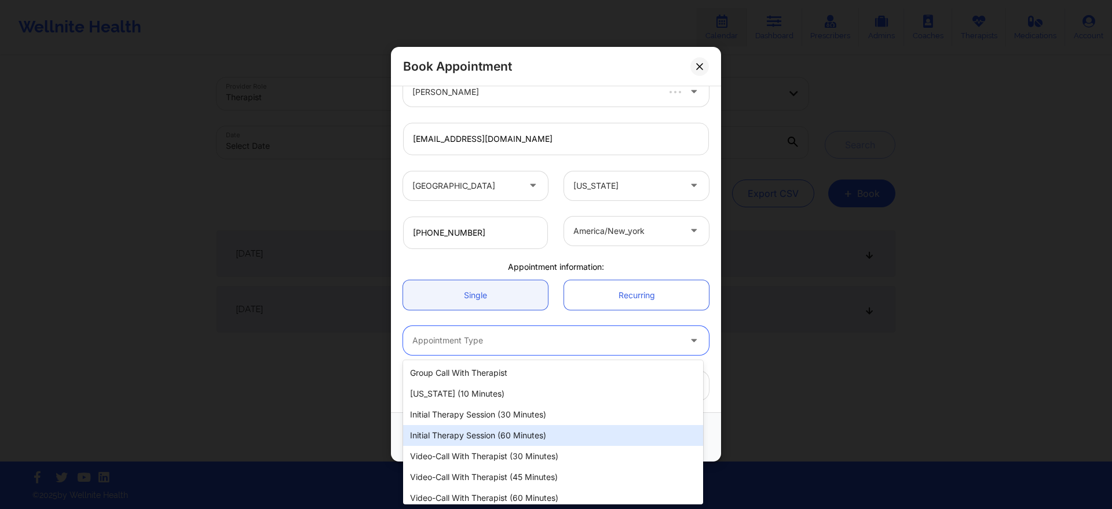
click at [495, 433] on div "Initial Therapy Session (60 minutes)" at bounding box center [553, 435] width 300 height 21
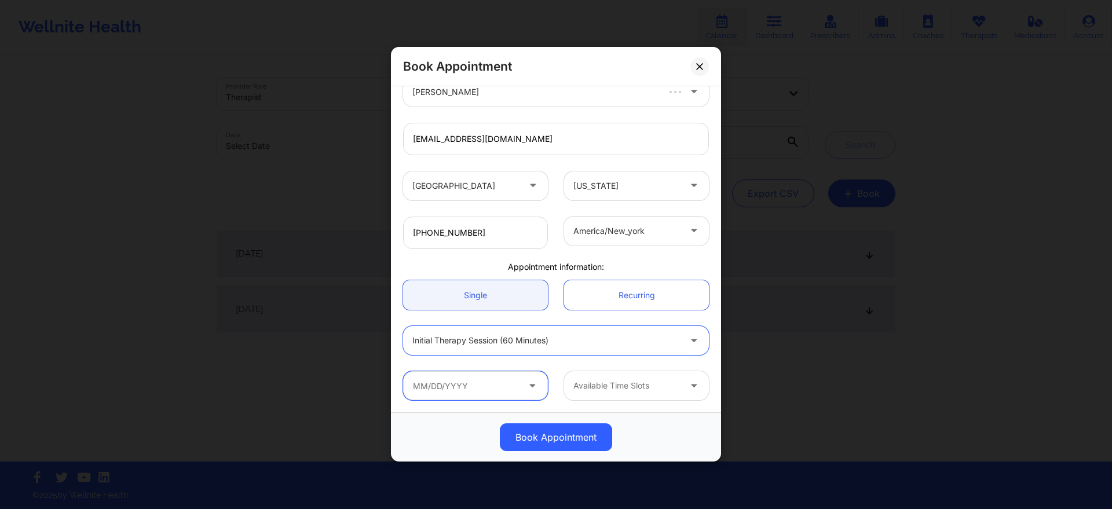
click at [496, 376] on input "text" at bounding box center [475, 386] width 145 height 29
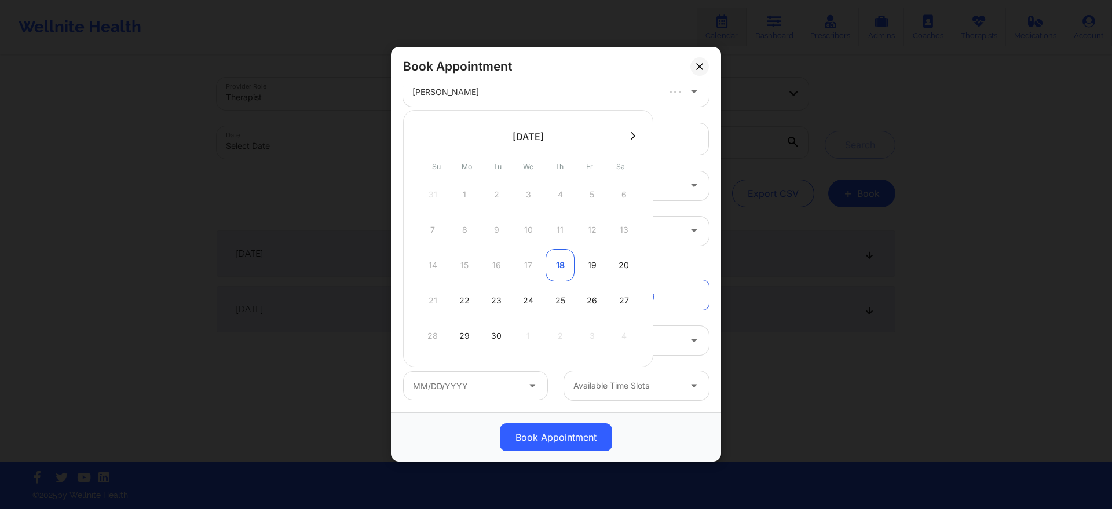
click at [562, 259] on div "18" at bounding box center [560, 265] width 29 height 32
type input "[DATE]"
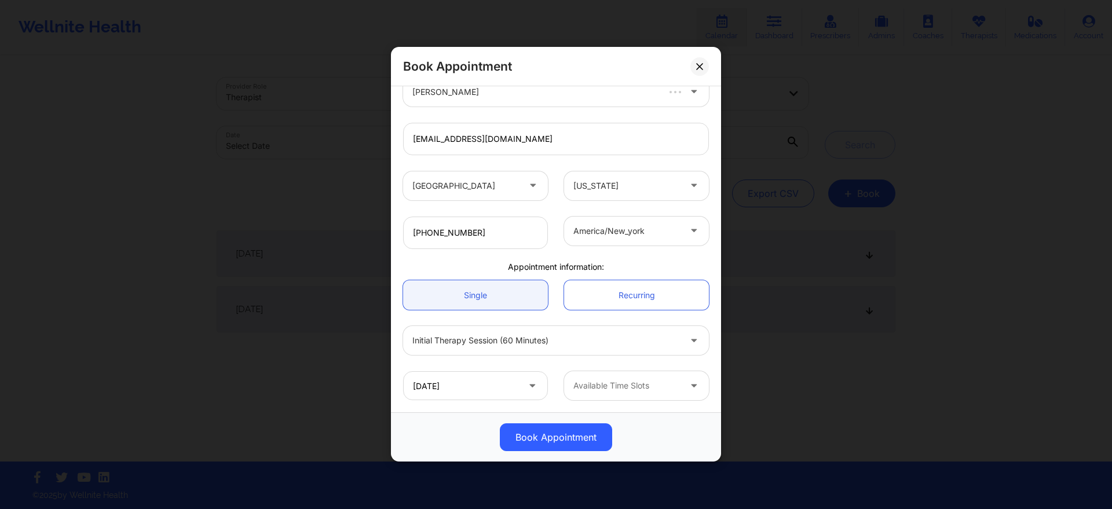
click at [605, 383] on div at bounding box center [626, 386] width 107 height 14
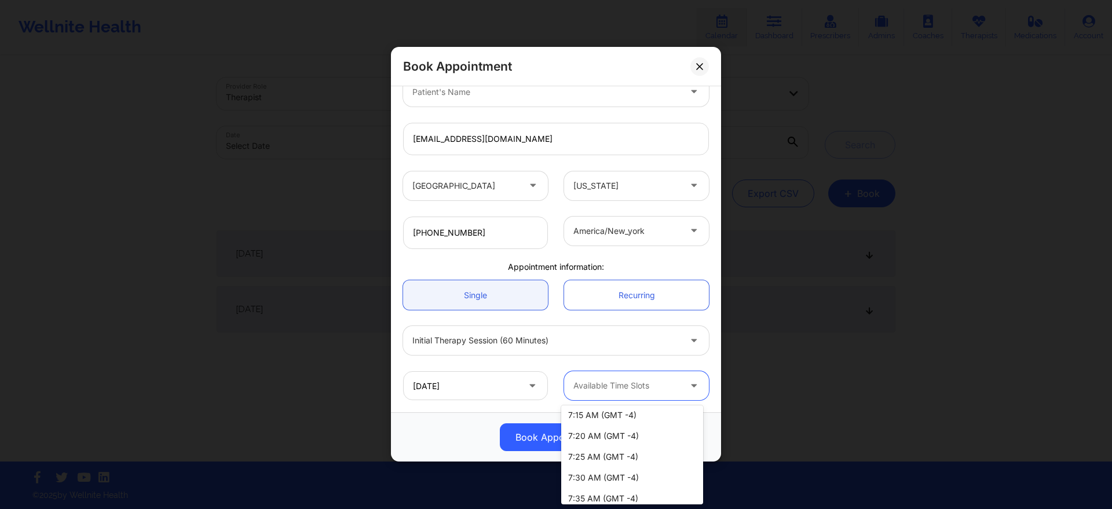
scroll to position [1928, 0]
click at [619, 493] on div "9:00 AM (GMT -4)" at bounding box center [632, 491] width 142 height 21
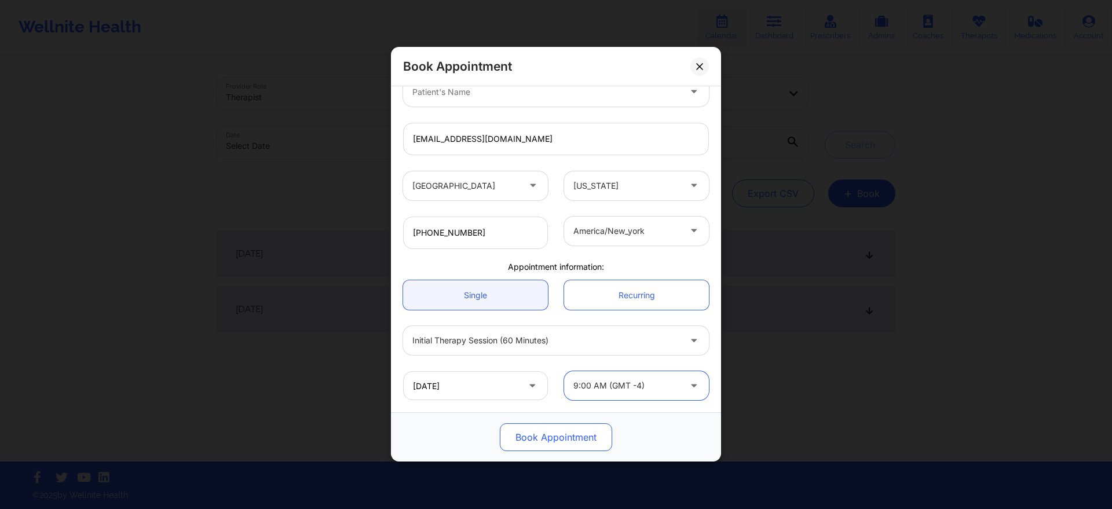
click at [560, 429] on button "Book Appointment" at bounding box center [556, 438] width 112 height 28
